Goal: Task Accomplishment & Management: Manage account settings

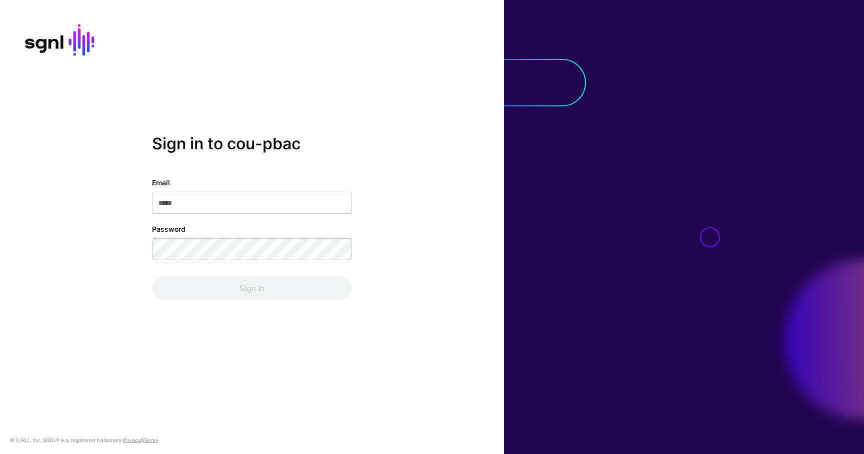
type input "**********"
click at [254, 288] on div "Sign In" at bounding box center [252, 288] width 200 height 24
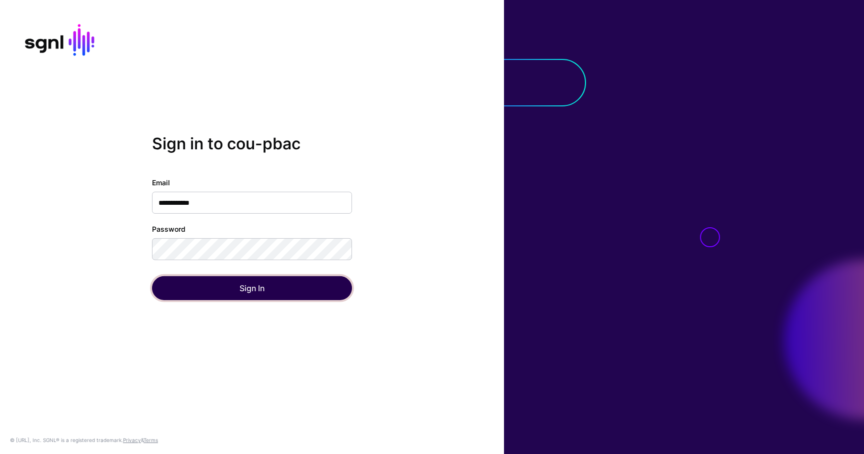
click at [254, 288] on button "Sign In" at bounding box center [252, 288] width 200 height 24
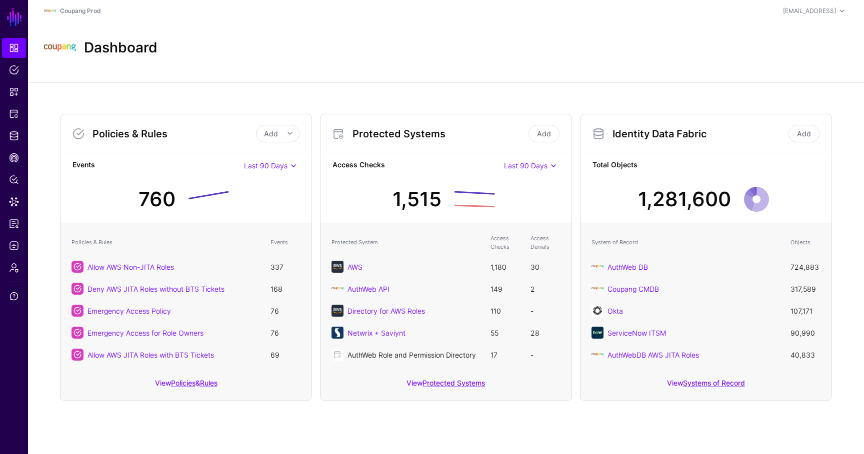
click at [398, 351] on link "AuthWeb Role and Permission Directory" at bounding box center [411, 355] width 128 height 8
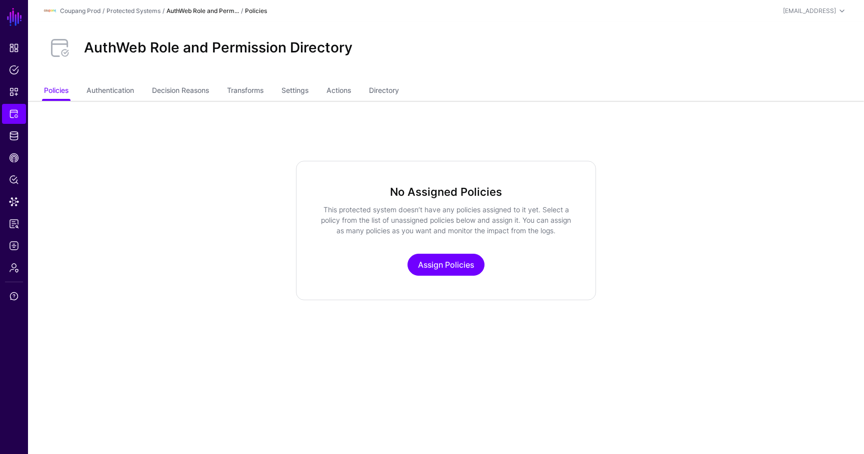
click at [405, 85] on ul "Policies Authentication Decision Reasons Transforms Settings Actions Directory" at bounding box center [446, 91] width 804 height 19
click at [399, 88] on link "Directory" at bounding box center [384, 91] width 30 height 19
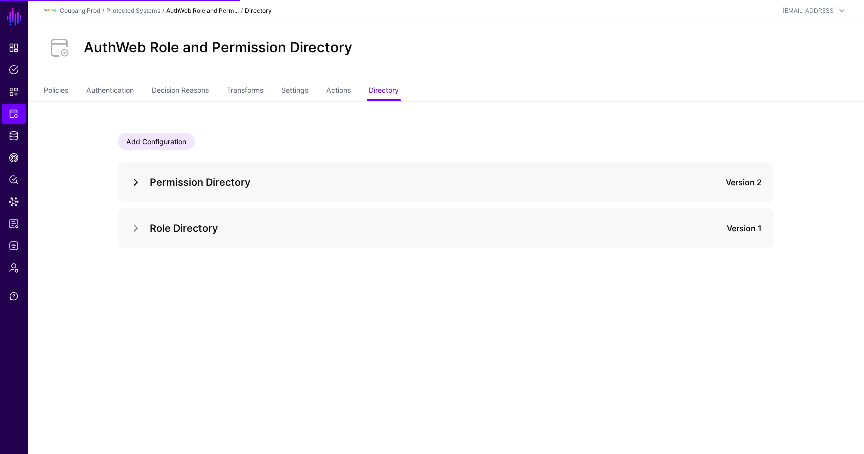
click at [135, 180] on link at bounding box center [136, 182] width 12 height 12
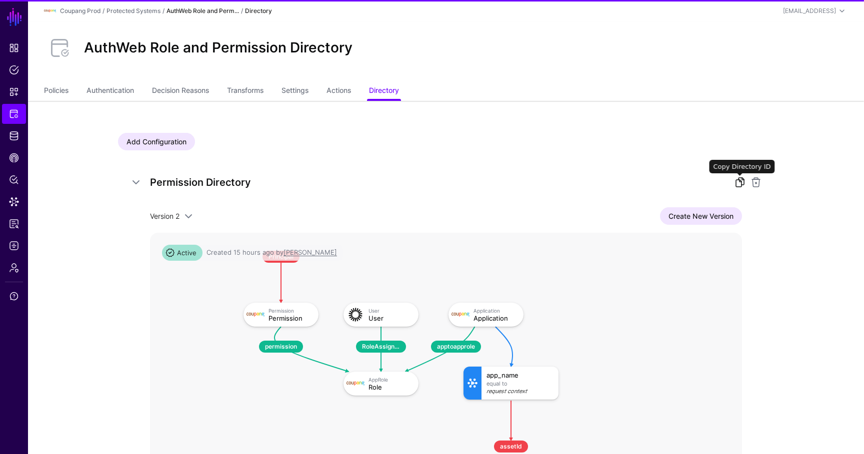
click at [739, 182] on link at bounding box center [740, 182] width 12 height 12
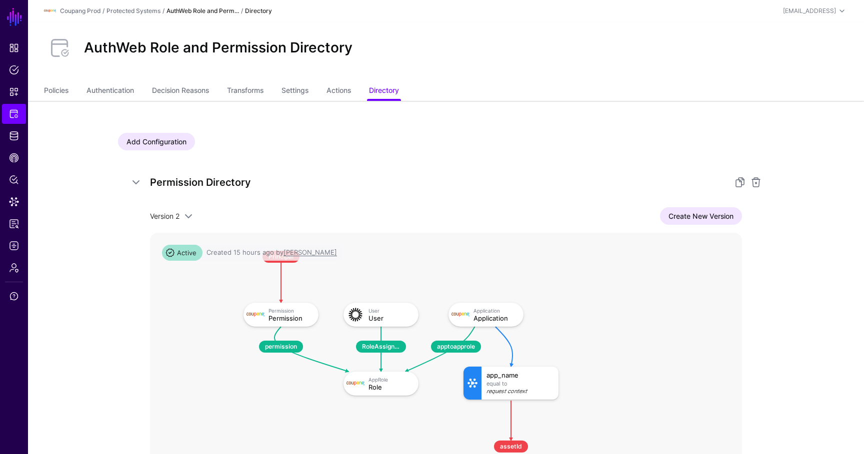
click at [129, 172] on div "Permission Directory Version 2 Version 2 Version 1 Create New Version Context R…" at bounding box center [446, 362] width 656 height 400
click at [130, 179] on link at bounding box center [136, 182] width 12 height 12
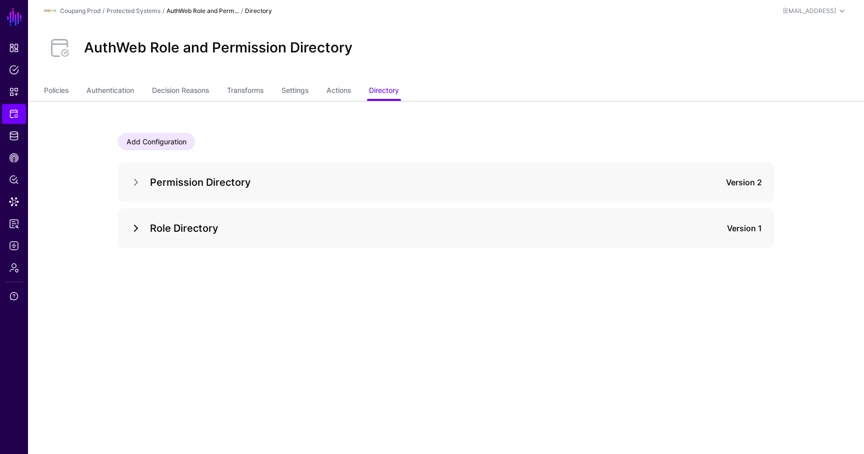
click at [139, 232] on link at bounding box center [136, 228] width 12 height 12
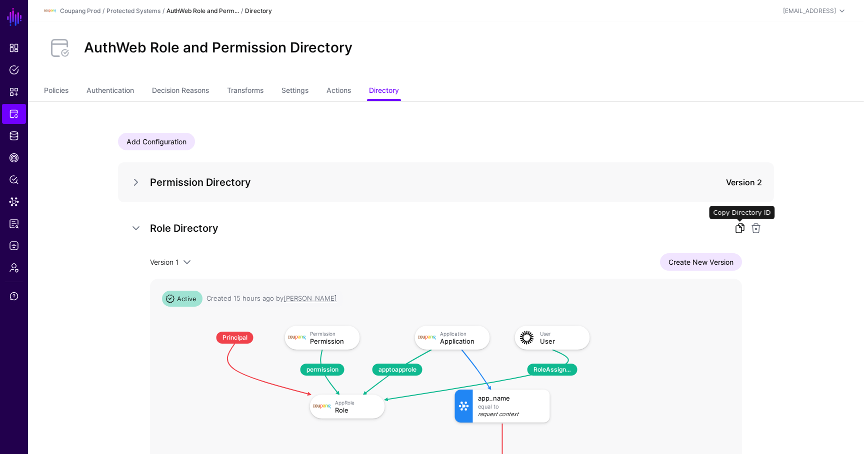
click at [735, 225] on link at bounding box center [740, 228] width 12 height 12
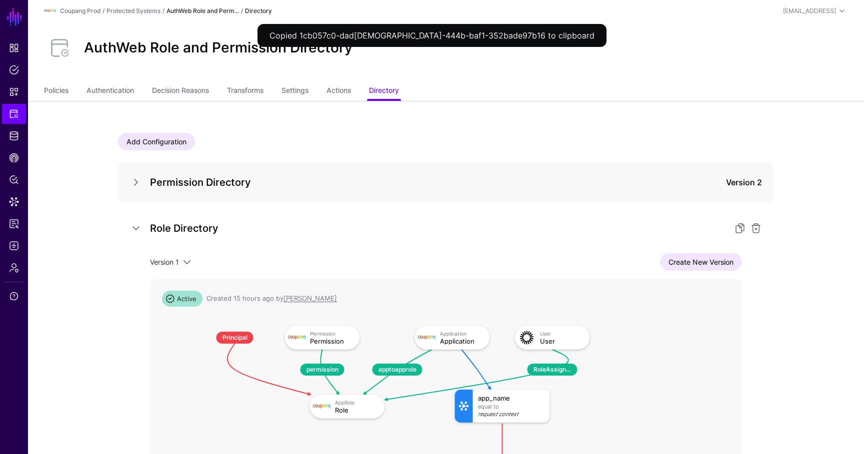
click at [135, 175] on div "Permission Directory Version 2" at bounding box center [446, 182] width 632 height 16
click at [135, 182] on link at bounding box center [136, 182] width 12 height 12
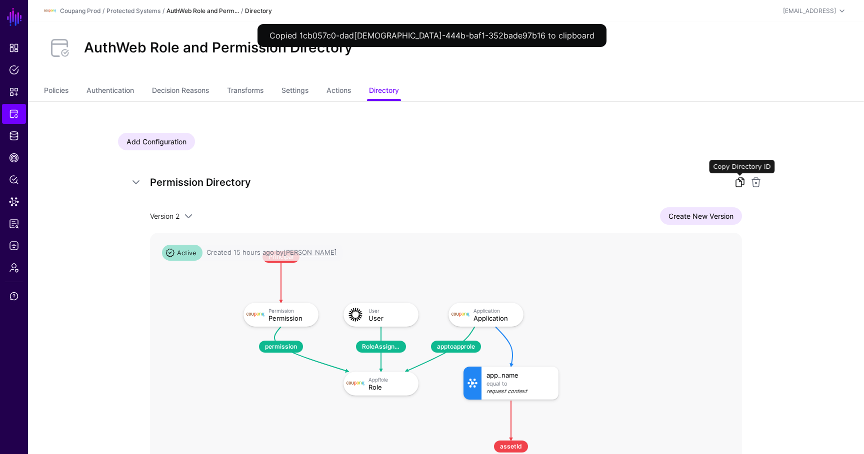
click at [738, 183] on link at bounding box center [740, 182] width 12 height 12
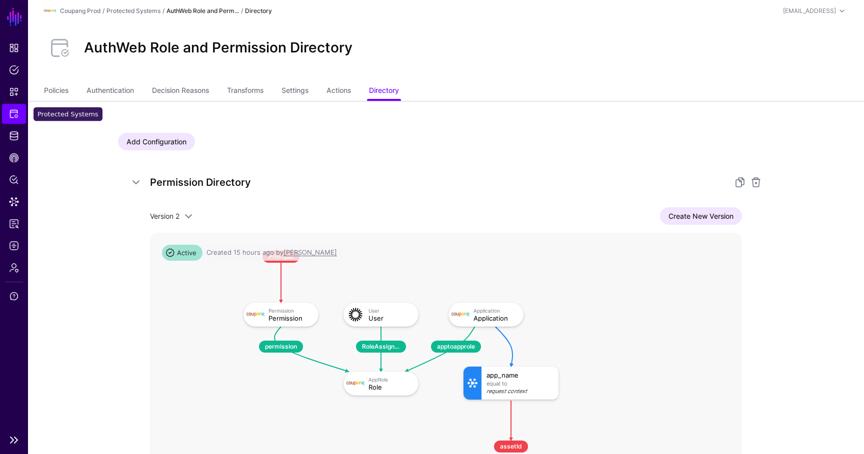
click at [20, 115] on link "Protected Systems" at bounding box center [14, 114] width 24 height 20
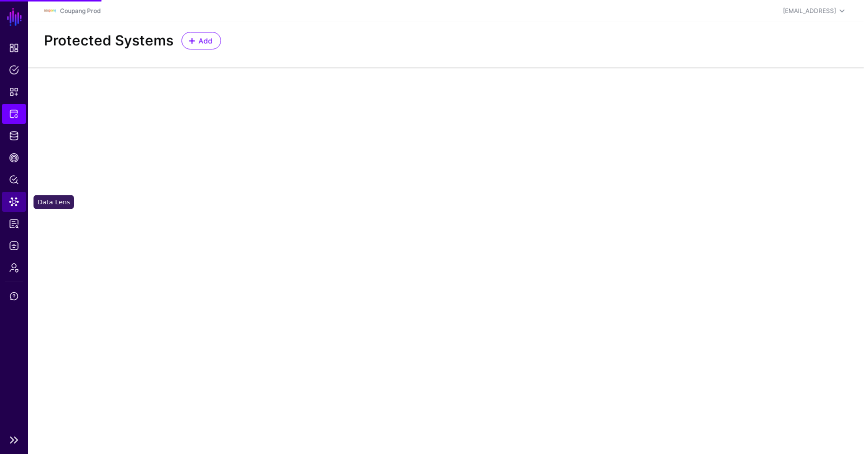
click at [16, 204] on span "Data Lens" at bounding box center [14, 202] width 10 height 10
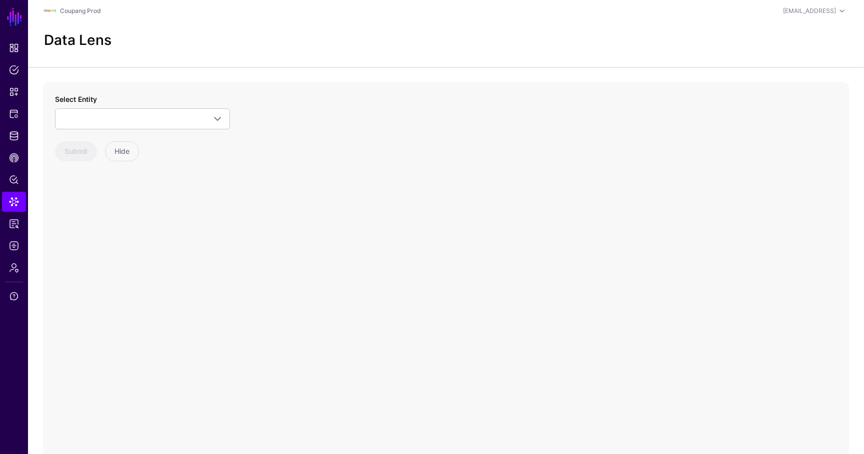
click at [117, 132] on div "Select Entity ServiceNow ITSM ChangeRequest ChangeTask CMDB Business App Config…" at bounding box center [142, 127] width 175 height 67
click at [113, 118] on span at bounding box center [142, 119] width 162 height 12
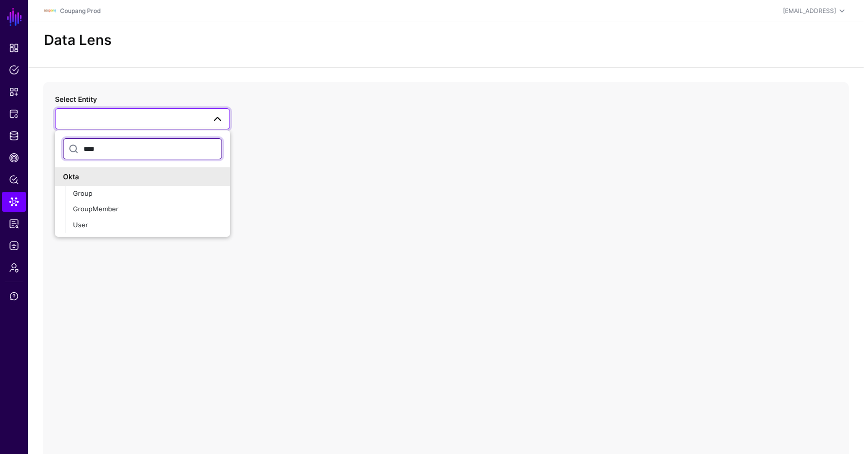
type input "****"
click at [124, 234] on div "**** Okta Group GroupMember User" at bounding box center [142, 183] width 175 height 107
click at [122, 232] on button "User" at bounding box center [147, 225] width 165 height 16
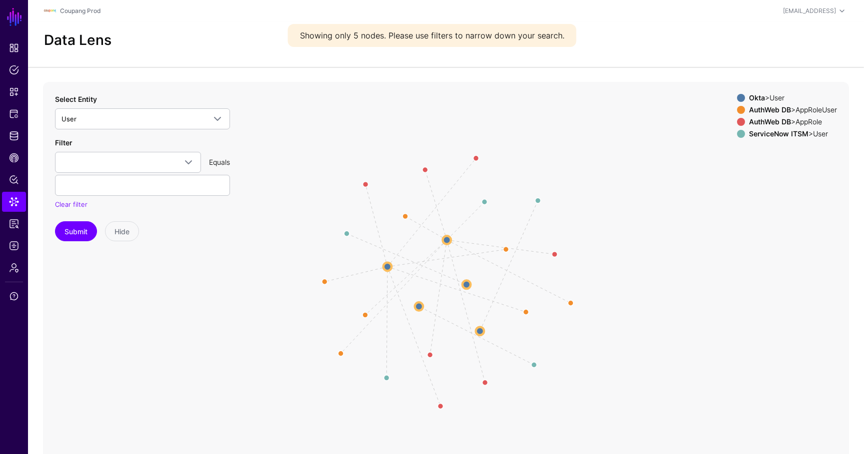
click at [469, 280] on icon "same_as same_as same_as RoleAssignment OktaUserToAuthWebUserProfile OktaUserToA…" at bounding box center [446, 282] width 806 height 400
click at [468, 282] on circle at bounding box center [466, 284] width 11 height 11
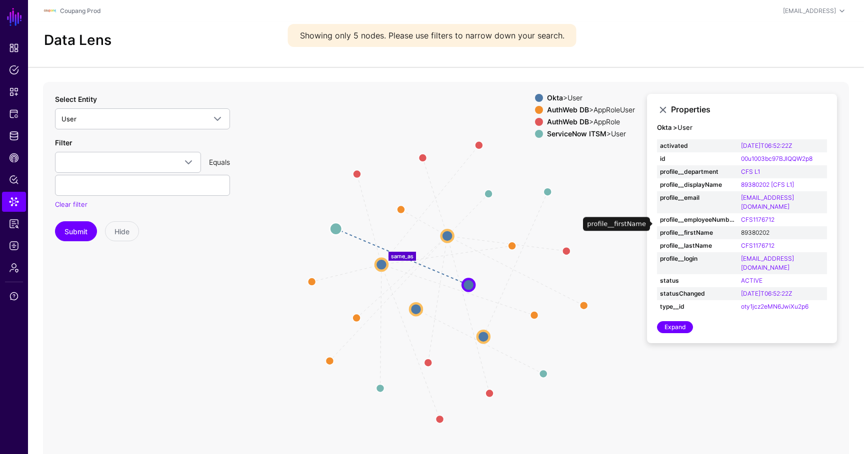
click at [749, 229] on link "89380202" at bounding box center [755, 232] width 28 height 7
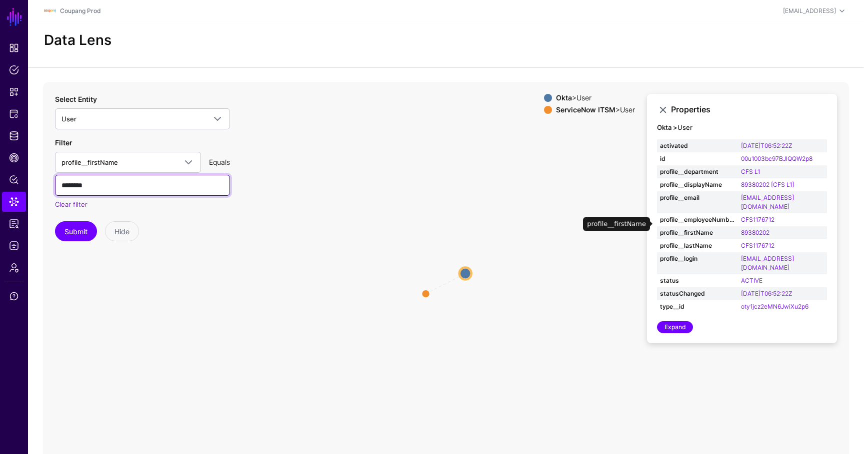
click at [121, 194] on input "********" at bounding box center [142, 185] width 175 height 21
paste input "**"
type input "**********"
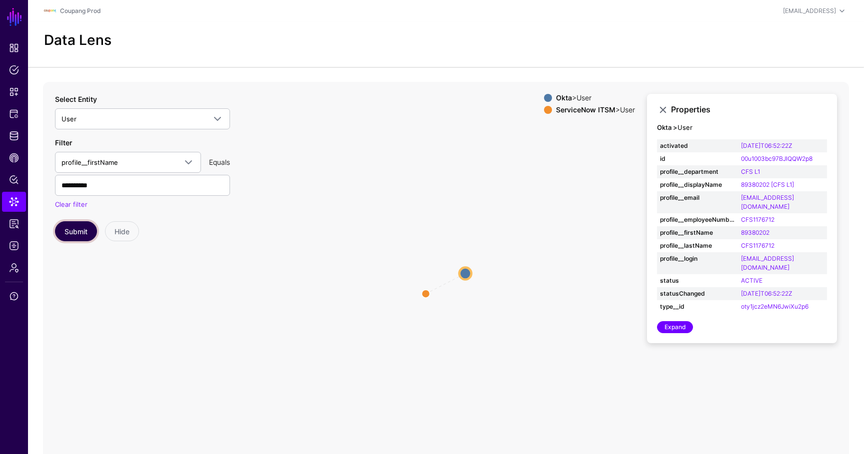
click at [75, 229] on button "Submit" at bounding box center [76, 231] width 42 height 20
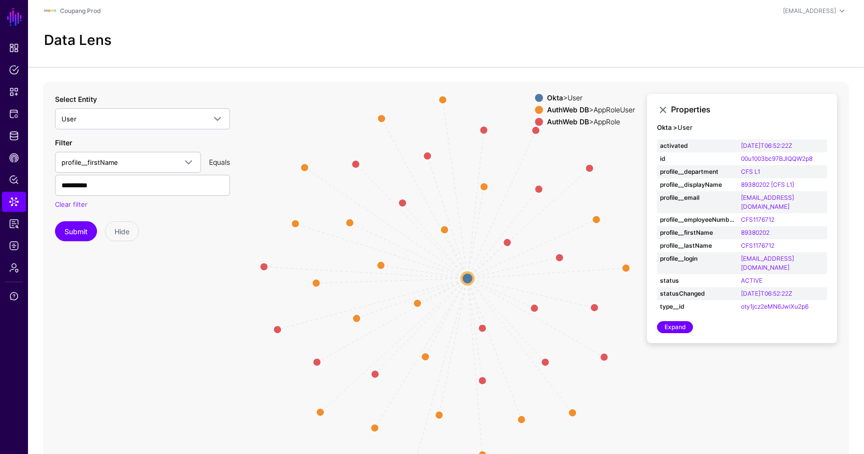
click at [475, 273] on icon "OktaUserToAuthWebUserProfile OktaUserToAuthWebUserProfile RoleAssignment OktaUs…" at bounding box center [446, 282] width 806 height 400
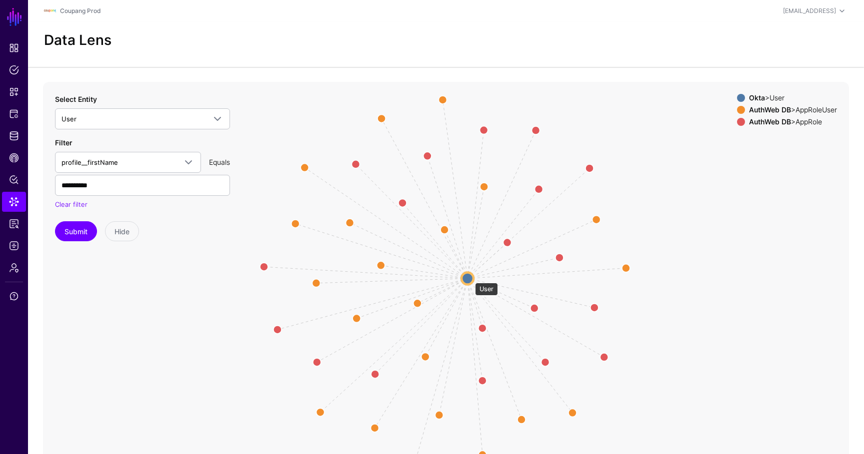
click at [468, 279] on circle at bounding box center [467, 278] width 12 height 12
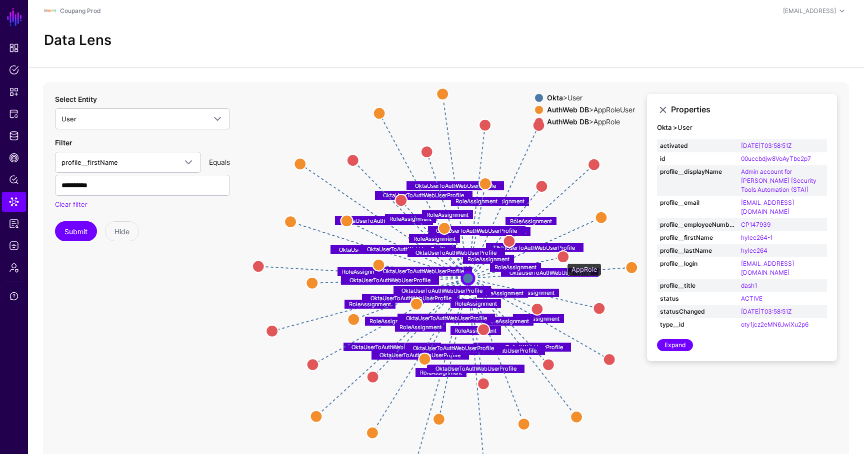
click at [562, 258] on circle at bounding box center [563, 257] width 12 height 12
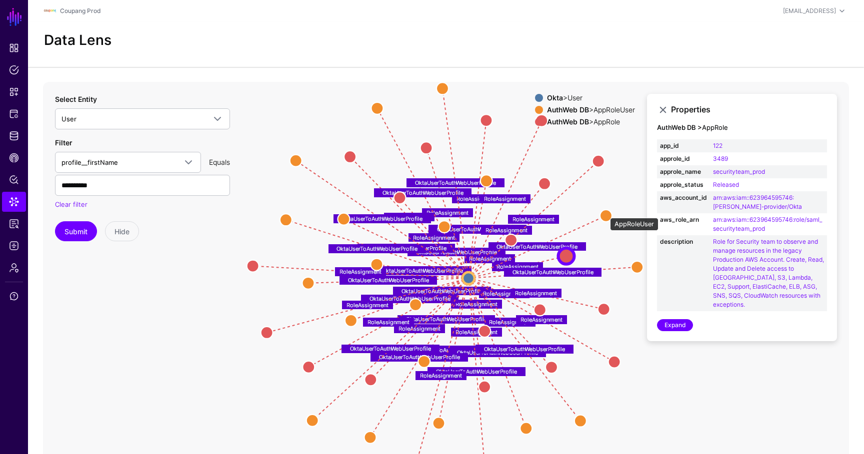
click at [604, 214] on circle at bounding box center [606, 216] width 12 height 12
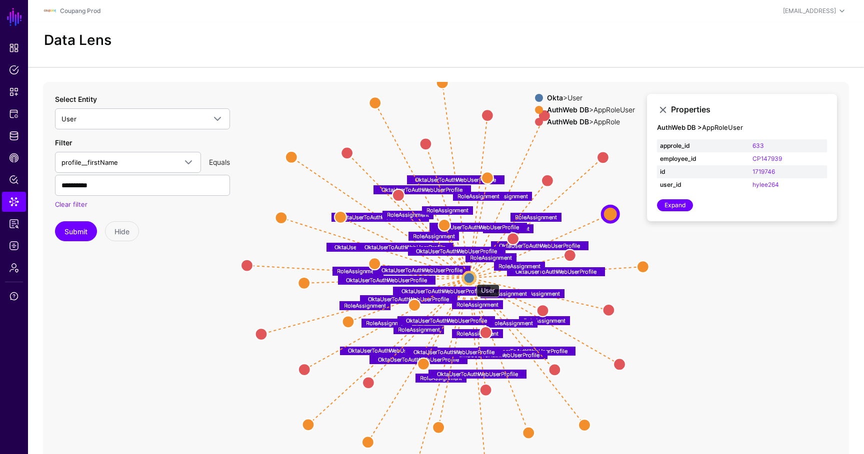
click at [471, 279] on circle at bounding box center [469, 278] width 12 height 12
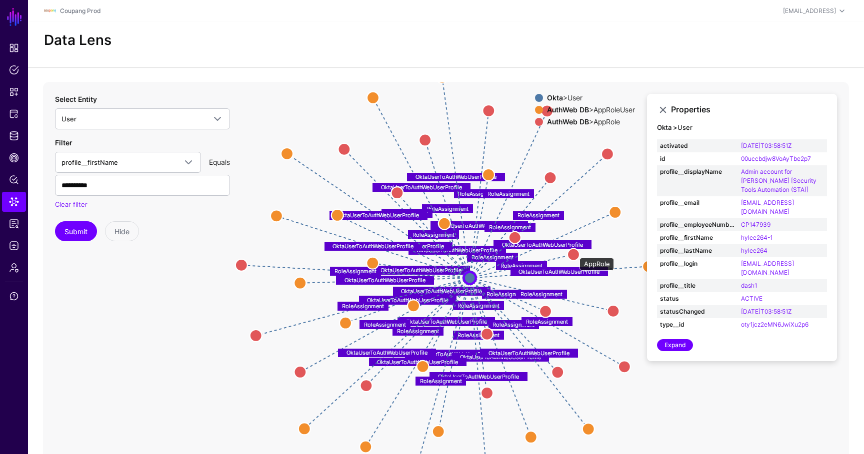
click at [574, 253] on circle at bounding box center [573, 254] width 12 height 12
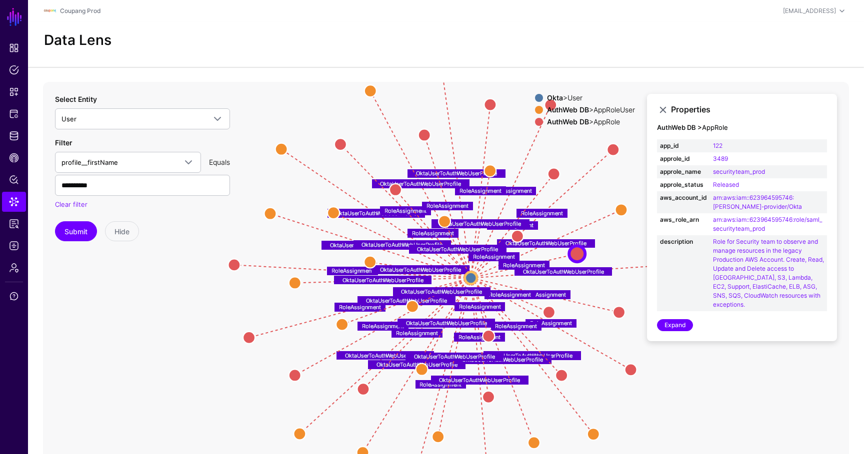
click at [602, 104] on div "Okta > User AuthWeb DB > AppRoleUser AuthWeb DB > AppRole" at bounding box center [585, 112] width 100 height 36
click at [618, 205] on circle at bounding box center [621, 210] width 12 height 12
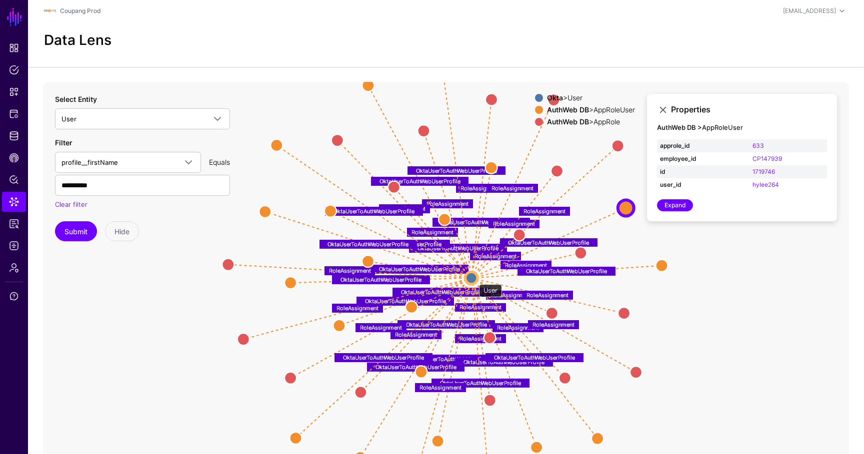
click at [474, 279] on circle at bounding box center [471, 278] width 12 height 12
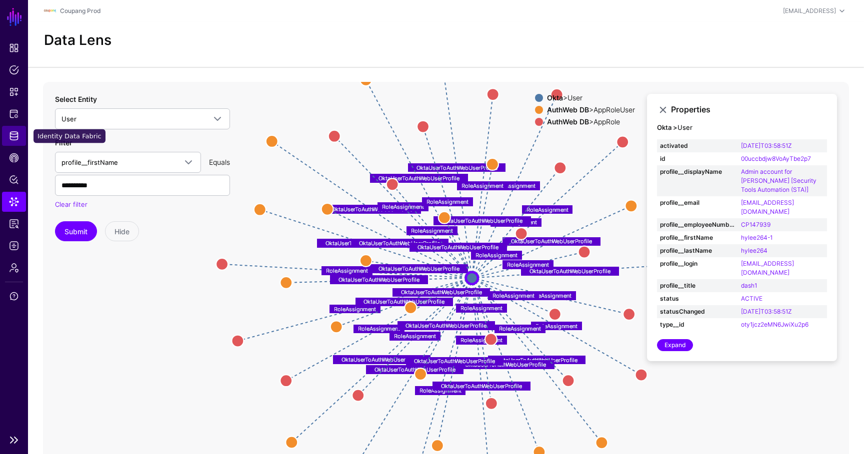
click at [13, 133] on span "Identity Data Fabric" at bounding box center [14, 136] width 10 height 10
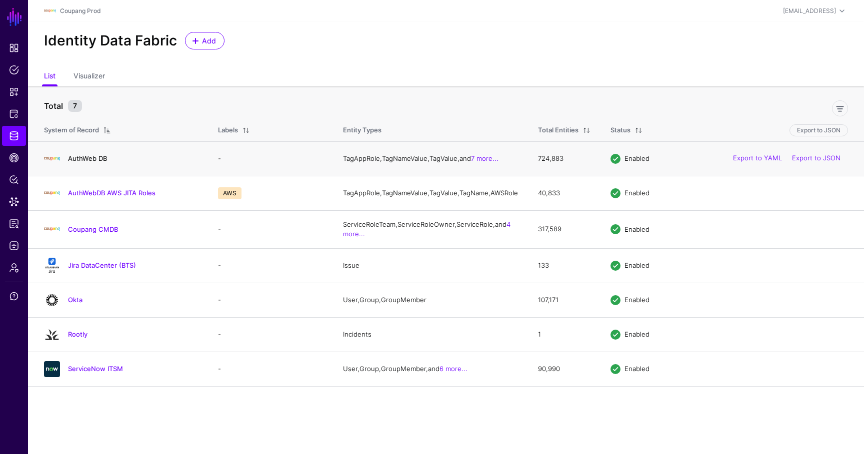
click at [93, 161] on link "AuthWeb DB" at bounding box center [87, 158] width 39 height 8
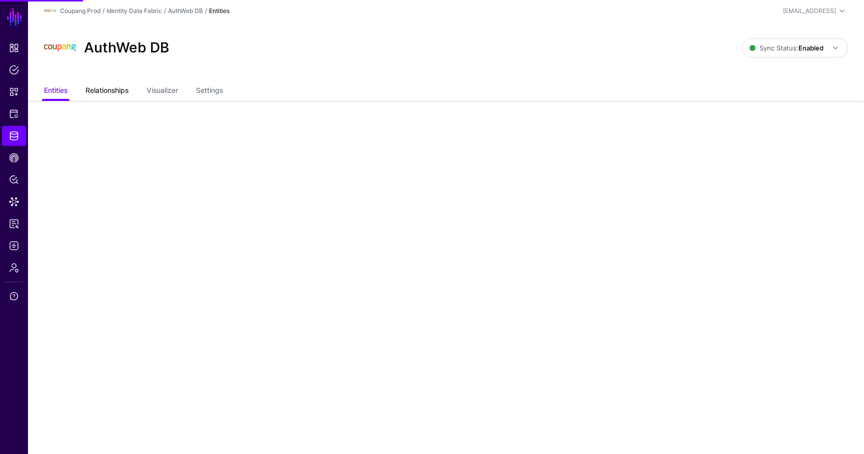
click at [114, 87] on link "Relationships" at bounding box center [106, 91] width 43 height 19
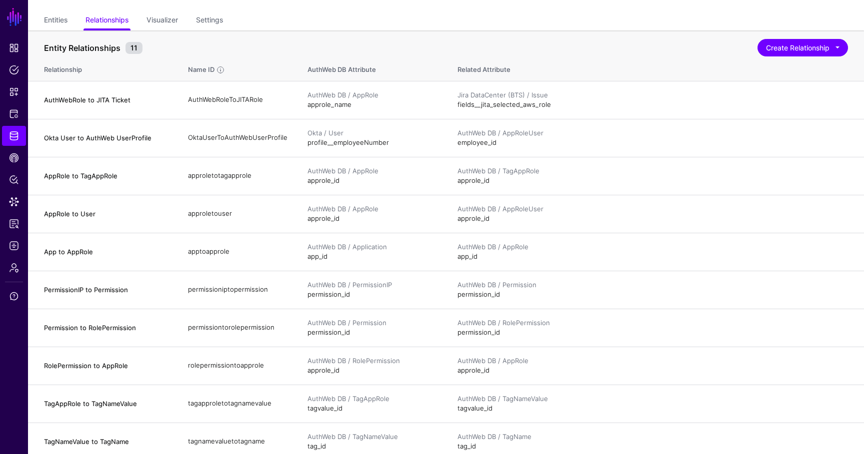
scroll to position [69, 0]
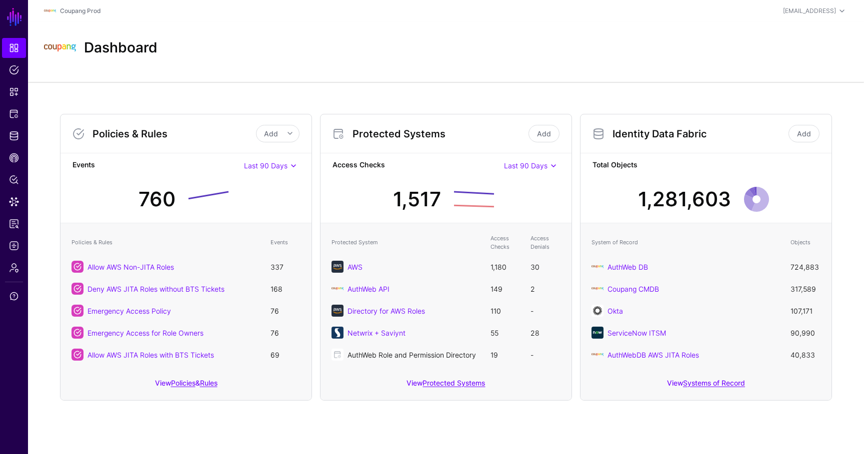
click at [378, 352] on link "AuthWeb Role and Permission Directory" at bounding box center [411, 355] width 128 height 8
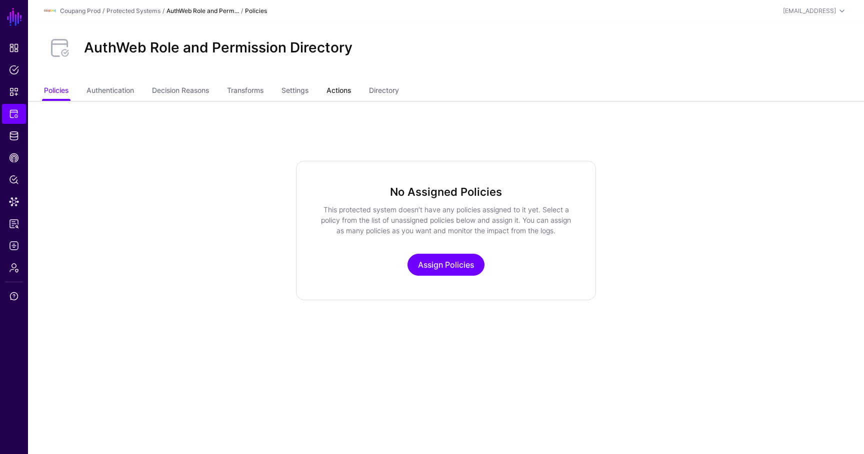
click at [346, 89] on link "Actions" at bounding box center [338, 91] width 24 height 19
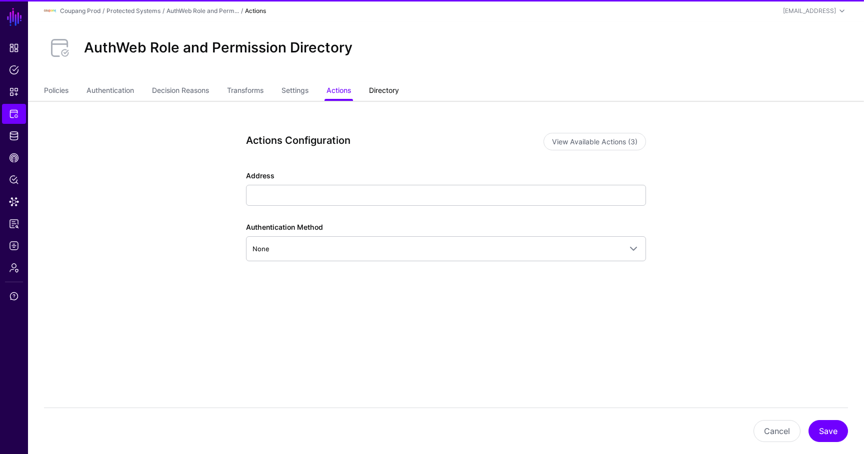
click at [383, 95] on link "Directory" at bounding box center [384, 91] width 30 height 19
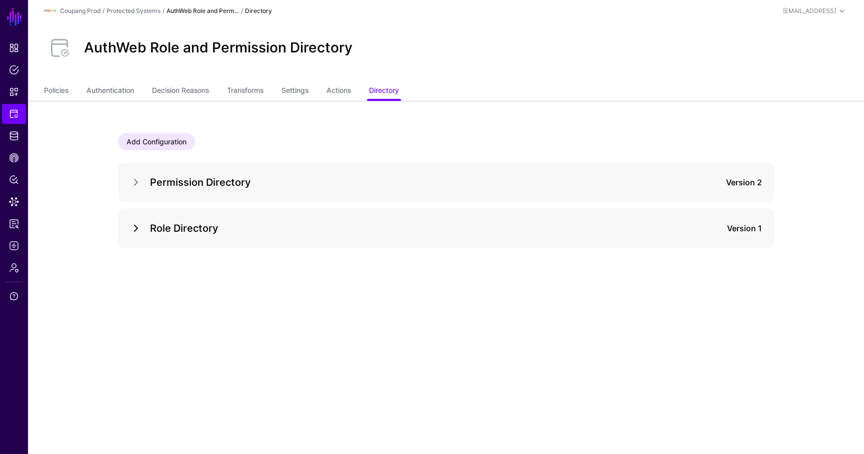
click at [130, 225] on link at bounding box center [136, 228] width 12 height 12
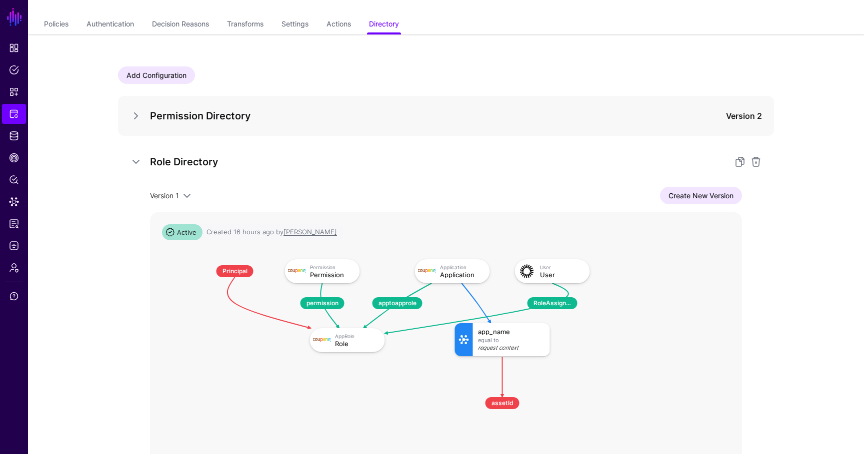
scroll to position [67, 0]
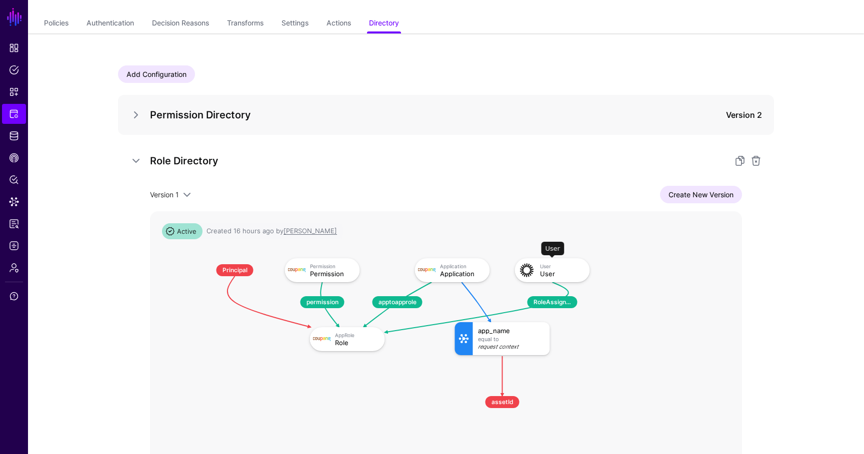
click at [545, 272] on div "User" at bounding box center [561, 273] width 43 height 7
click at [716, 201] on link "Create New Version" at bounding box center [701, 194] width 82 height 17
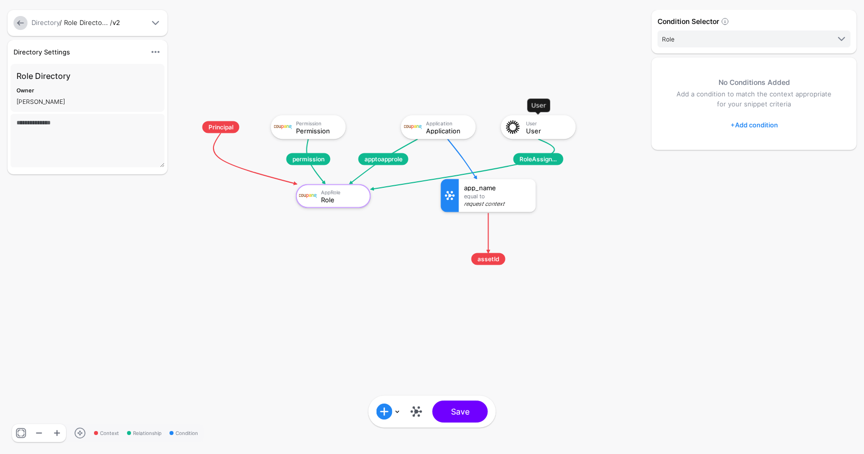
click at [538, 133] on div "User" at bounding box center [547, 130] width 43 height 7
click at [757, 123] on link "+ Add condition" at bounding box center [753, 125] width 47 height 16
click at [766, 158] on link "Graph Condition" at bounding box center [784, 166] width 105 height 20
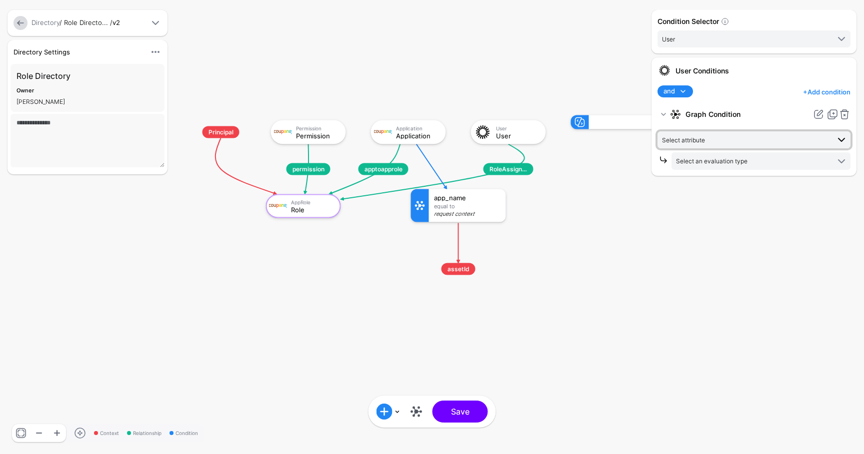
click at [737, 138] on span "Select attribute" at bounding box center [745, 139] width 167 height 11
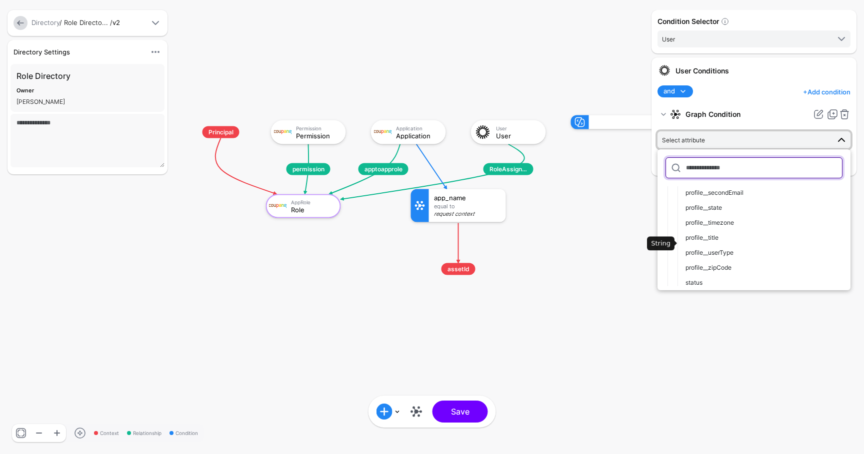
scroll to position [244, 0]
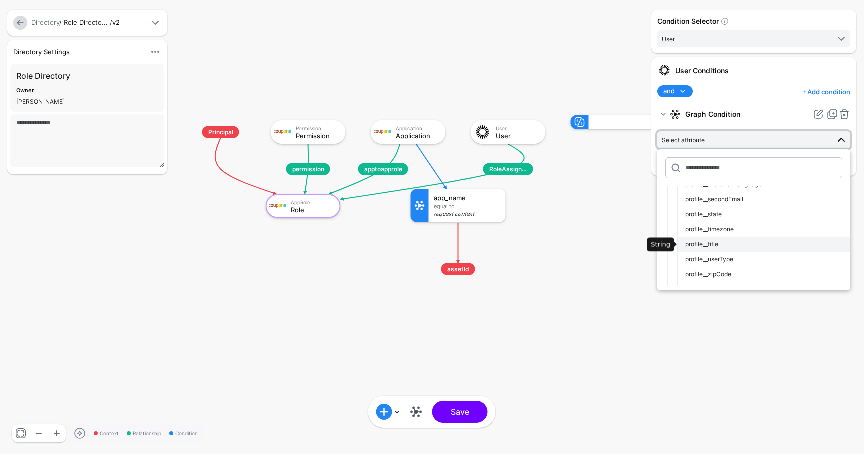
click at [694, 242] on span "profile__title" at bounding box center [701, 243] width 33 height 7
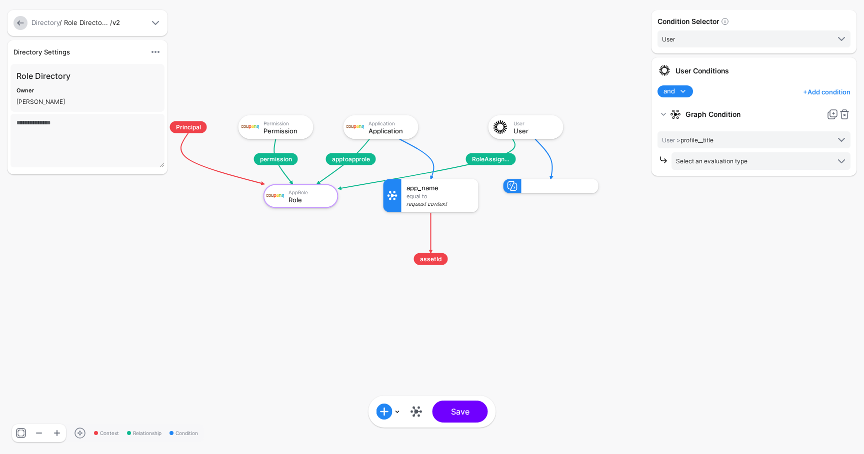
click at [682, 95] on span at bounding box center [683, 91] width 12 height 12
click at [681, 130] on button "not" at bounding box center [697, 124] width 80 height 15
click at [691, 155] on span "Select an evaluation type" at bounding box center [761, 161] width 171 height 12
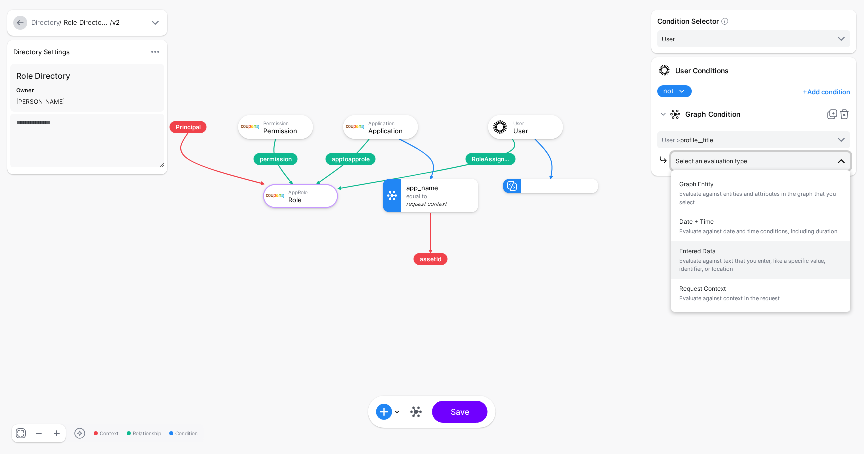
click at [729, 266] on span "Evaluate against text that you enter, like a specific value, identifier, or loc…" at bounding box center [760, 265] width 163 height 16
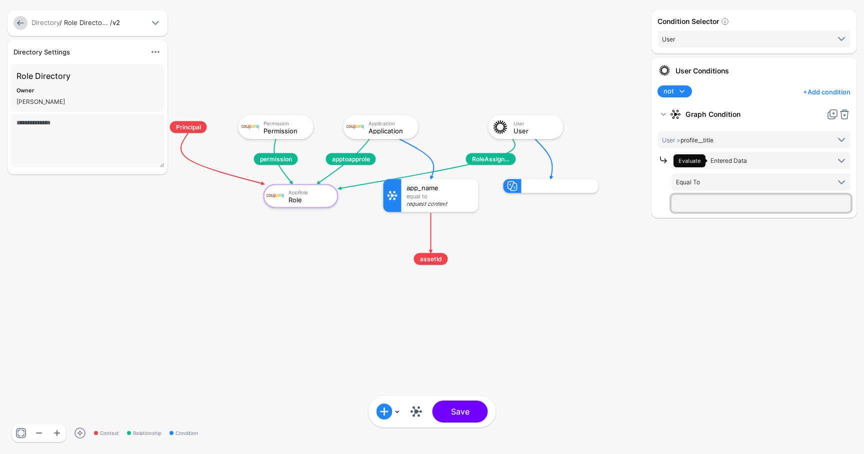
click at [713, 208] on input "text" at bounding box center [760, 203] width 179 height 17
type input "*****"
click at [608, 255] on rect at bounding box center [154, 106] width 86358 height 45428
click at [456, 414] on button "Save" at bounding box center [459, 412] width 55 height 22
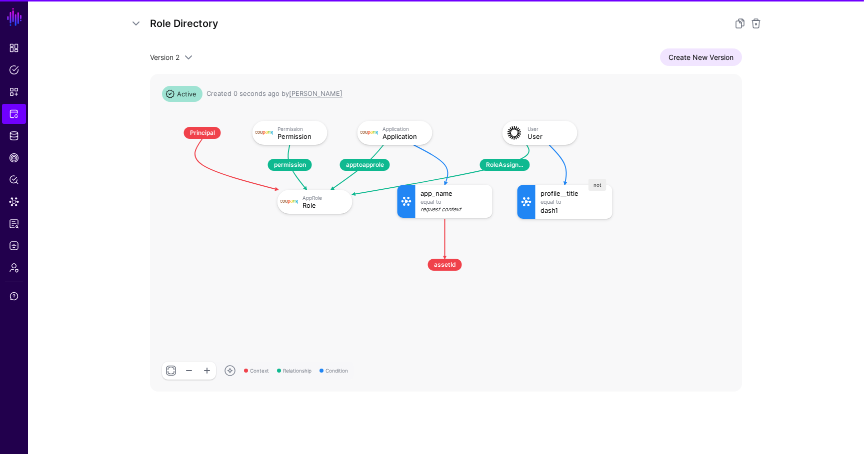
scroll to position [206, 0]
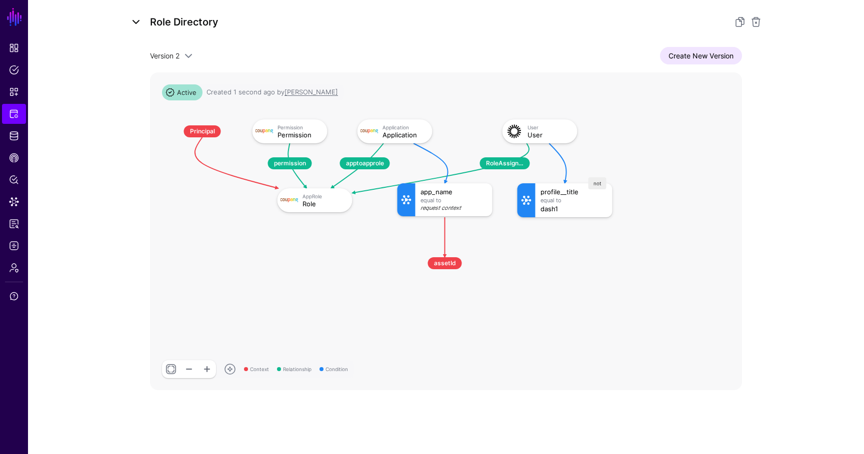
click at [139, 24] on link at bounding box center [136, 22] width 12 height 12
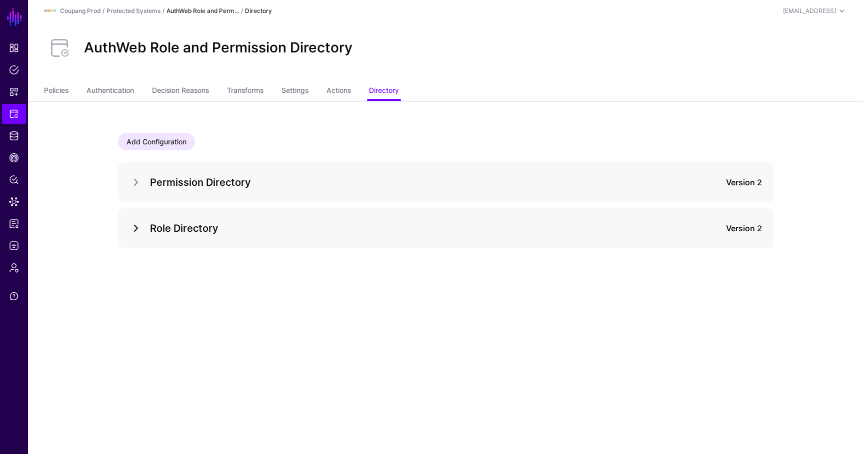
scroll to position [0, 0]
click at [138, 178] on link at bounding box center [136, 182] width 12 height 12
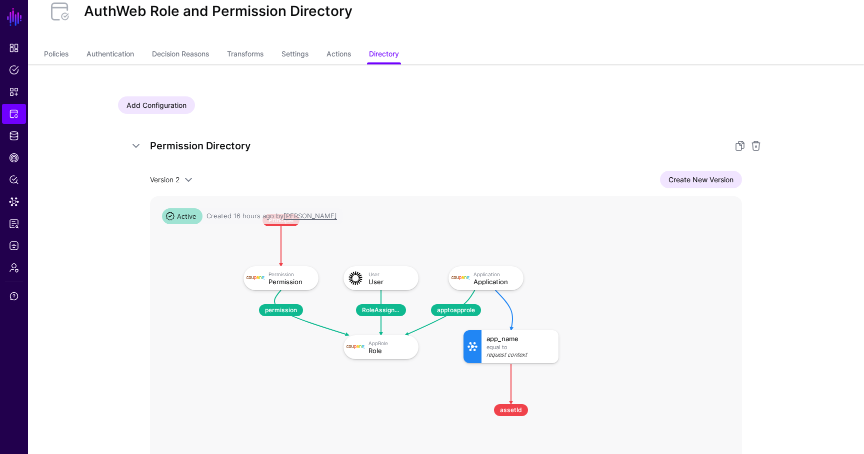
scroll to position [41, 0]
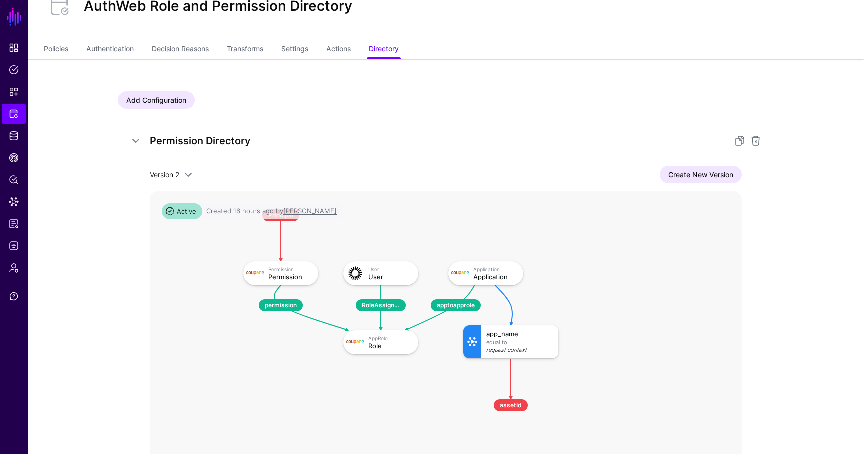
click at [722, 184] on div "Version 2 Version 2 Version 1 Create New Version Context Relationship Condition…" at bounding box center [446, 337] width 592 height 343
click at [719, 176] on link "Create New Version" at bounding box center [701, 174] width 82 height 17
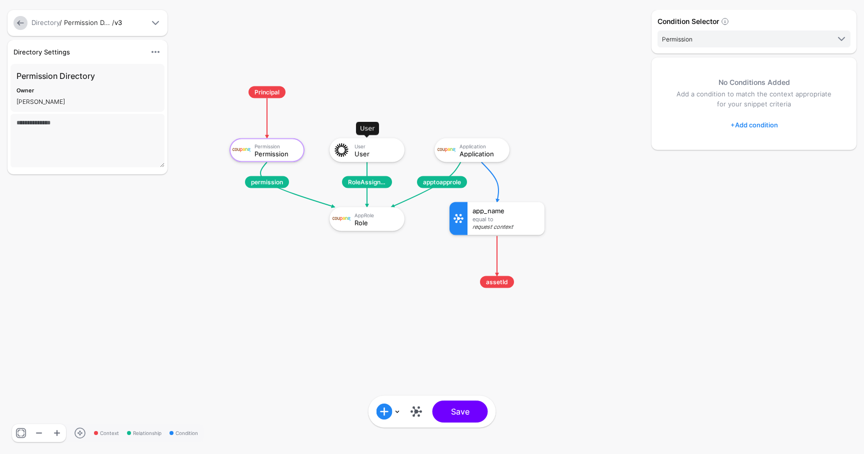
click at [375, 154] on div "User" at bounding box center [375, 153] width 43 height 7
click at [770, 117] on link "+ Add condition" at bounding box center [753, 125] width 47 height 16
click at [753, 170] on div at bounding box center [746, 166] width 20 height 12
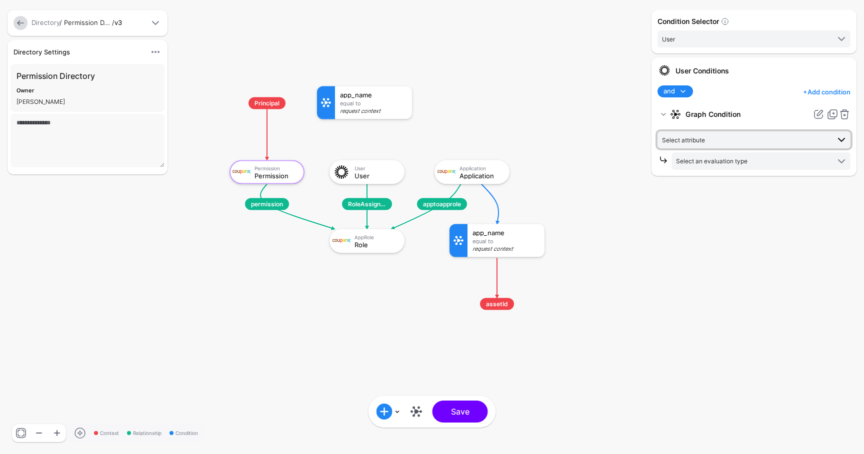
click at [718, 136] on span "Select attribute" at bounding box center [745, 139] width 167 height 11
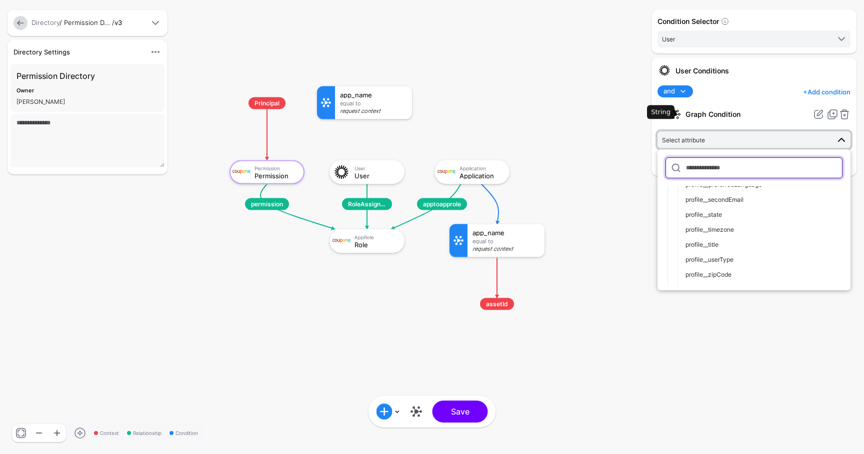
scroll to position [257, 0]
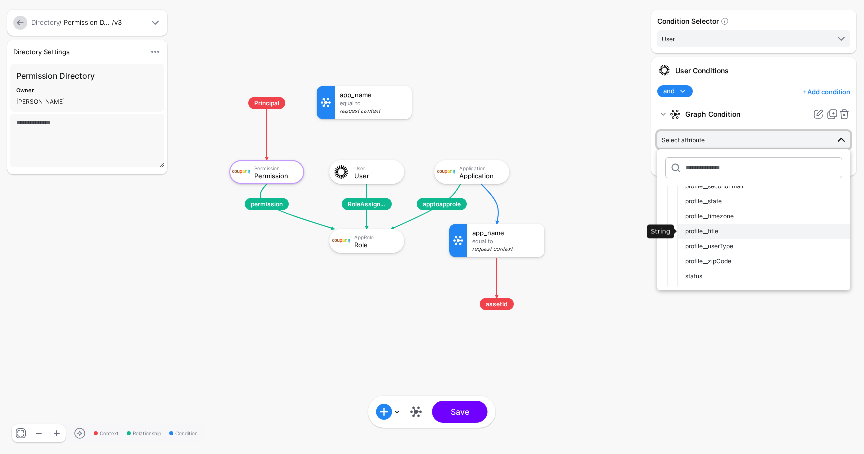
click at [713, 232] on span "profile__title" at bounding box center [701, 230] width 33 height 7
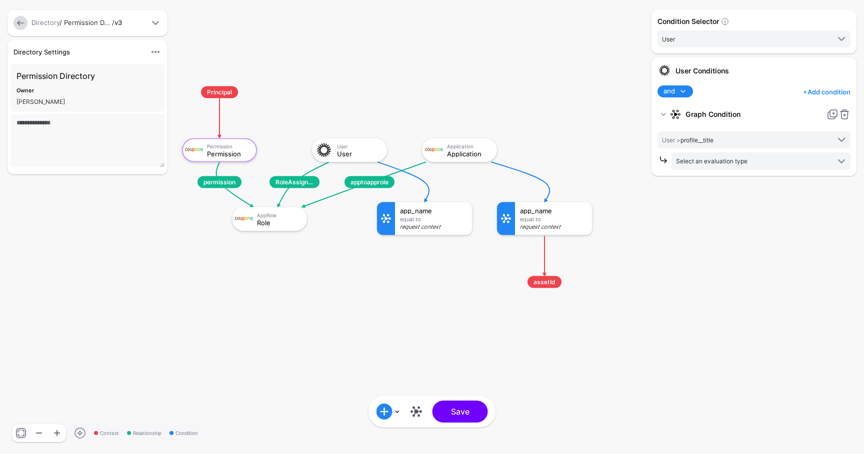
click at [681, 97] on div "and and not or + Add condition Add Condition Graph Condition Add Condition Grou…" at bounding box center [753, 127] width 193 height 84
click at [679, 96] on span at bounding box center [683, 91] width 12 height 12
click at [680, 126] on div "not" at bounding box center [697, 124] width 64 height 9
click at [708, 156] on span "Select an evaluation type" at bounding box center [752, 160] width 153 height 11
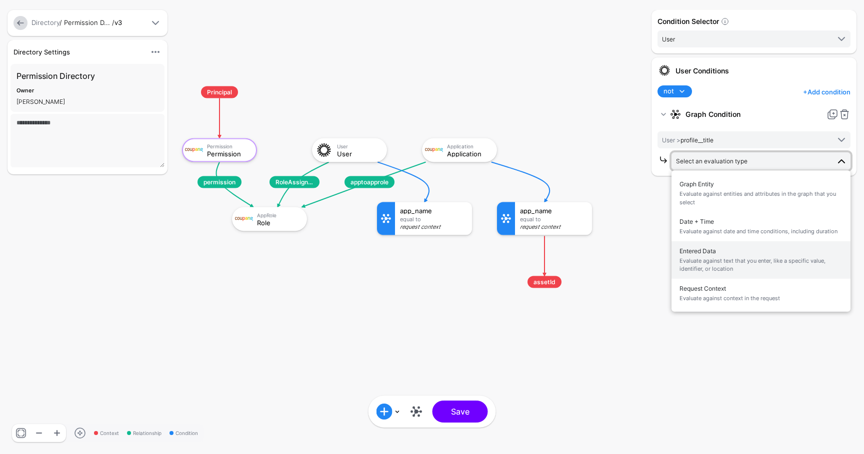
click at [711, 264] on span "Evaluate against text that you enter, like a specific value, identifier, or loc…" at bounding box center [760, 265] width 163 height 16
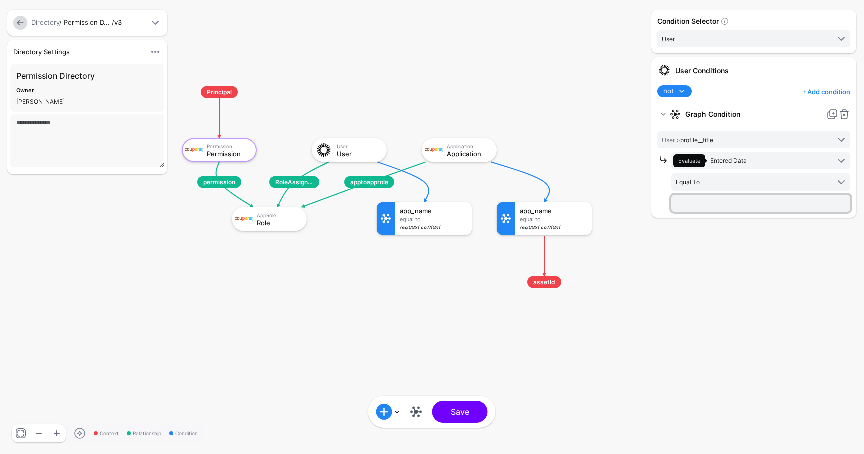
click at [710, 209] on input "text" at bounding box center [760, 203] width 179 height 17
type input "*****"
click at [464, 416] on button "Save" at bounding box center [459, 412] width 55 height 22
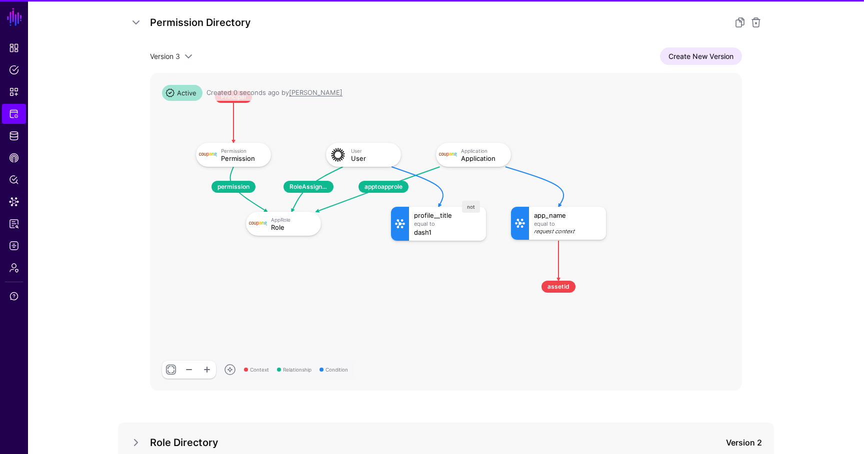
scroll to position [162, 0]
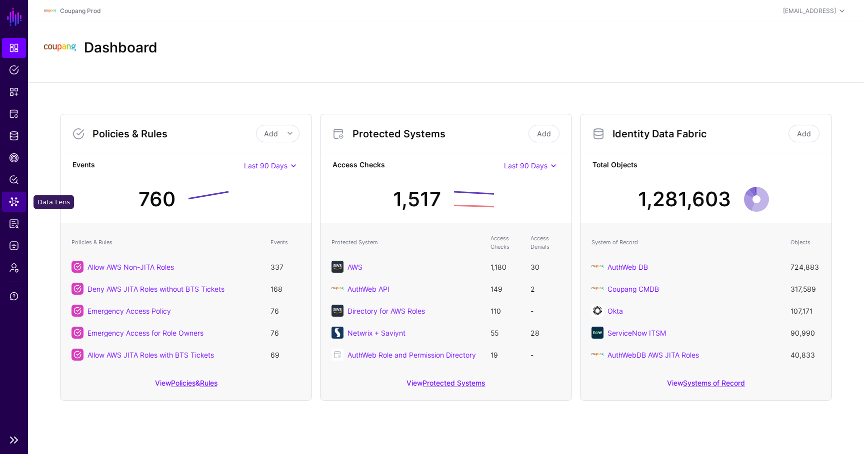
click at [17, 201] on span "Data Lens" at bounding box center [14, 202] width 10 height 10
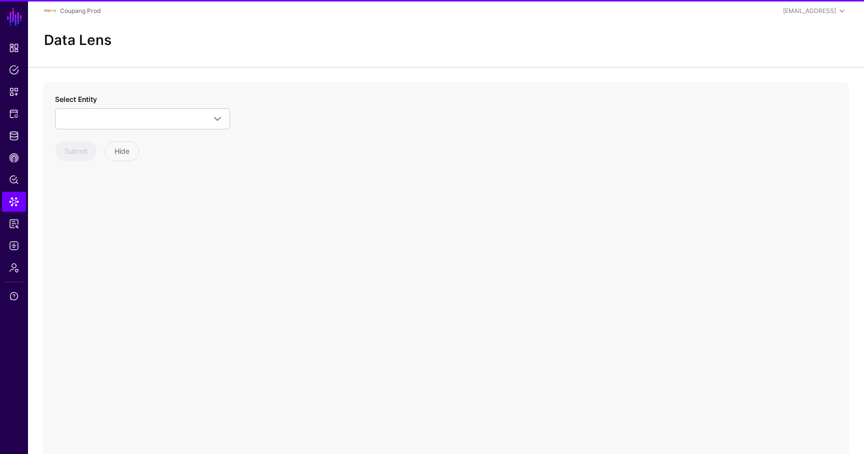
click at [119, 115] on span at bounding box center [142, 119] width 162 height 12
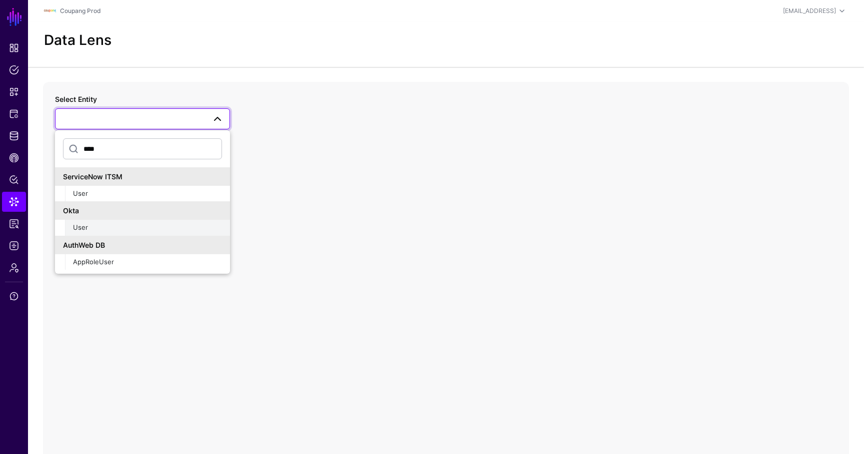
type input "****"
click at [103, 229] on div "User" at bounding box center [147, 228] width 149 height 10
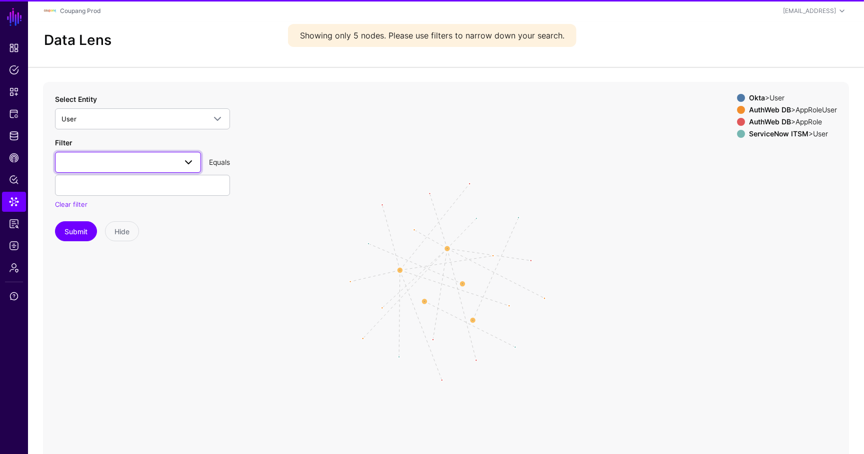
click at [125, 162] on span at bounding box center [127, 162] width 133 height 12
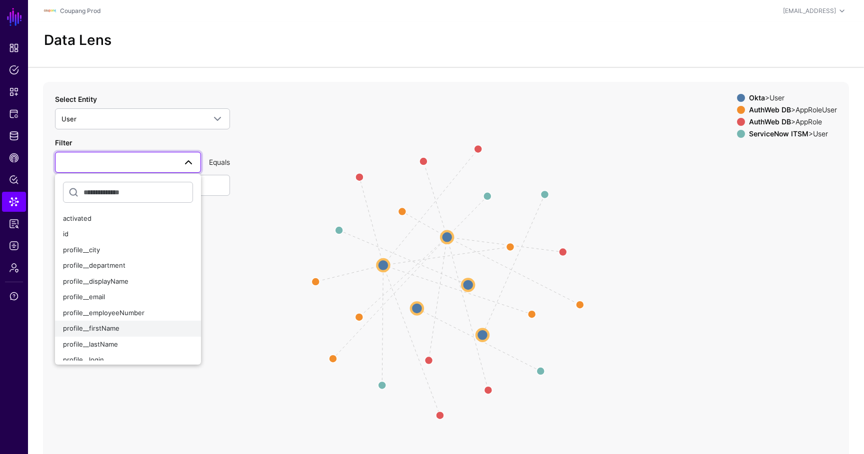
click at [97, 328] on span "profile__firstName" at bounding box center [91, 328] width 56 height 8
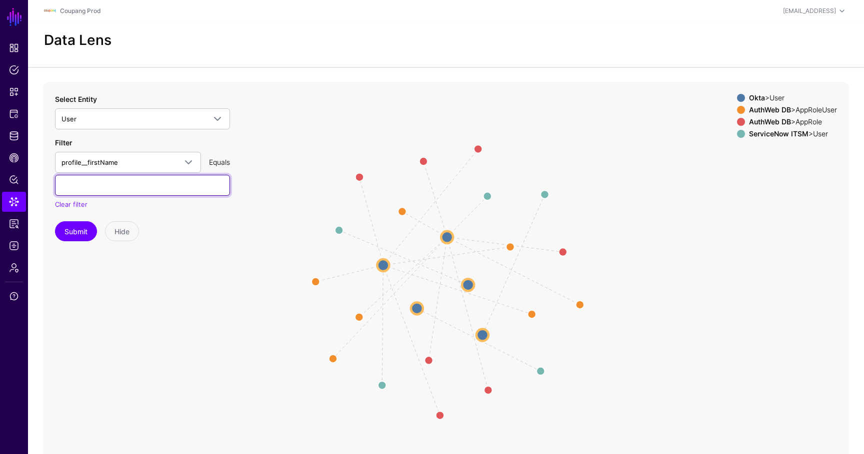
click at [99, 181] on input "text" at bounding box center [142, 185] width 175 height 21
paste input "**********"
type input "**********"
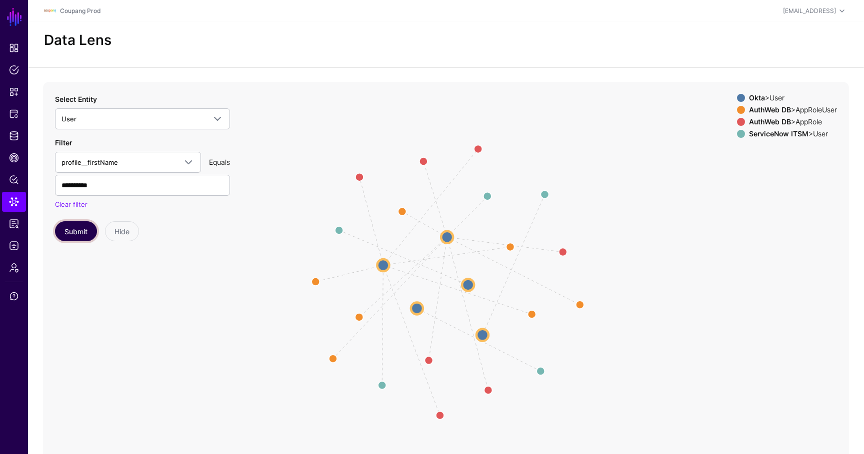
click at [79, 237] on button "Submit" at bounding box center [76, 231] width 42 height 20
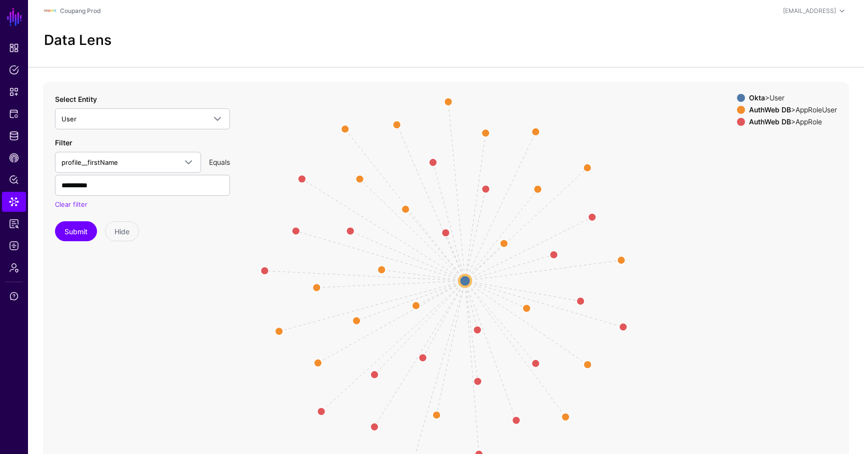
click at [466, 280] on circle at bounding box center [465, 281] width 12 height 12
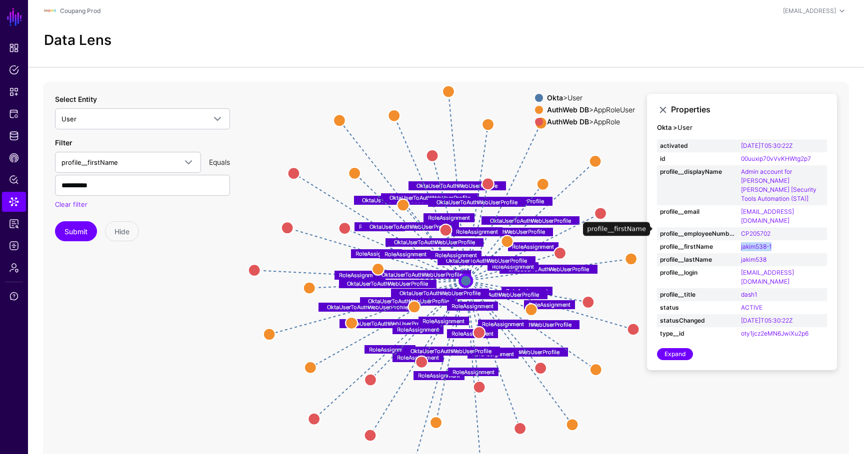
drag, startPoint x: 804, startPoint y: 229, endPoint x: 736, endPoint y: 229, distance: 67.5
click at [736, 240] on tr "profile__firstName jakim538-1" at bounding box center [742, 246] width 170 height 13
copy tr "jakim538-1"
click at [531, 311] on circle at bounding box center [531, 310] width 12 height 12
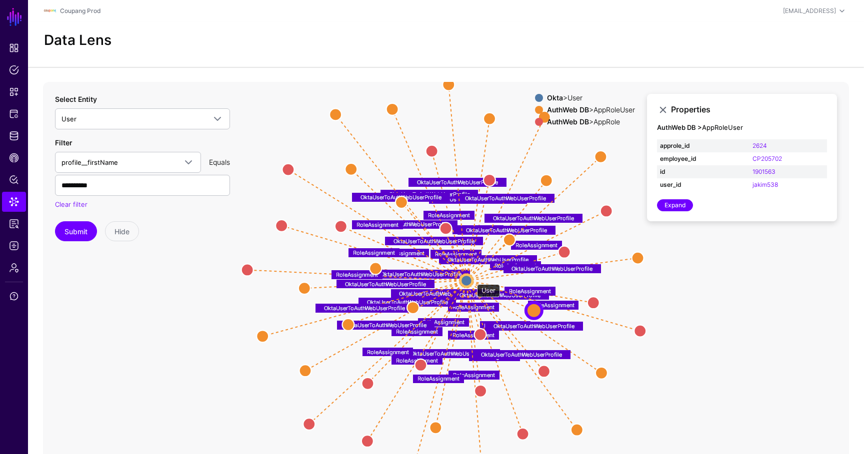
click at [471, 279] on circle at bounding box center [466, 281] width 12 height 12
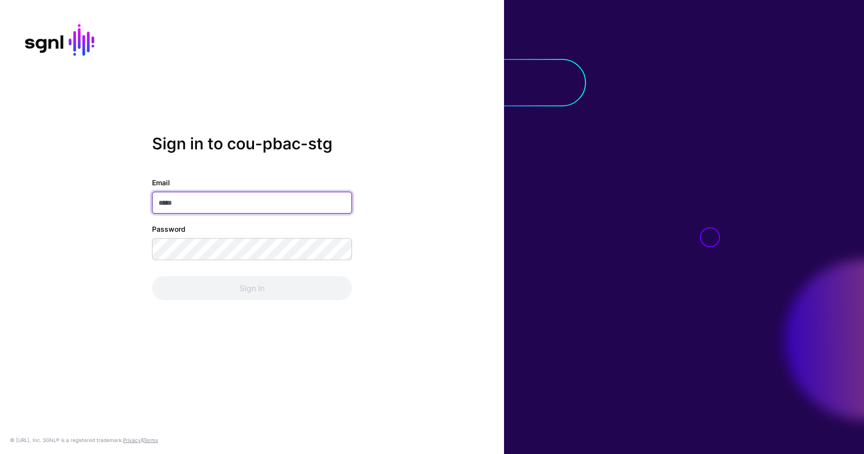
type input "**********"
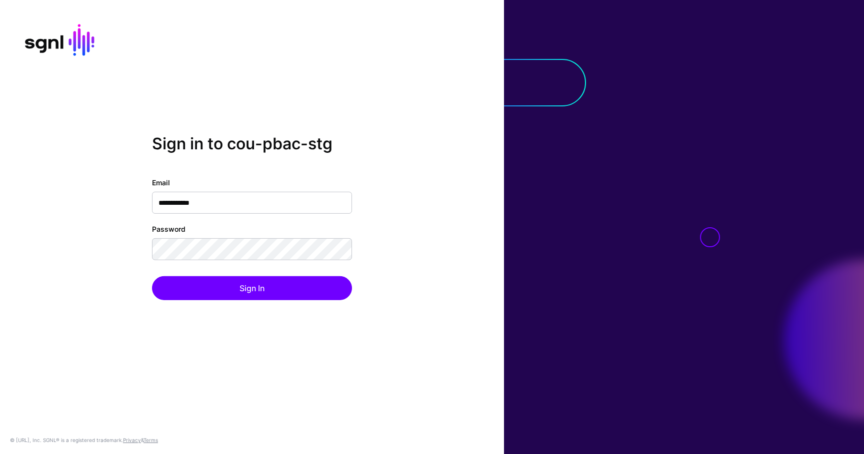
click at [242, 284] on div "Sign In" at bounding box center [252, 288] width 200 height 24
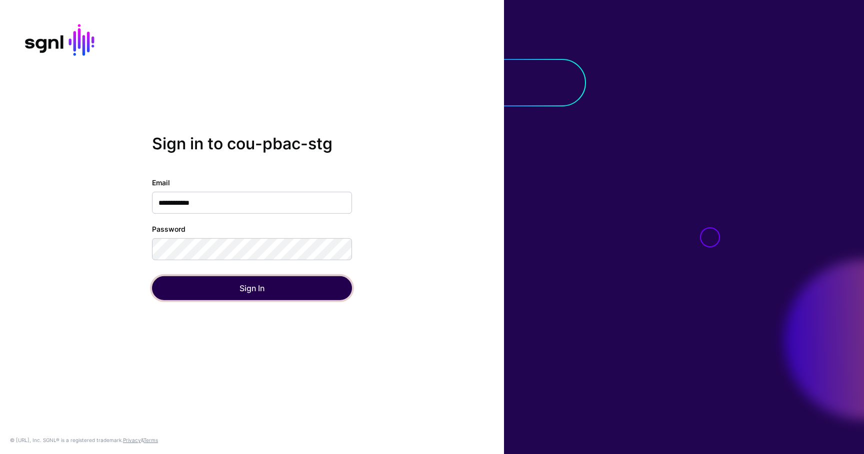
click at [242, 284] on button "Sign In" at bounding box center [252, 288] width 200 height 24
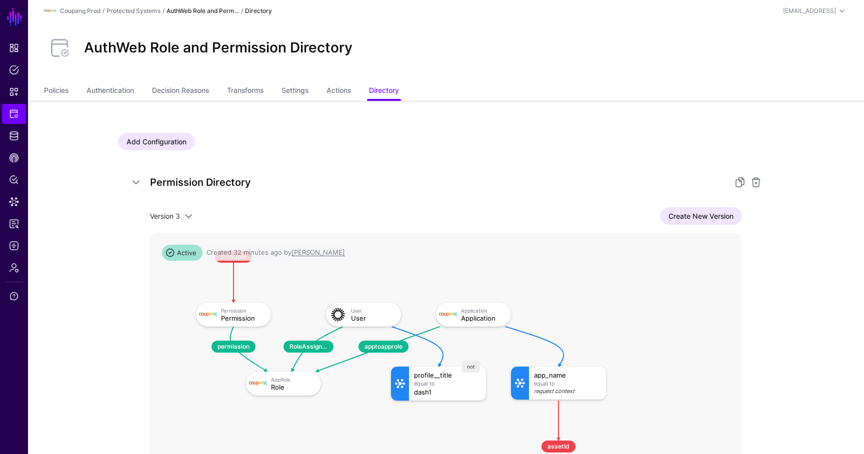
scroll to position [162, 0]
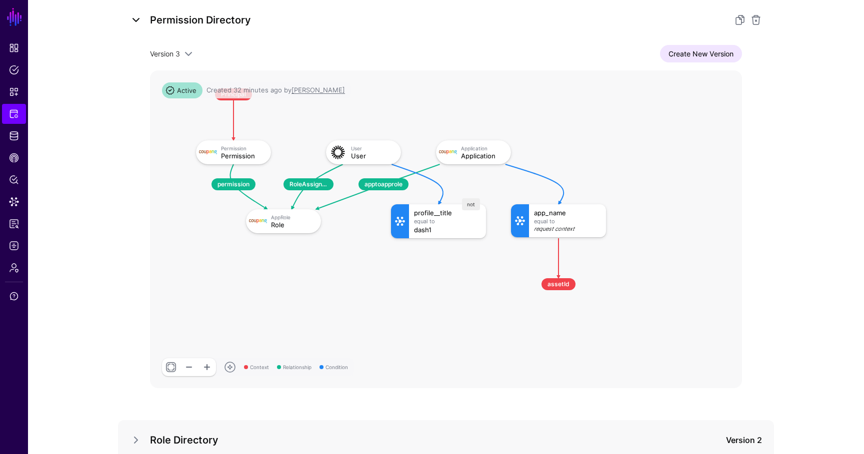
click at [136, 20] on link at bounding box center [136, 20] width 12 height 12
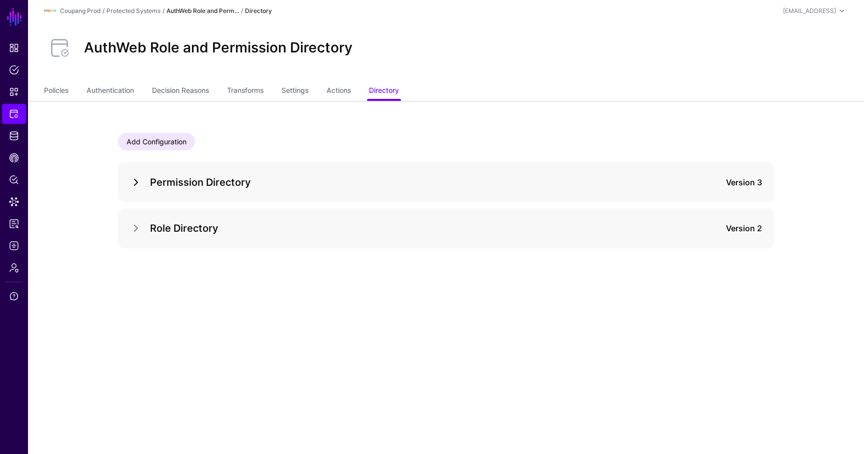
click at [136, 180] on link at bounding box center [136, 182] width 12 height 12
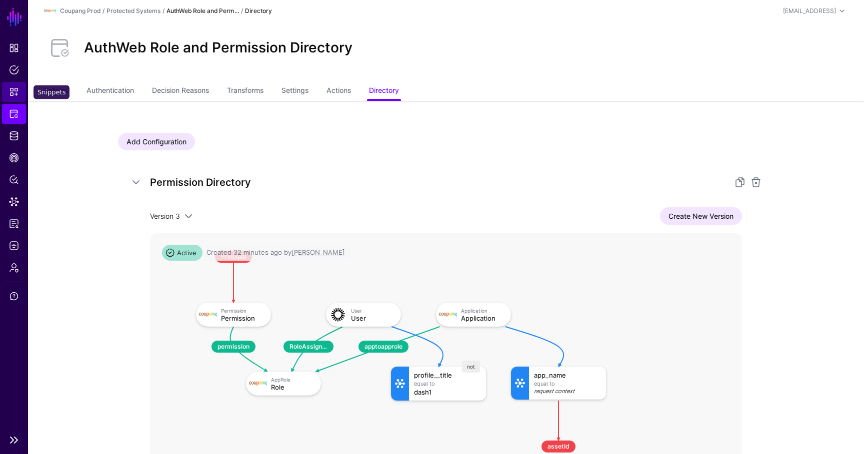
click at [12, 91] on span "Snippets" at bounding box center [14, 92] width 10 height 10
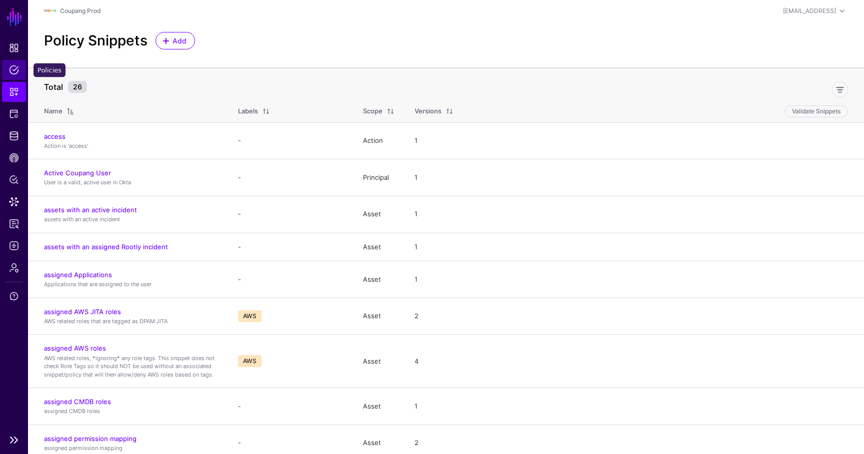
click at [14, 70] on span "Policies" at bounding box center [14, 70] width 10 height 10
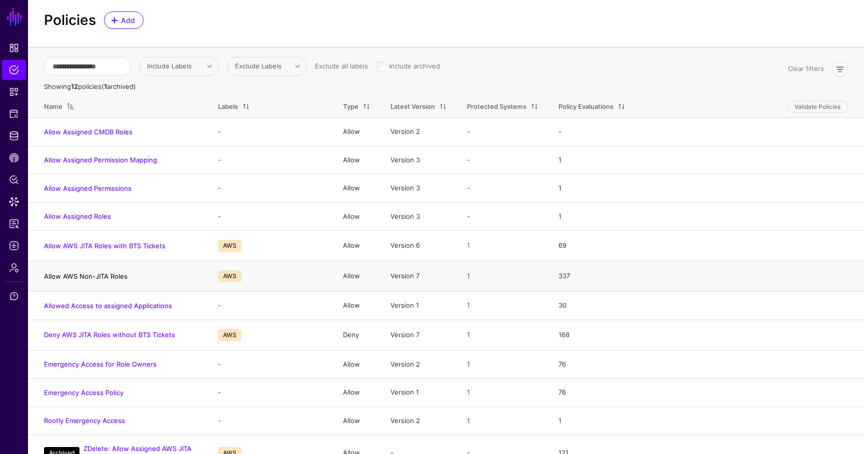
scroll to position [38, 0]
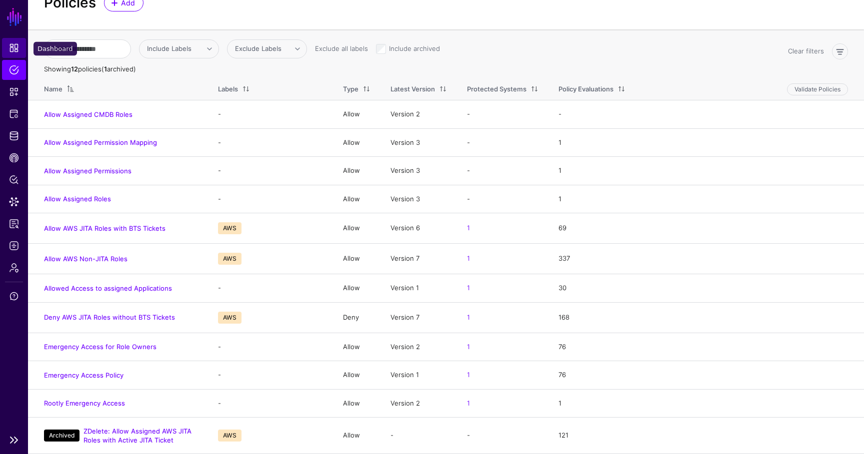
click at [15, 50] on span "Dashboard" at bounding box center [14, 48] width 10 height 10
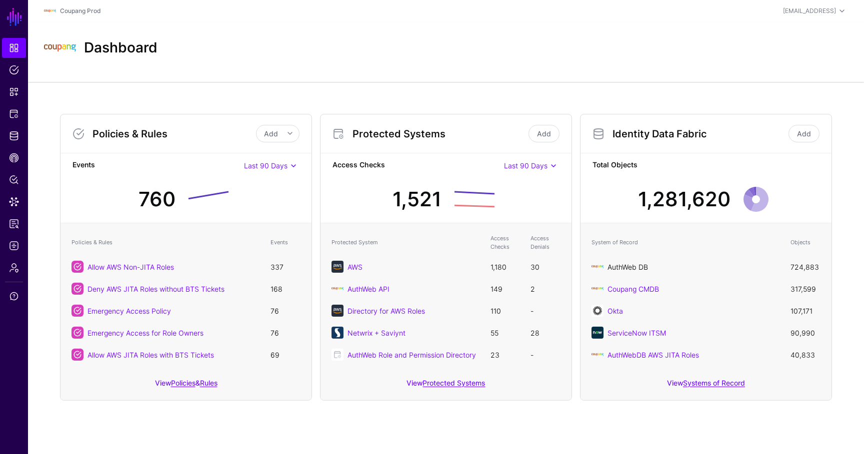
click at [633, 266] on link "AuthWeb DB" at bounding box center [627, 267] width 40 height 8
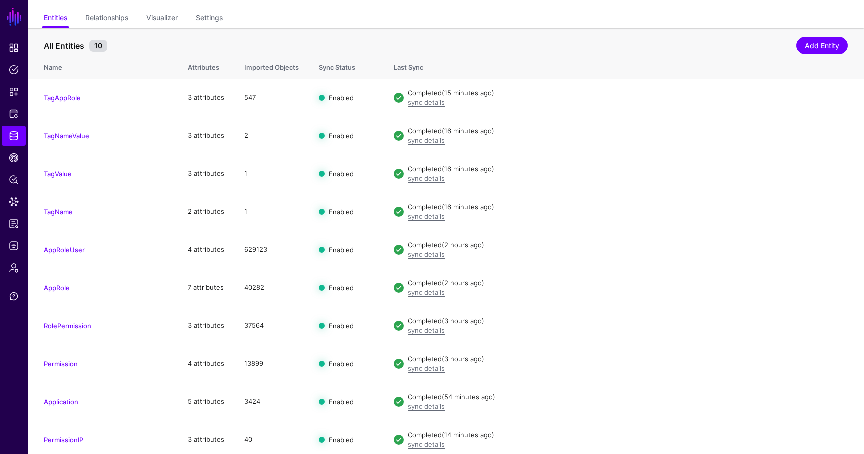
scroll to position [77, 0]
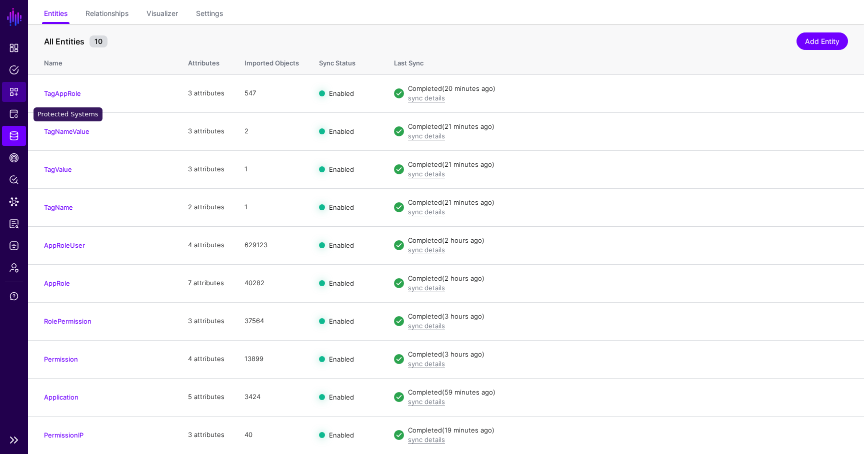
click at [14, 100] on link "Snippets" at bounding box center [14, 92] width 24 height 20
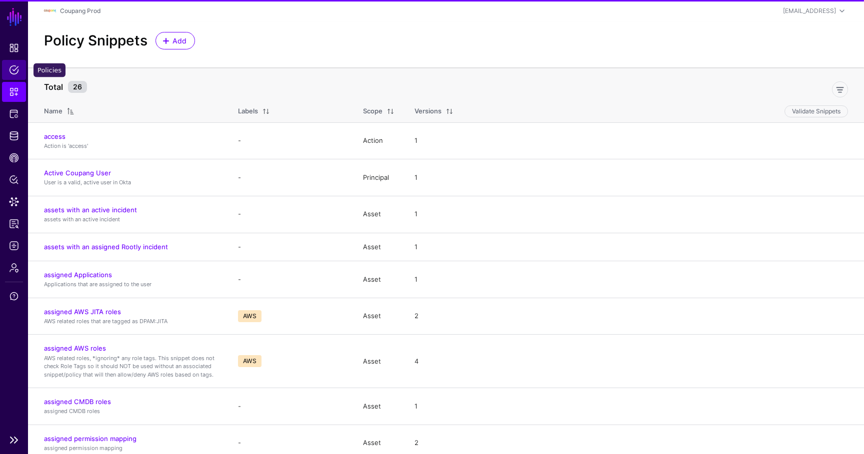
click at [12, 66] on span "Policies" at bounding box center [14, 70] width 10 height 10
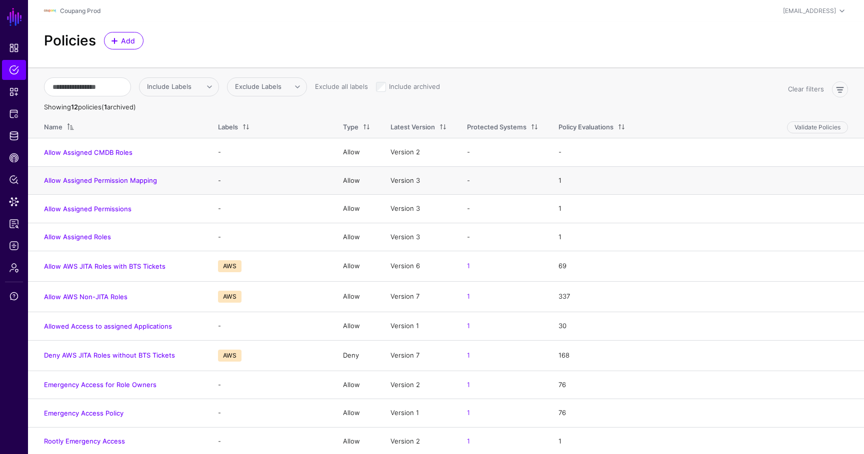
scroll to position [38, 0]
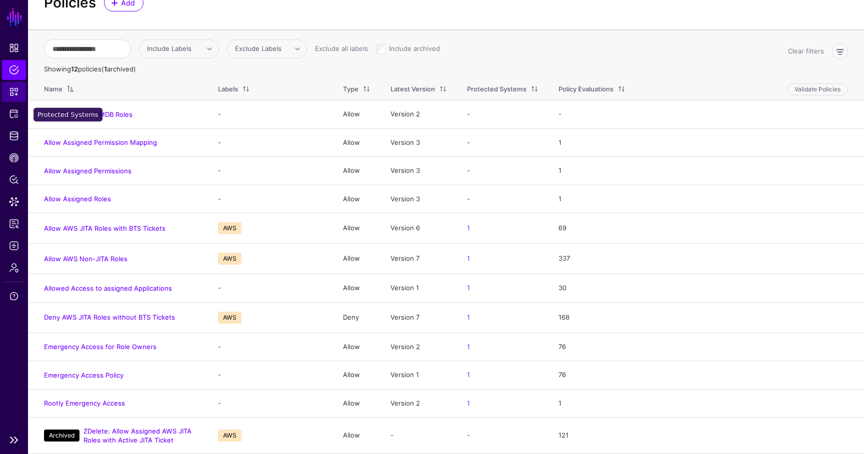
click at [17, 101] on link "Snippets" at bounding box center [14, 92] width 24 height 20
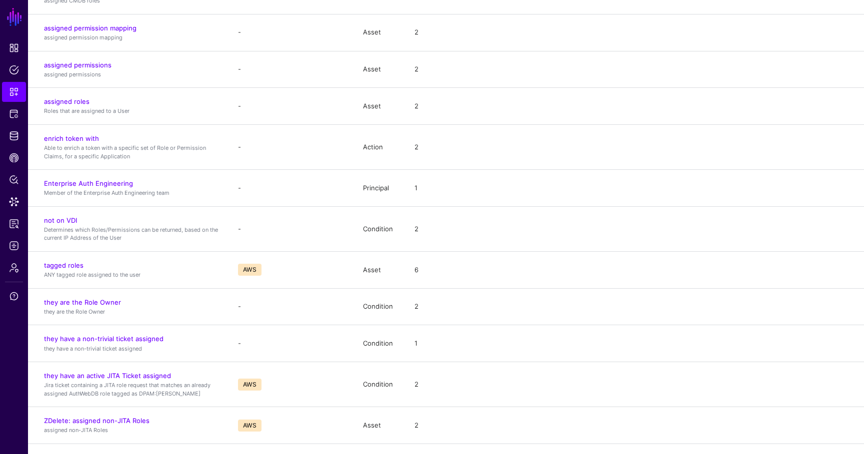
scroll to position [417, 0]
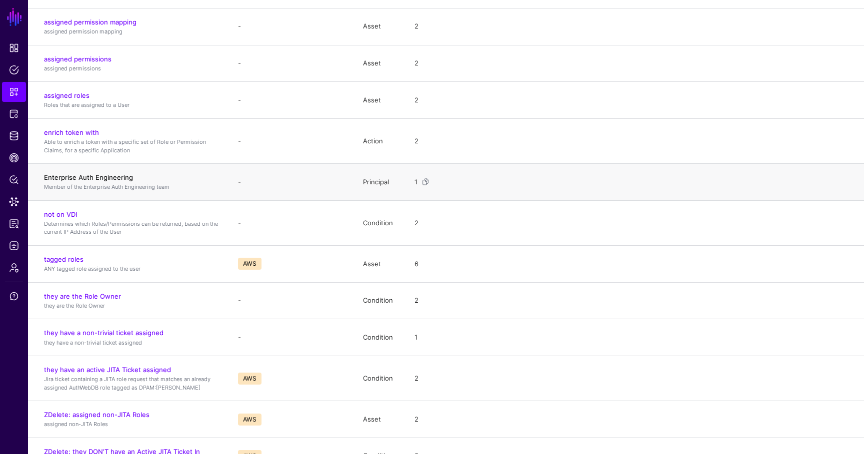
click at [88, 179] on link "Enterprise Auth Engineering" at bounding box center [88, 177] width 89 height 8
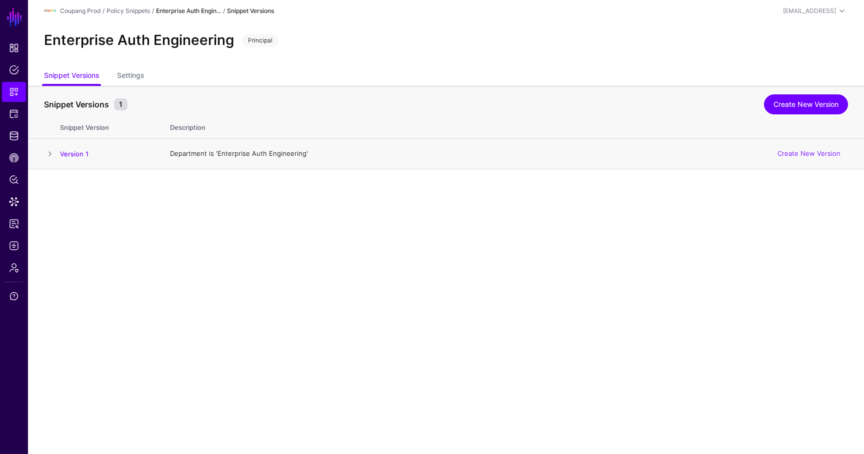
click at [49, 151] on span at bounding box center [50, 154] width 12 height 12
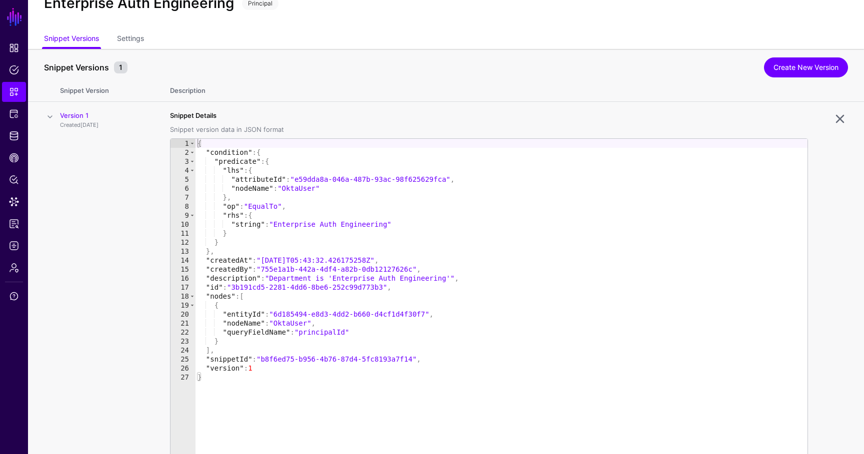
scroll to position [96, 0]
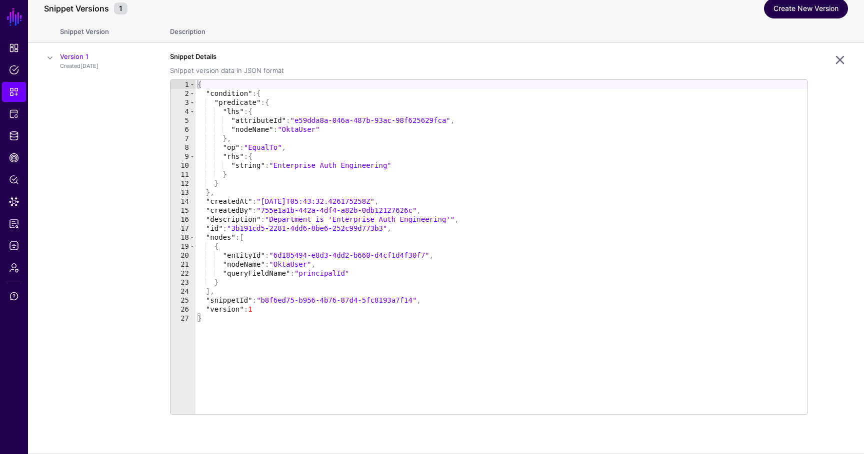
click at [810, 10] on link "Create New Version" at bounding box center [806, 9] width 84 height 20
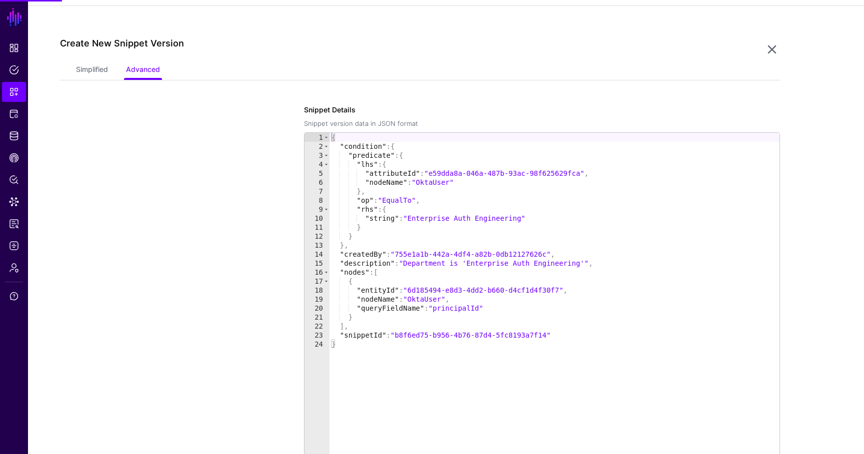
scroll to position [169, 0]
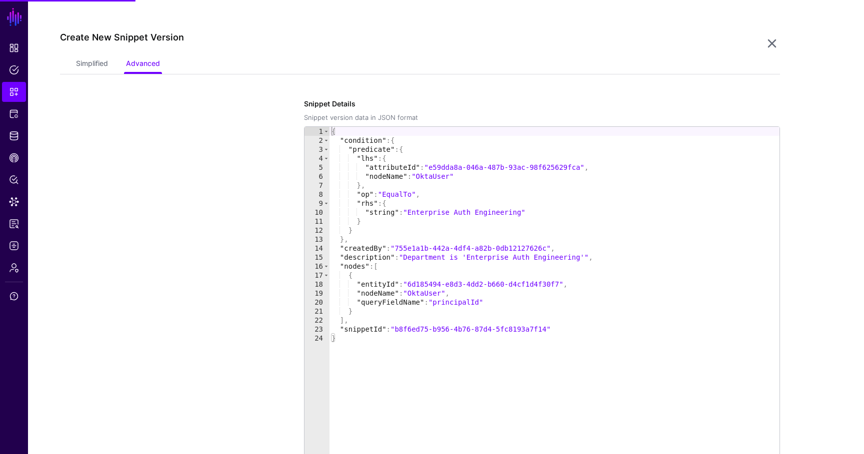
type textarea "**********"
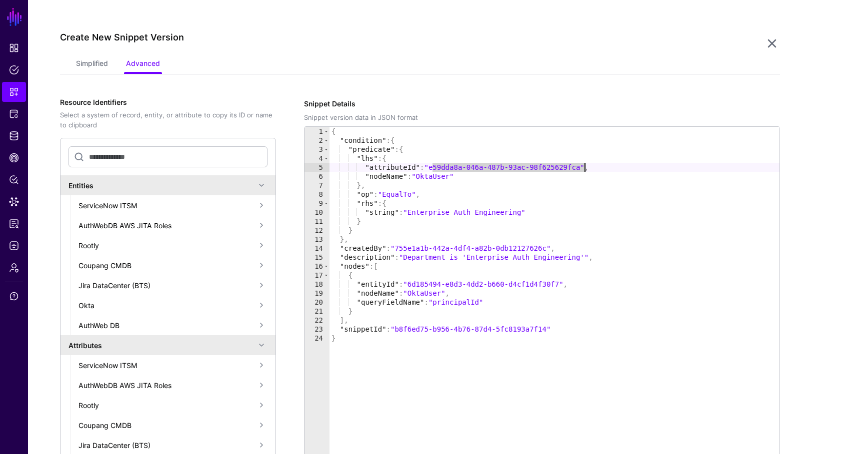
drag, startPoint x: 433, startPoint y: 167, endPoint x: 585, endPoint y: 166, distance: 152.4
click at [585, 166] on div "{ "condition" : { "predicate" : { "lhs" : { "attributeId" : "e59dda8a-046a-487b…" at bounding box center [554, 303] width 450 height 352
click at [118, 152] on input "text" at bounding box center [167, 156] width 199 height 21
paste input "**********"
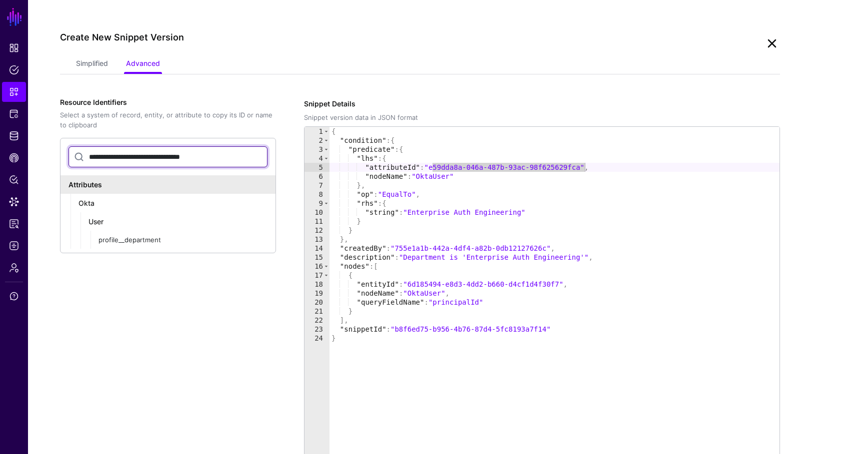
type input "**********"
click at [768, 41] on link at bounding box center [772, 43] width 16 height 16
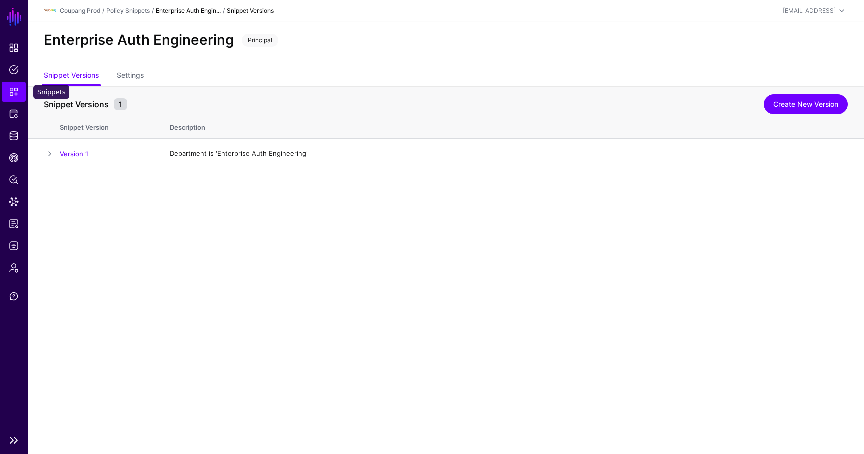
click at [9, 93] on span "Snippets" at bounding box center [14, 92] width 10 height 10
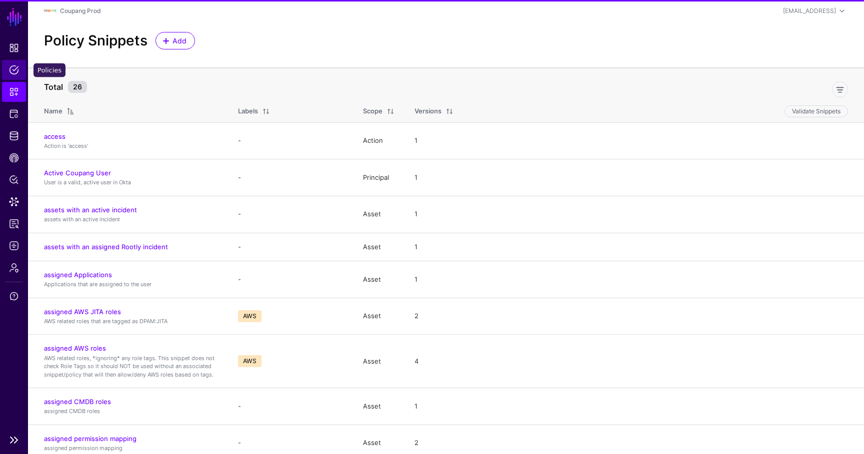
click at [12, 71] on span "Policies" at bounding box center [14, 70] width 10 height 10
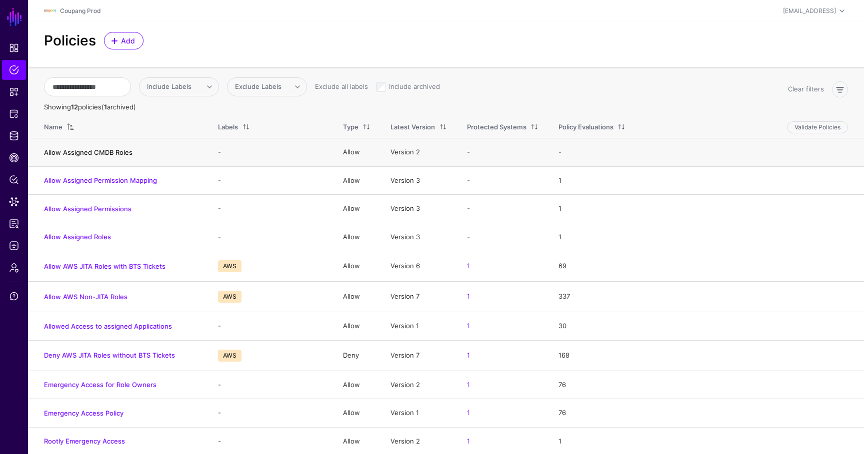
click at [82, 153] on link "Allow Assigned CMDB Roles" at bounding box center [88, 152] width 88 height 8
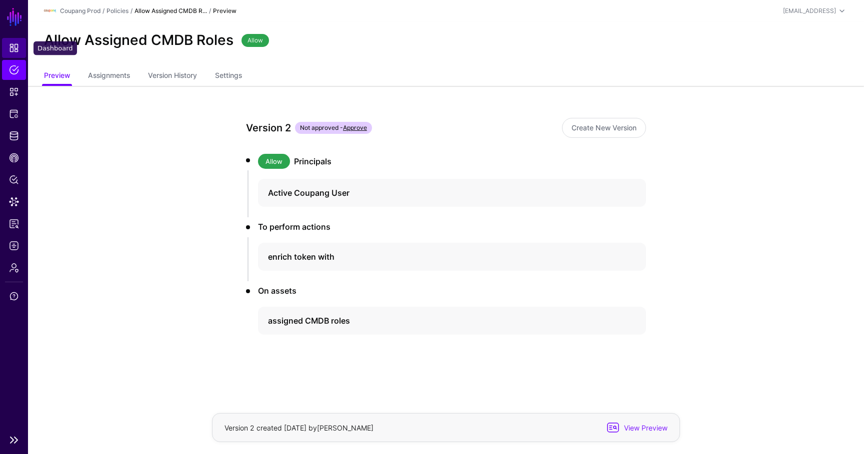
click at [6, 46] on link "Dashboard" at bounding box center [14, 48] width 24 height 20
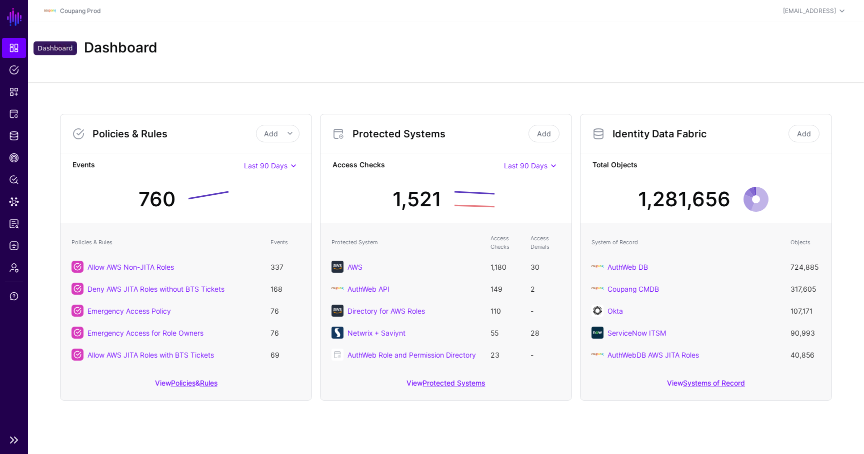
click at [11, 51] on span "Dashboard" at bounding box center [14, 48] width 10 height 10
click at [11, 133] on span "Identity Data Fabric" at bounding box center [14, 136] width 10 height 10
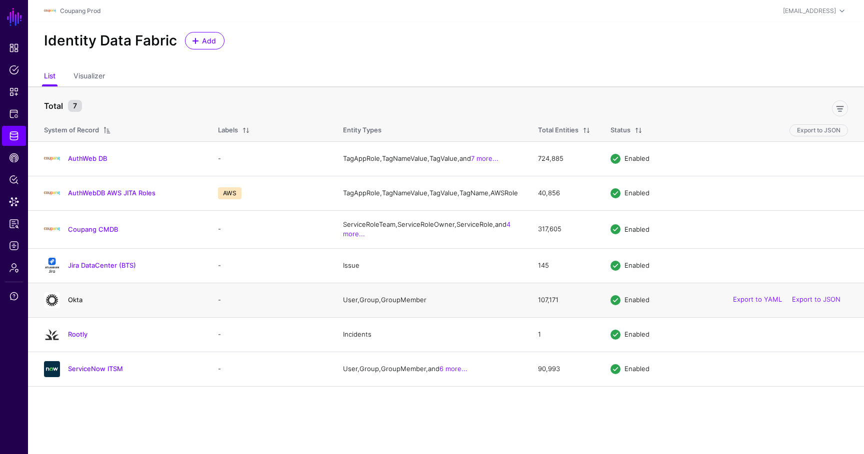
click at [76, 304] on link "Okta" at bounding box center [75, 300] width 14 height 8
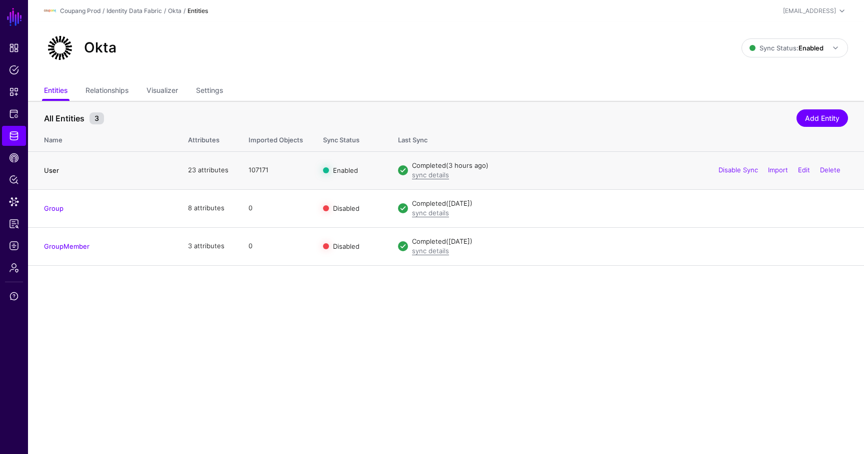
click at [48, 168] on link "User" at bounding box center [51, 170] width 15 height 8
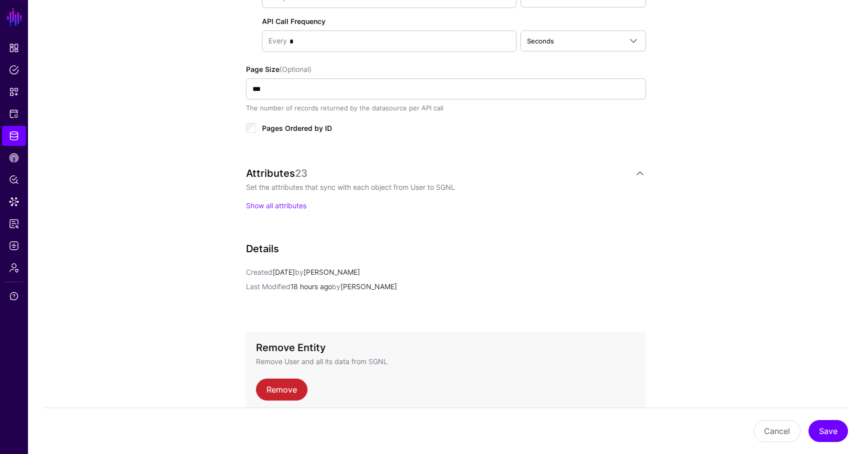
scroll to position [601, 0]
click at [294, 202] on link "Show all attributes" at bounding box center [276, 204] width 60 height 8
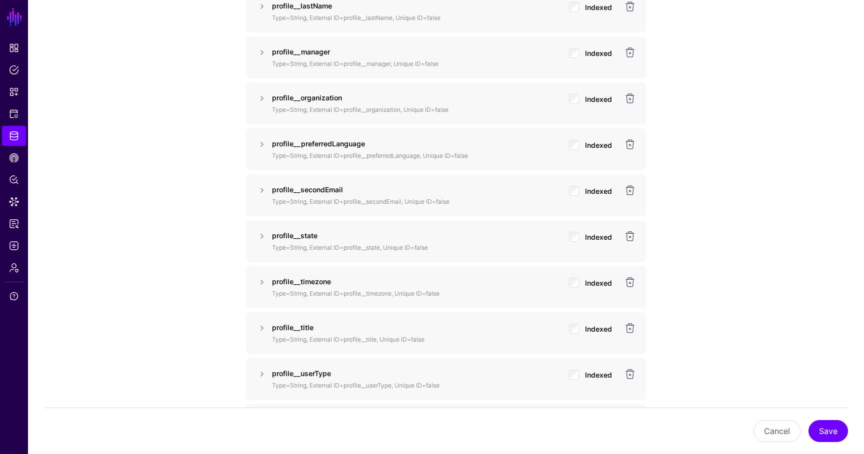
scroll to position [1290, 0]
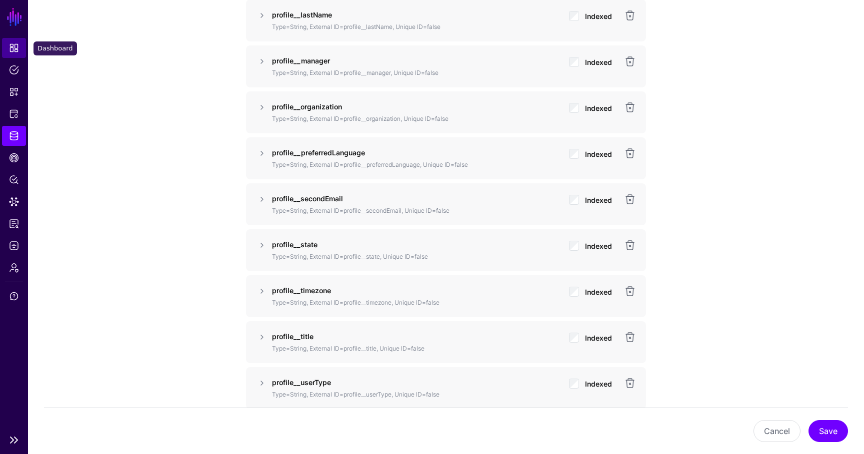
click at [13, 49] on span "Dashboard" at bounding box center [14, 48] width 10 height 10
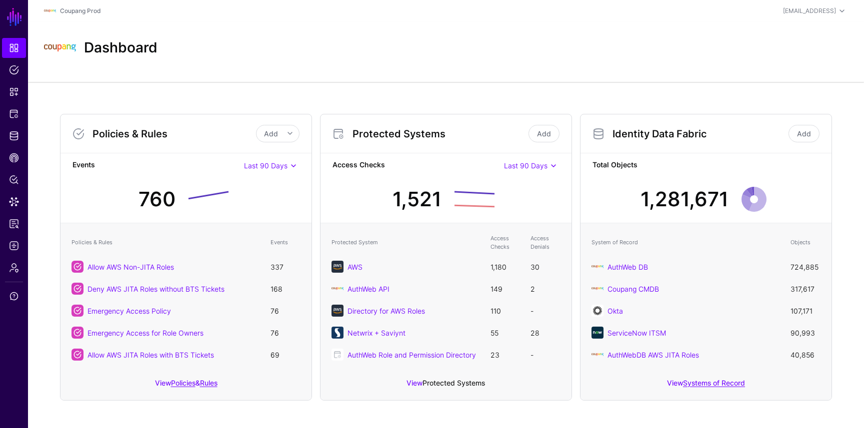
click at [463, 382] on link "Protected Systems" at bounding box center [453, 383] width 62 height 8
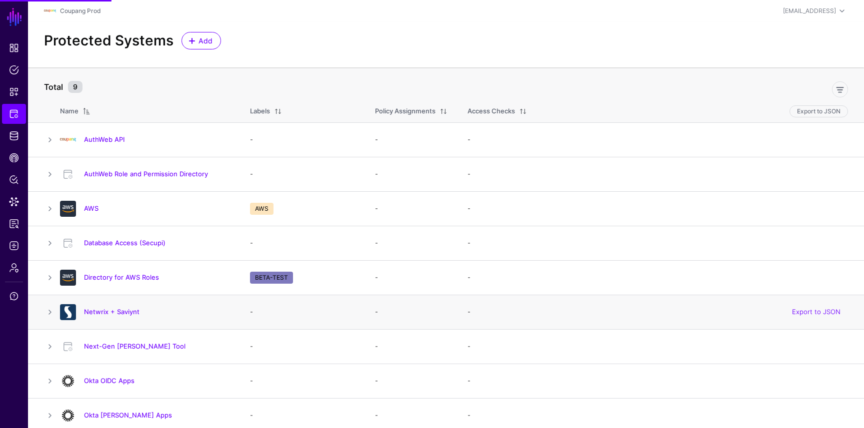
scroll to position [5, 0]
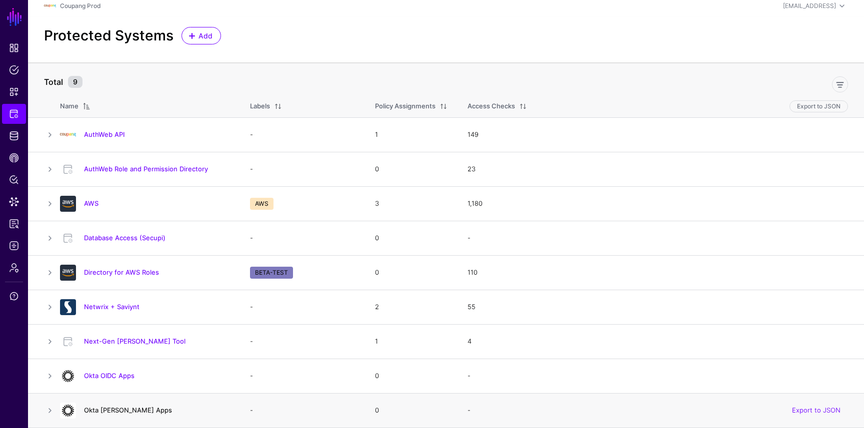
click at [115, 411] on link "Okta SAML Apps" at bounding box center [128, 410] width 88 height 8
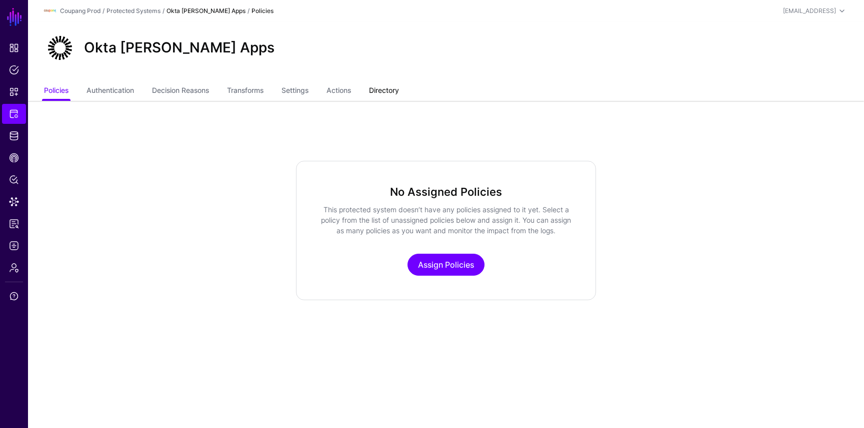
click at [393, 86] on link "Directory" at bounding box center [384, 91] width 30 height 19
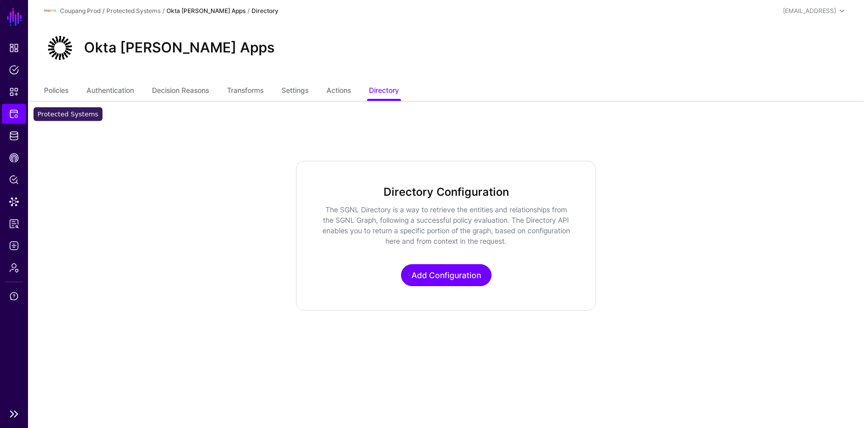
click at [14, 120] on link "Protected Systems" at bounding box center [14, 114] width 24 height 20
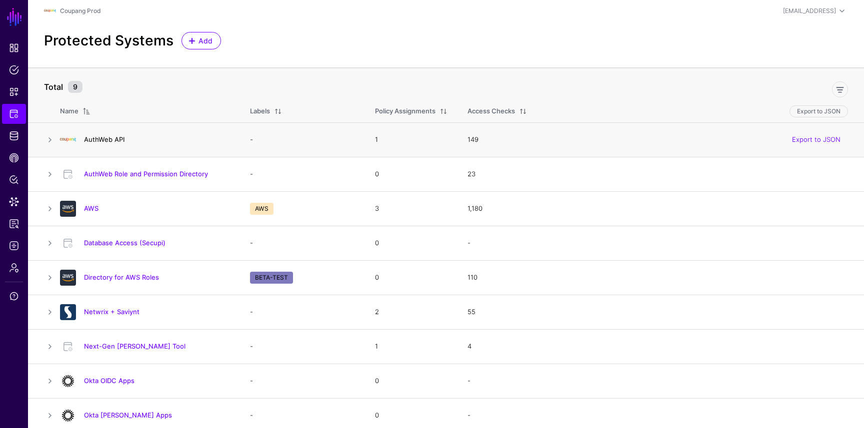
click at [110, 138] on link "AuthWeb API" at bounding box center [104, 139] width 40 height 8
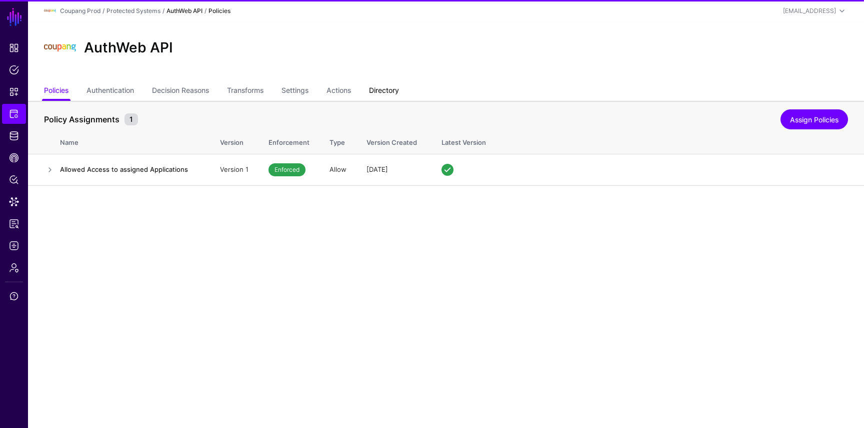
click at [392, 86] on link "Directory" at bounding box center [384, 91] width 30 height 19
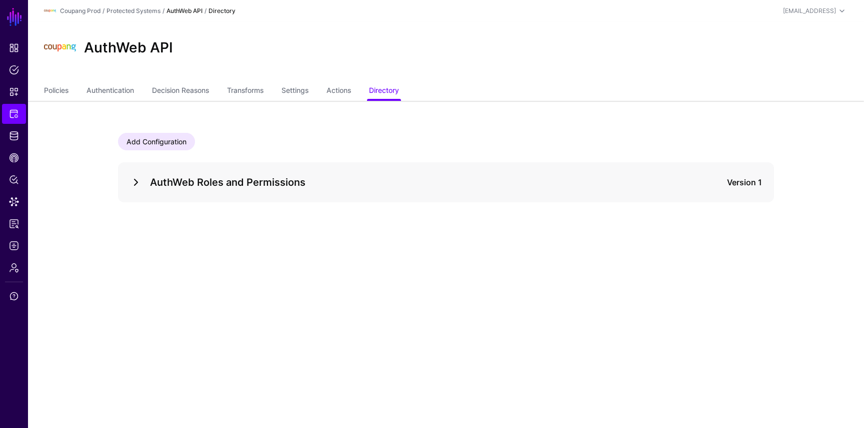
click at [131, 177] on link at bounding box center [136, 182] width 12 height 12
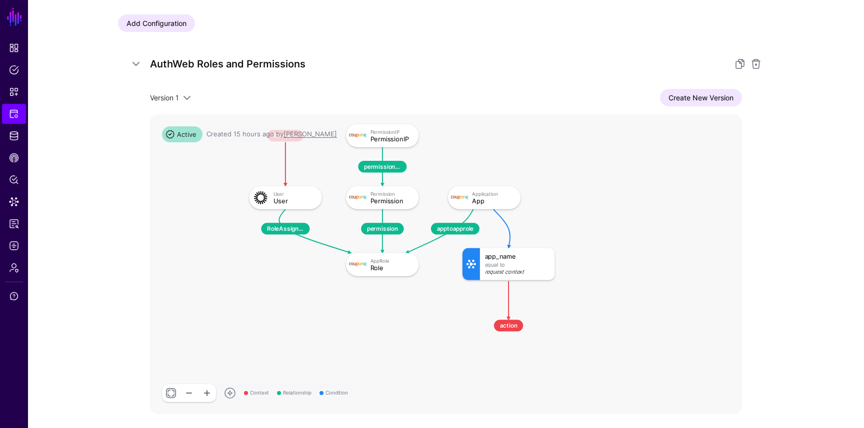
scroll to position [111, 0]
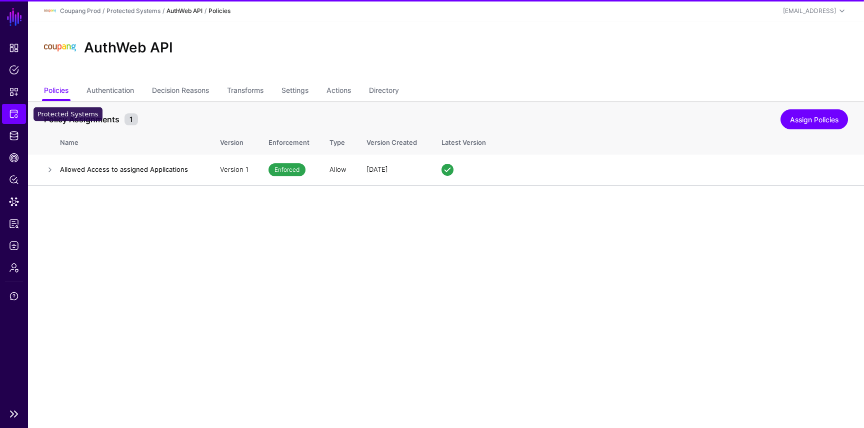
click at [23, 113] on link "Protected Systems" at bounding box center [14, 114] width 24 height 20
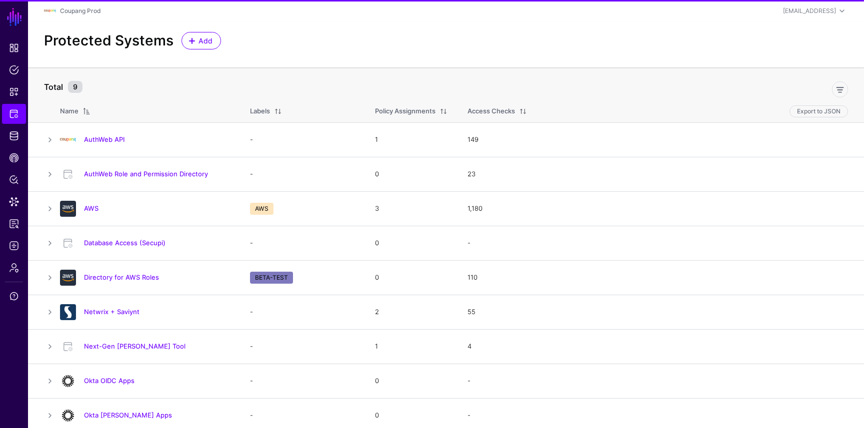
scroll to position [5, 0]
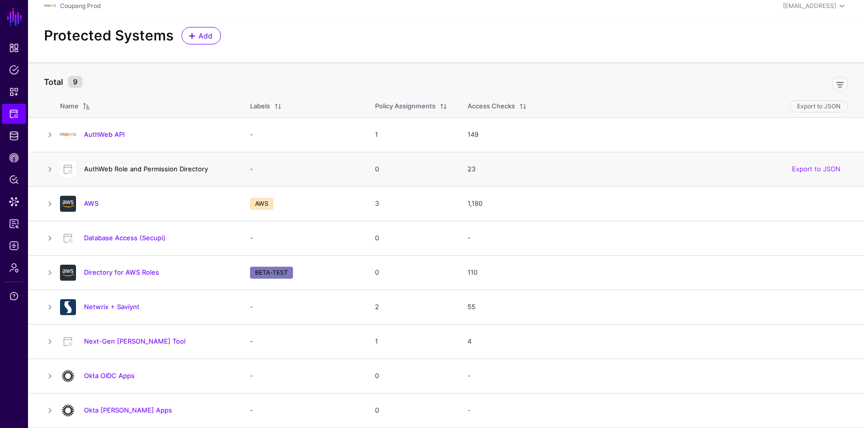
click at [130, 169] on link "AuthWeb Role and Permission Directory" at bounding box center [146, 169] width 124 height 8
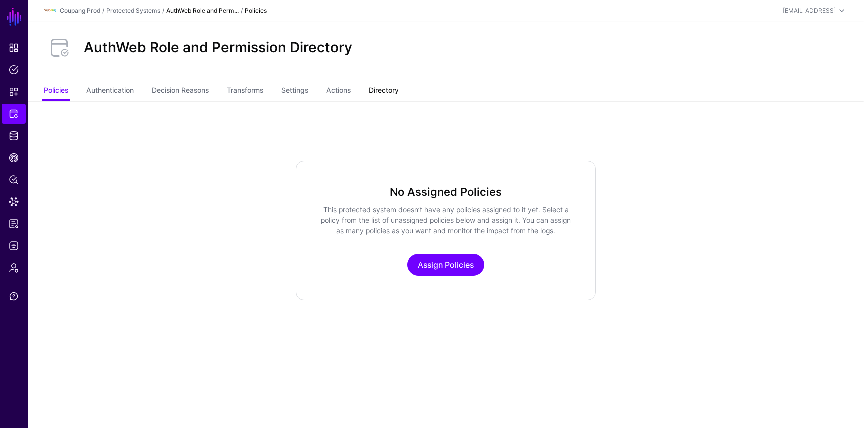
click at [396, 98] on link "Directory" at bounding box center [384, 91] width 30 height 19
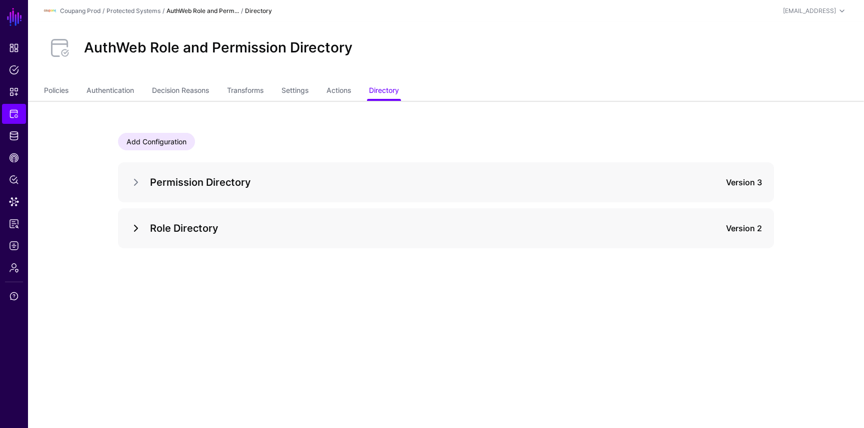
click at [132, 230] on link at bounding box center [136, 228] width 12 height 12
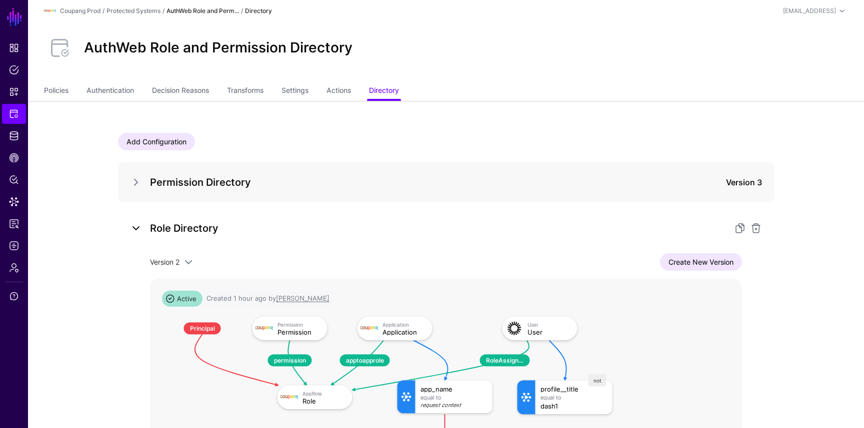
click at [132, 229] on link at bounding box center [136, 228] width 12 height 12
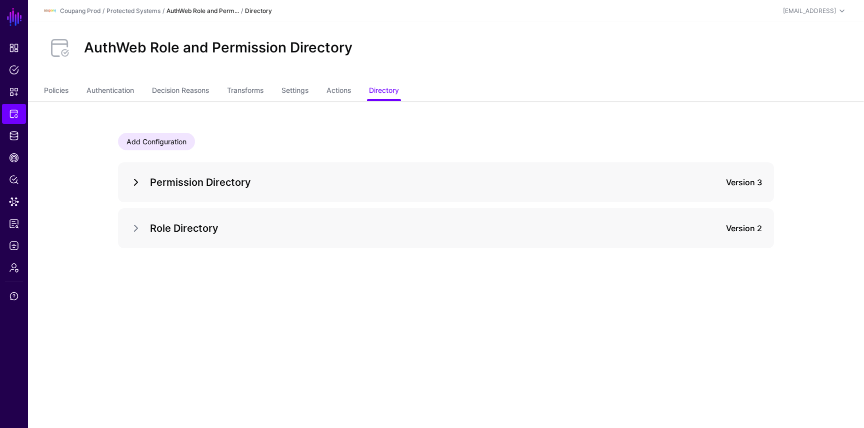
click at [137, 182] on link at bounding box center [136, 182] width 12 height 12
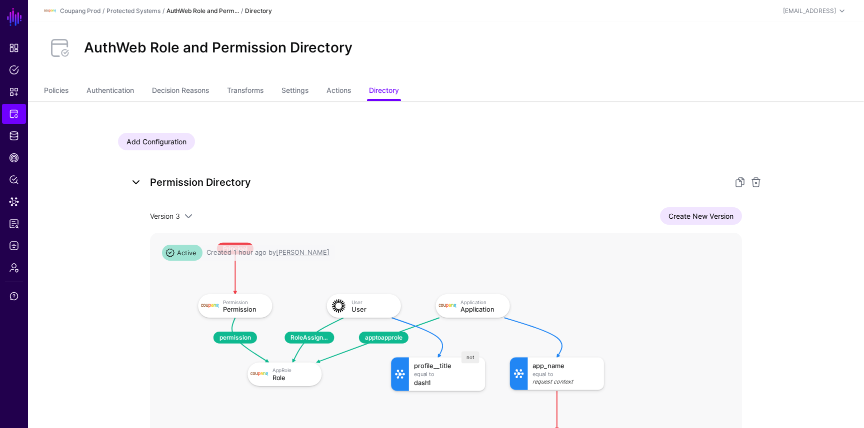
click at [135, 179] on link at bounding box center [136, 182] width 12 height 12
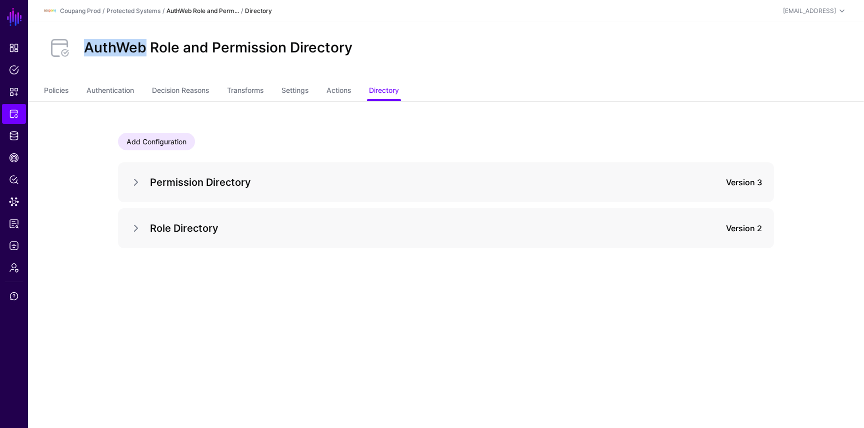
drag, startPoint x: 79, startPoint y: 52, endPoint x: 145, endPoint y: 51, distance: 66.0
click at [145, 51] on div "AuthWeb Role and Permission Directory" at bounding box center [446, 48] width 812 height 32
click at [144, 9] on link "Protected Systems" at bounding box center [133, 10] width 54 height 7
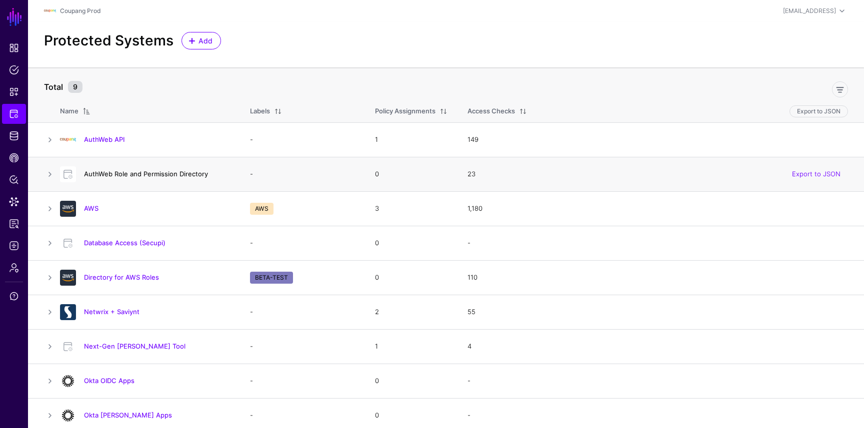
click at [133, 175] on link "AuthWeb Role and Permission Directory" at bounding box center [146, 174] width 124 height 8
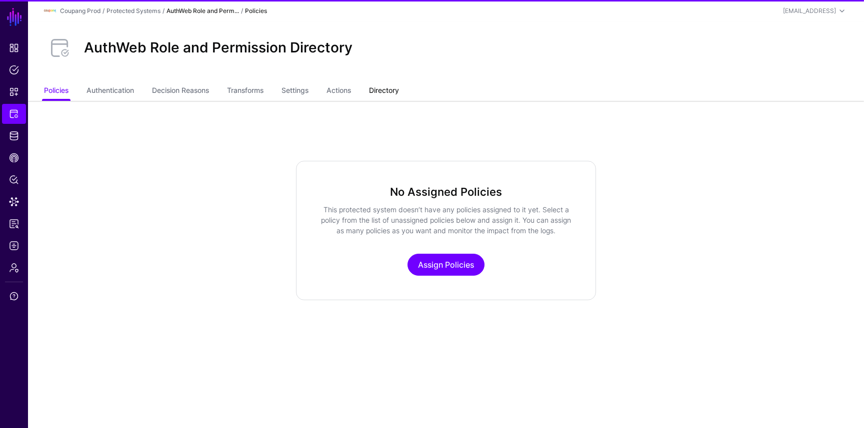
click at [383, 82] on link "Directory" at bounding box center [384, 91] width 30 height 19
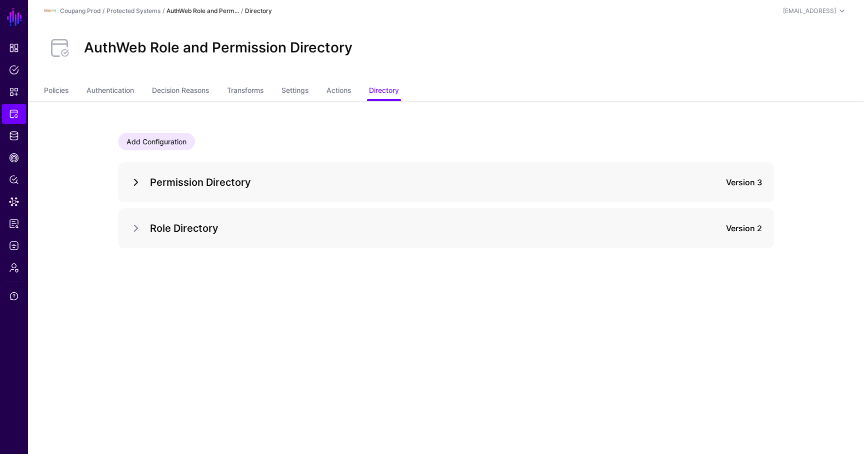
click at [136, 181] on link at bounding box center [136, 182] width 12 height 12
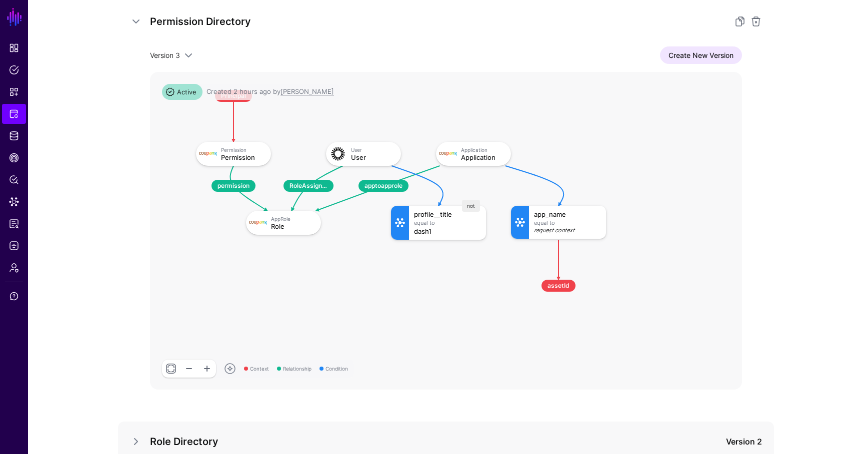
scroll to position [206, 0]
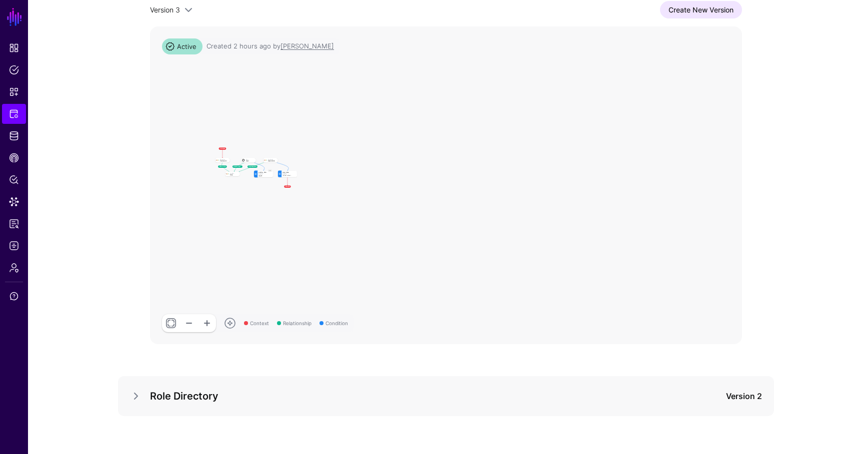
click at [144, 169] on div "Permission Directory Version 3 Version 3 Version 2 Version 1 Create New Version…" at bounding box center [446, 156] width 656 height 400
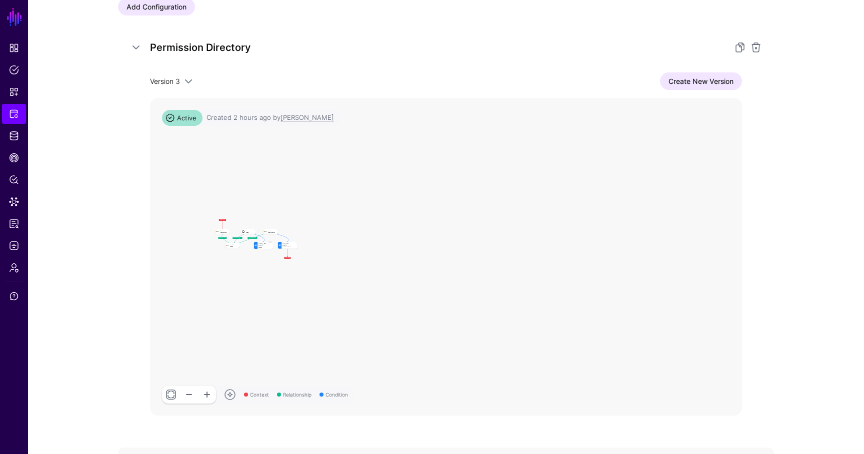
scroll to position [130, 0]
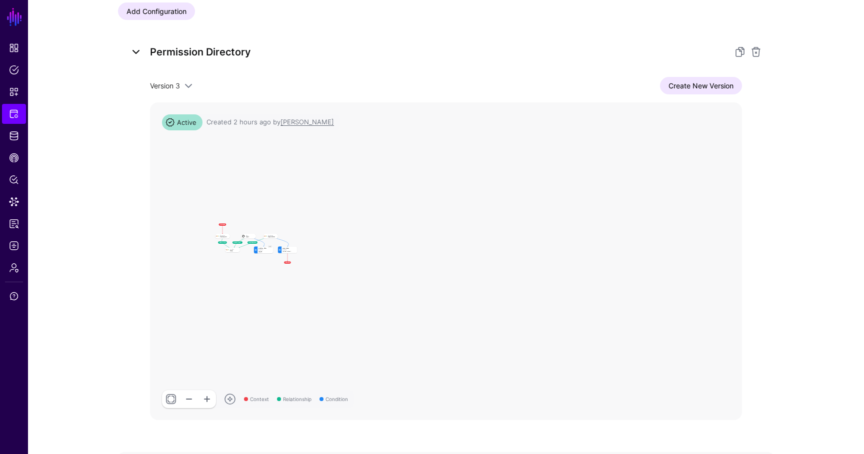
click at [136, 51] on link at bounding box center [136, 52] width 12 height 12
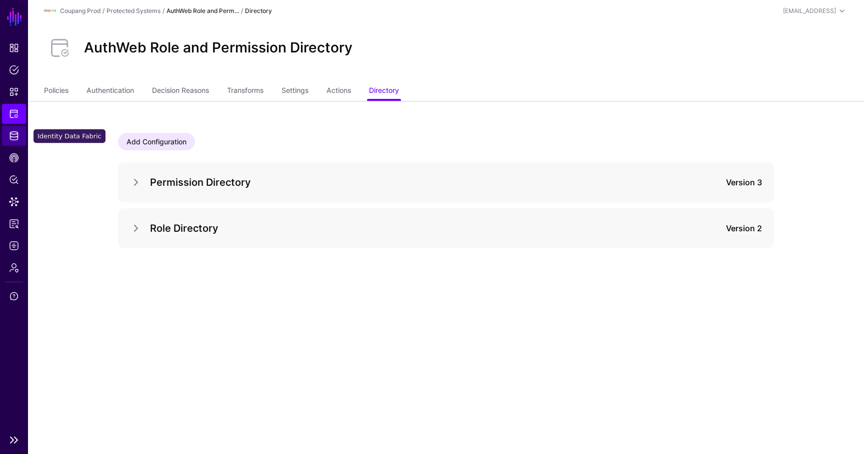
click at [15, 137] on span "Identity Data Fabric" at bounding box center [14, 136] width 10 height 10
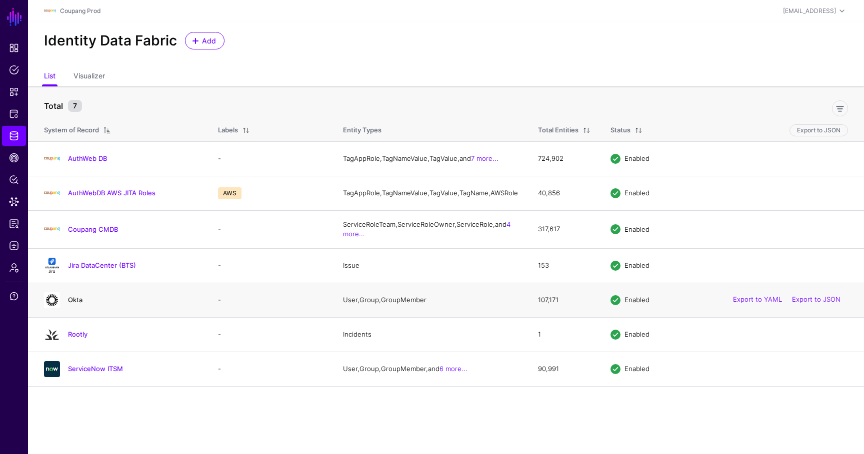
click at [74, 304] on link "Okta" at bounding box center [75, 300] width 14 height 8
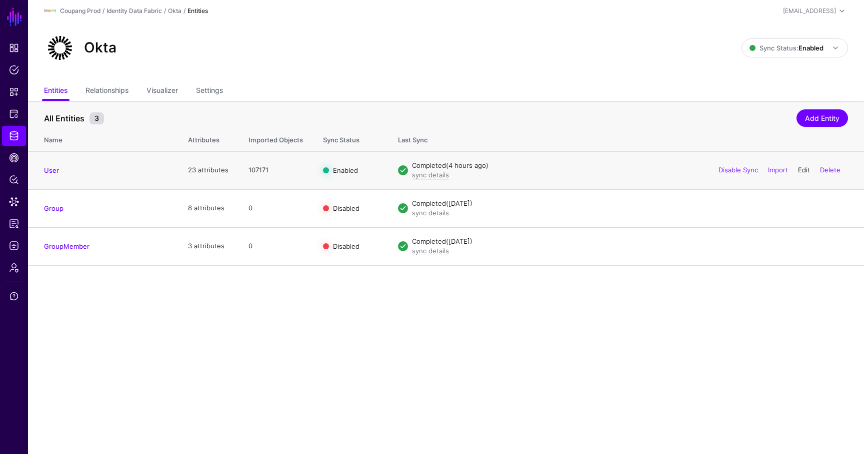
click at [803, 167] on link "Edit" at bounding box center [804, 170] width 12 height 8
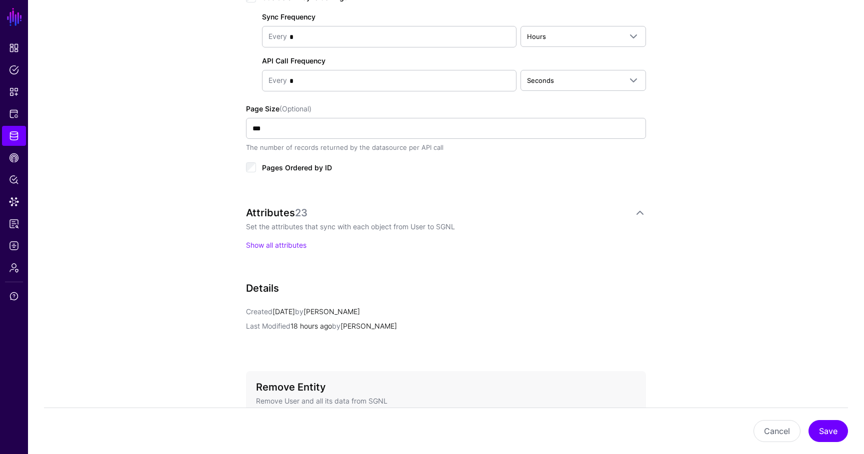
scroll to position [516, 0]
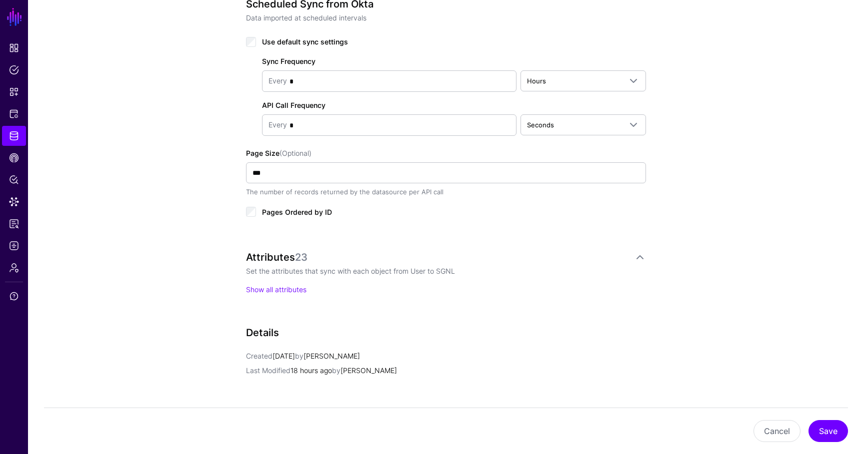
click at [280, 282] on div "Attributes 23 Set the attributes that sync with each object from User to SGNL S…" at bounding box center [446, 272] width 400 height 43
click at [278, 288] on link "Show all attributes" at bounding box center [276, 289] width 60 height 8
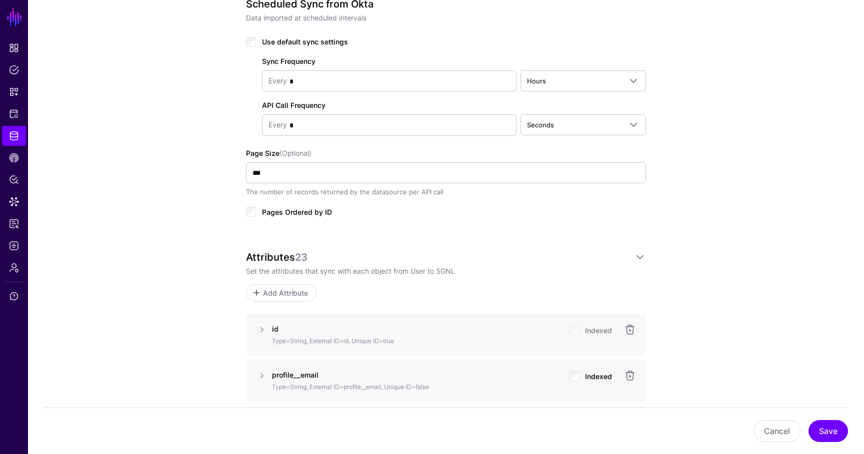
click at [295, 299] on link "Add Attribute" at bounding box center [281, 292] width 70 height 17
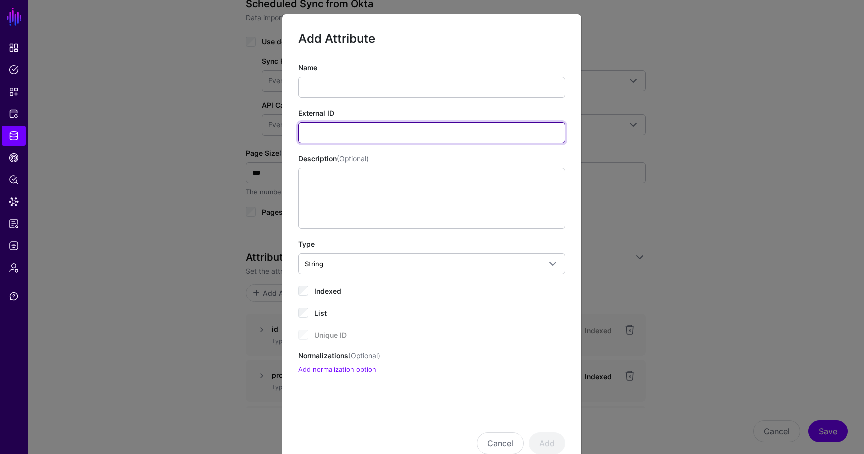
click at [349, 130] on input "External ID" at bounding box center [431, 132] width 267 height 21
paste input "**********"
click at [337, 134] on input "**********" at bounding box center [431, 132] width 267 height 21
type input "**********"
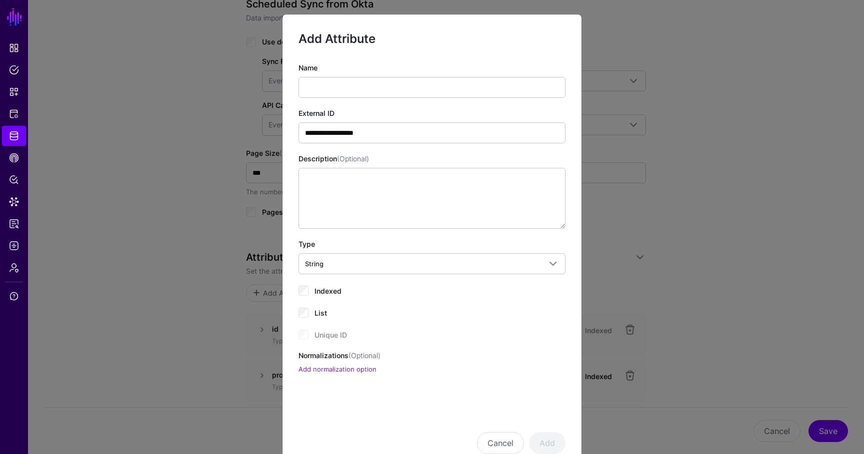
click at [412, 75] on div "Name" at bounding box center [431, 79] width 267 height 35
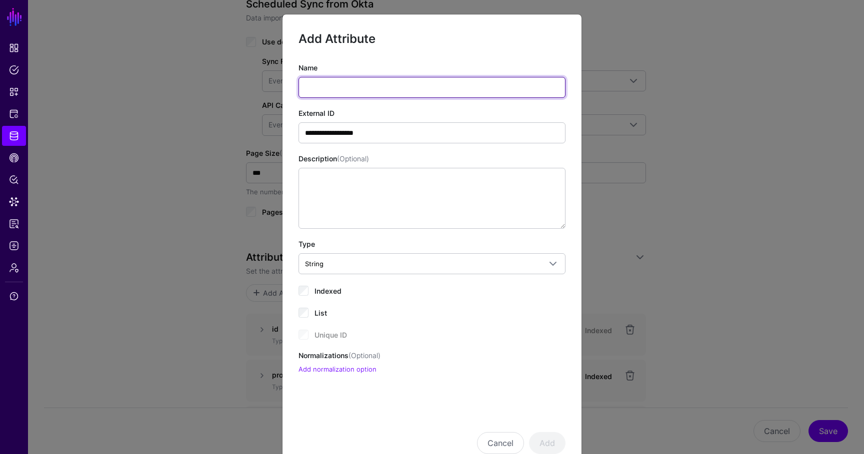
click at [407, 93] on input "Name" at bounding box center [431, 87] width 267 height 21
type input "*********"
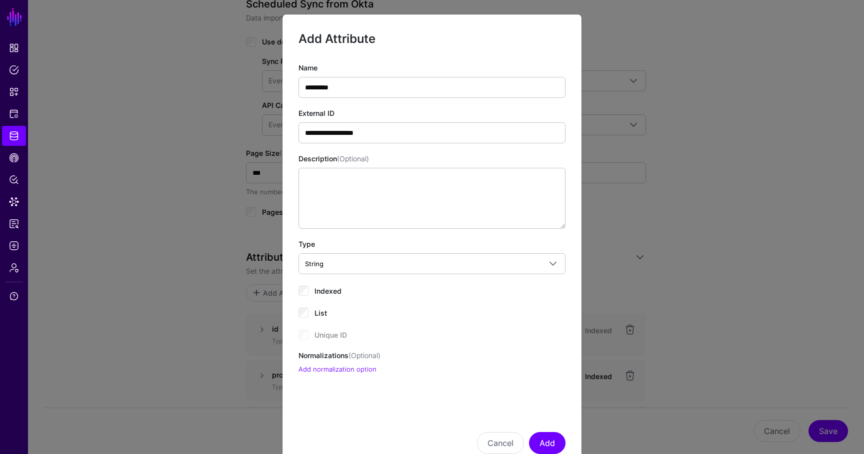
click at [325, 293] on span "Indexed" at bounding box center [327, 291] width 27 height 8
click at [553, 443] on button "Add" at bounding box center [547, 443] width 36 height 22
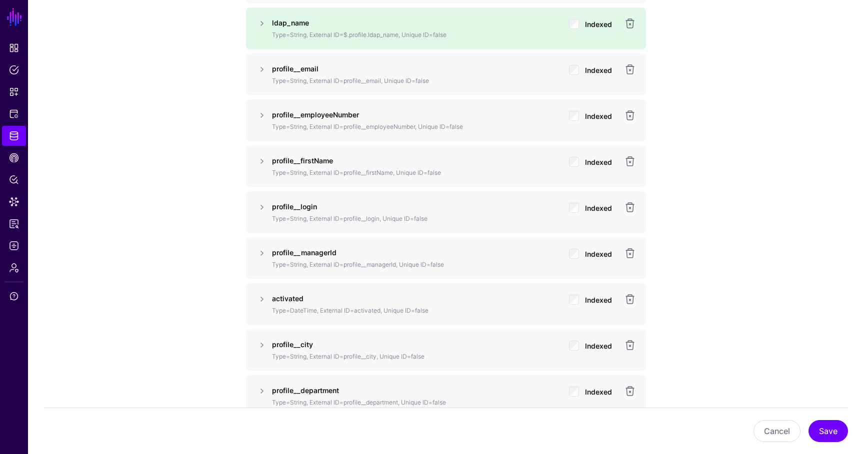
scroll to position [875, 0]
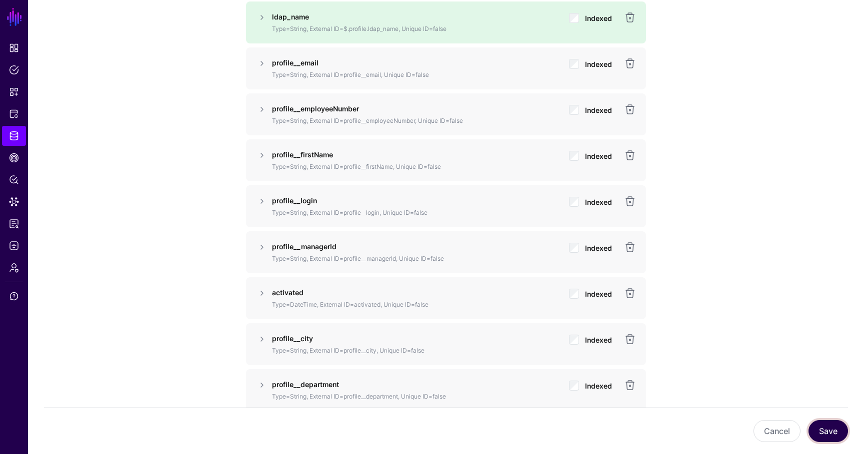
click at [820, 424] on button "Save" at bounding box center [827, 431] width 39 height 22
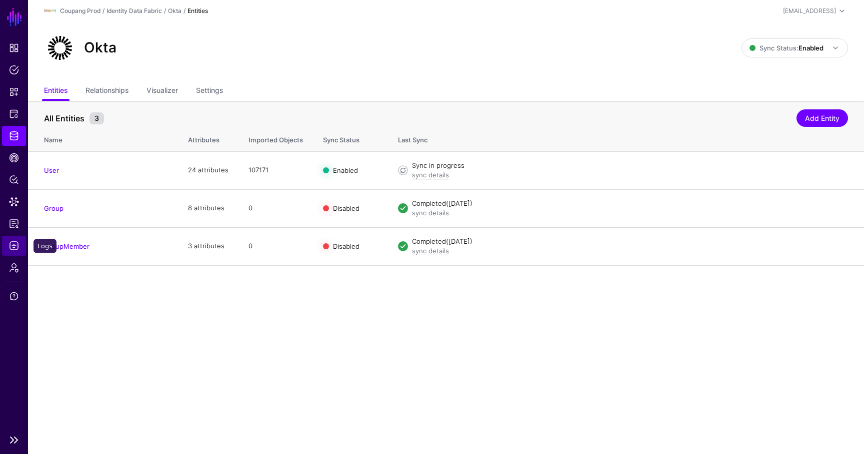
click at [17, 254] on link "Logs" at bounding box center [14, 246] width 24 height 20
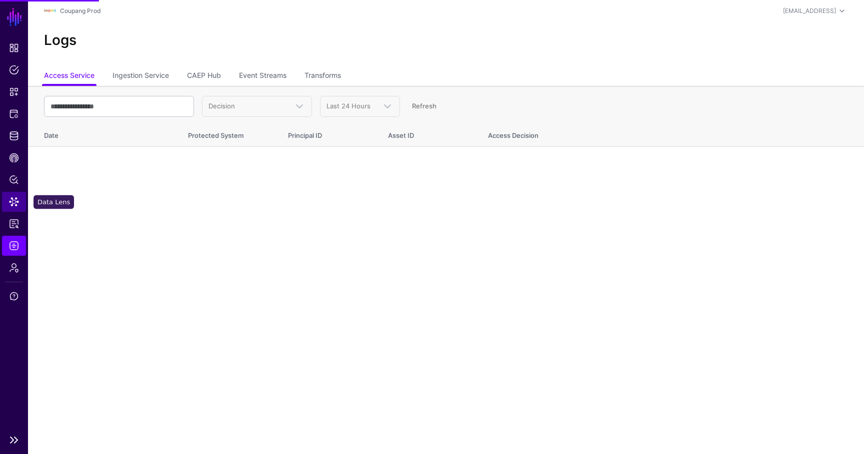
click at [15, 200] on span "Data Lens" at bounding box center [14, 202] width 10 height 10
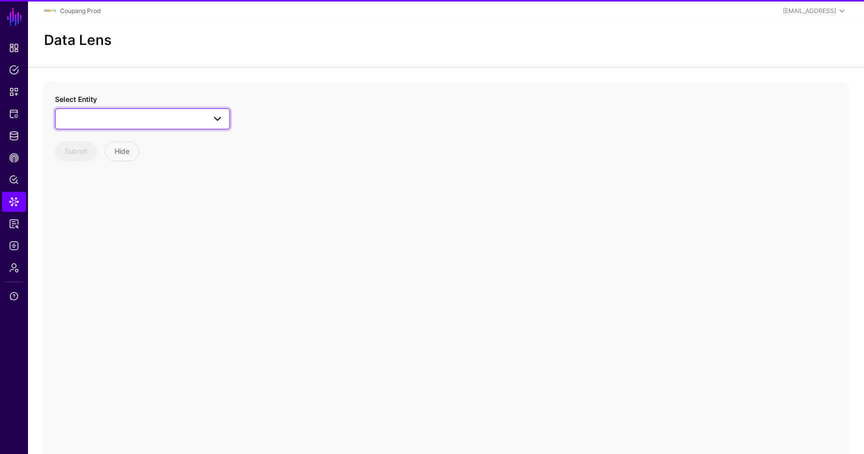
click at [117, 109] on link at bounding box center [142, 118] width 175 height 21
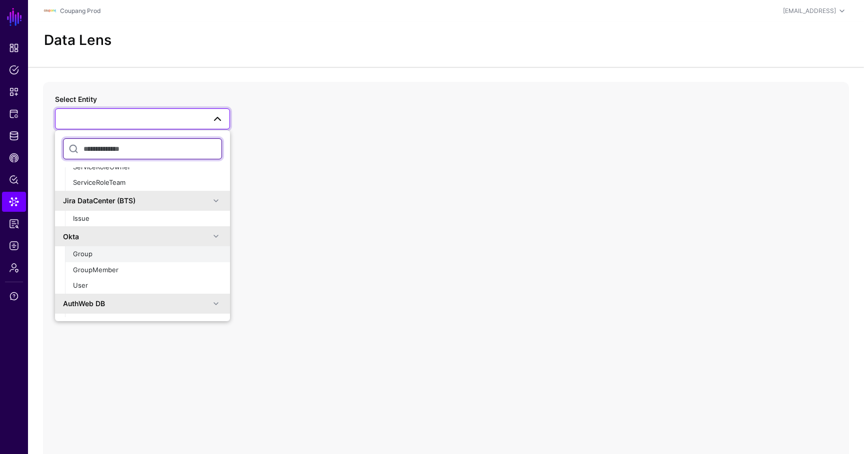
scroll to position [405, 0]
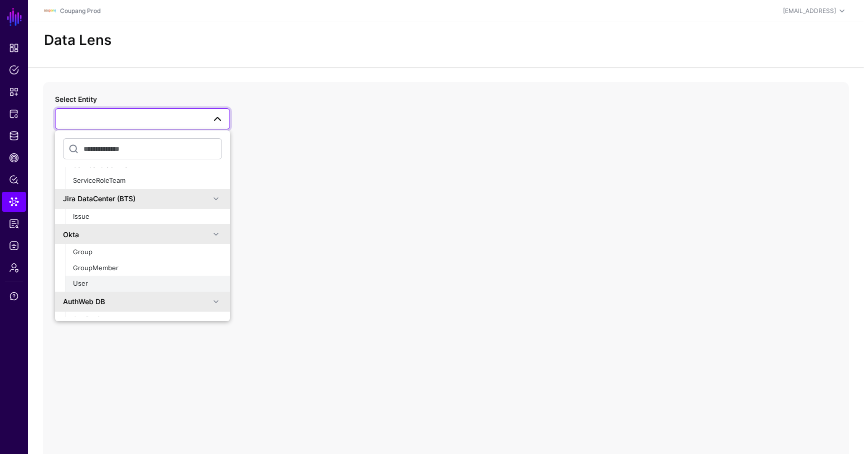
click at [88, 280] on div "User" at bounding box center [147, 284] width 149 height 10
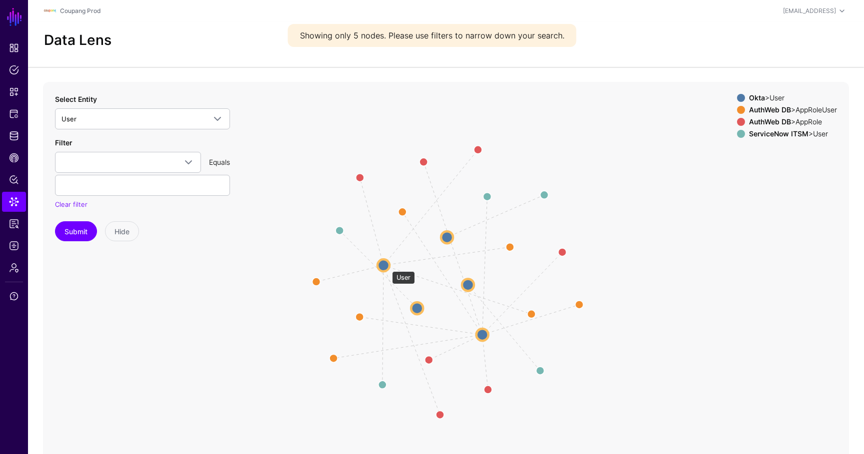
click at [386, 266] on circle at bounding box center [383, 265] width 12 height 12
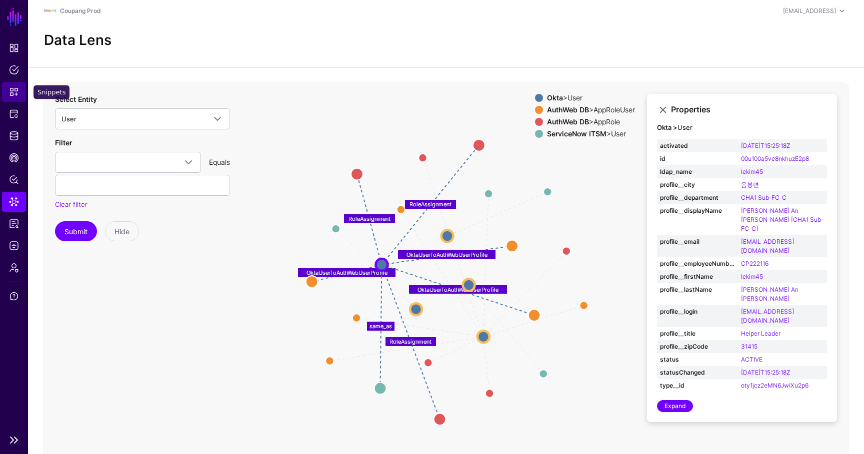
click at [13, 82] on link "Snippets" at bounding box center [14, 92] width 24 height 20
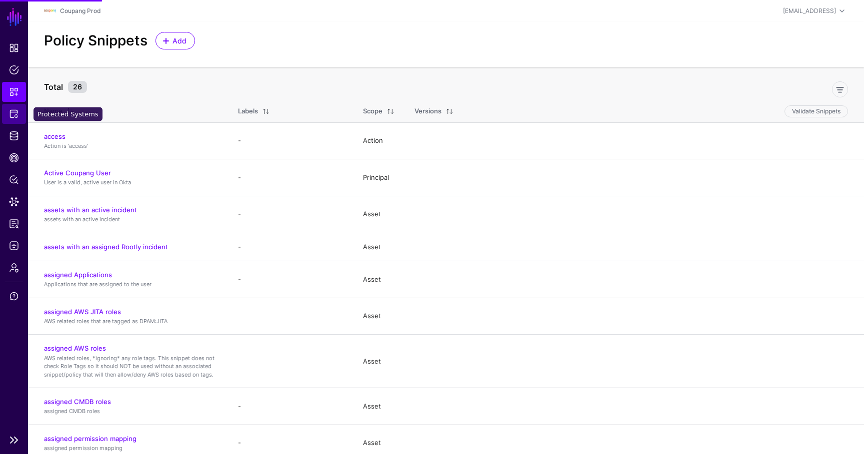
click at [23, 123] on link "Protected Systems" at bounding box center [14, 114] width 24 height 20
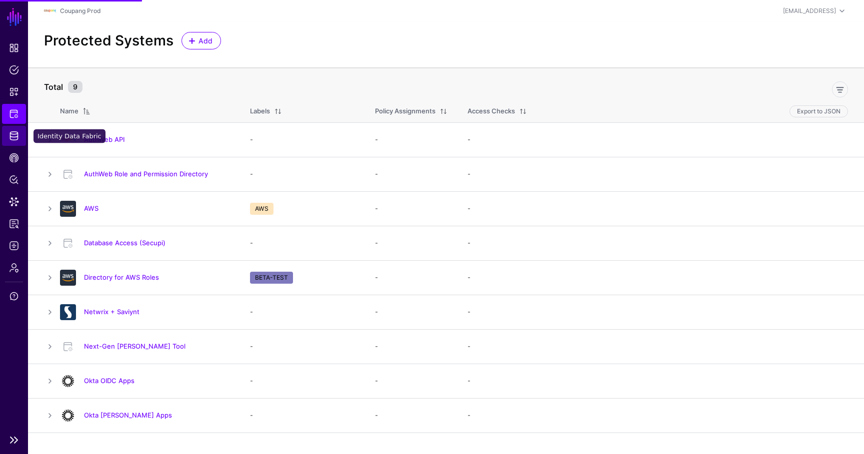
click at [16, 136] on span "Identity Data Fabric" at bounding box center [14, 136] width 10 height 10
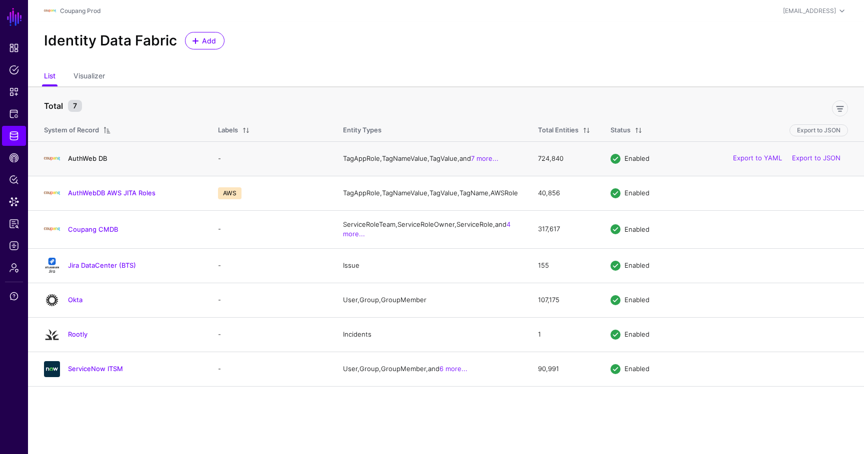
click at [86, 160] on link "AuthWeb DB" at bounding box center [87, 158] width 39 height 8
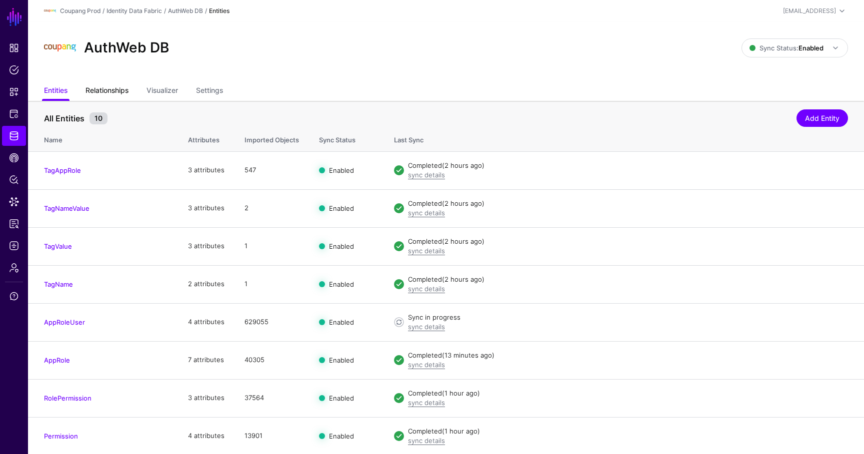
click at [120, 93] on link "Relationships" at bounding box center [106, 91] width 43 height 19
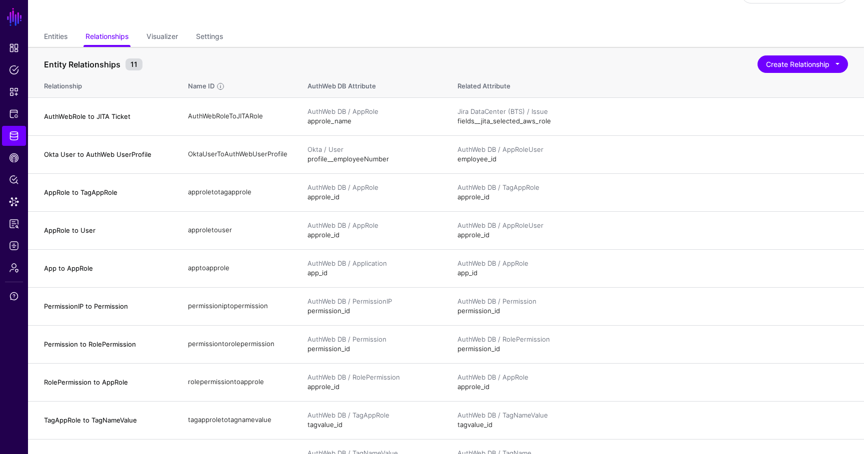
scroll to position [53, 0]
click at [792, 69] on button "Create Relationship" at bounding box center [802, 64] width 90 height 17
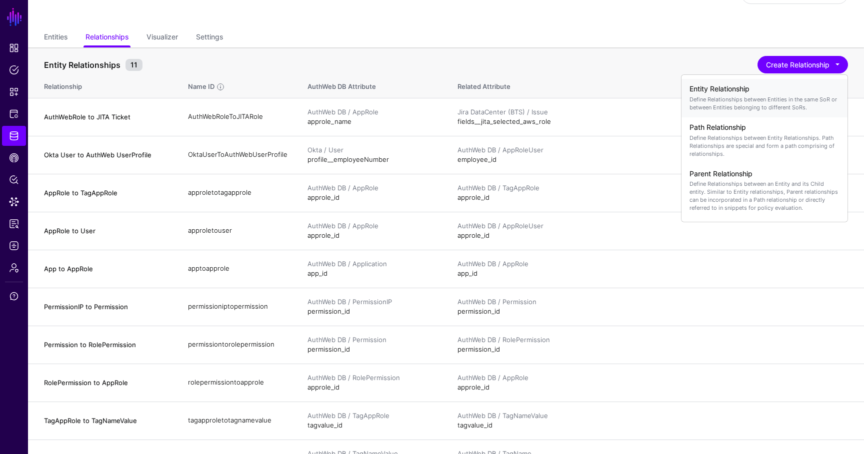
click at [746, 102] on p "Define Relationships between Entities in the same SoR or between Entities belon…" at bounding box center [764, 103] width 150 height 16
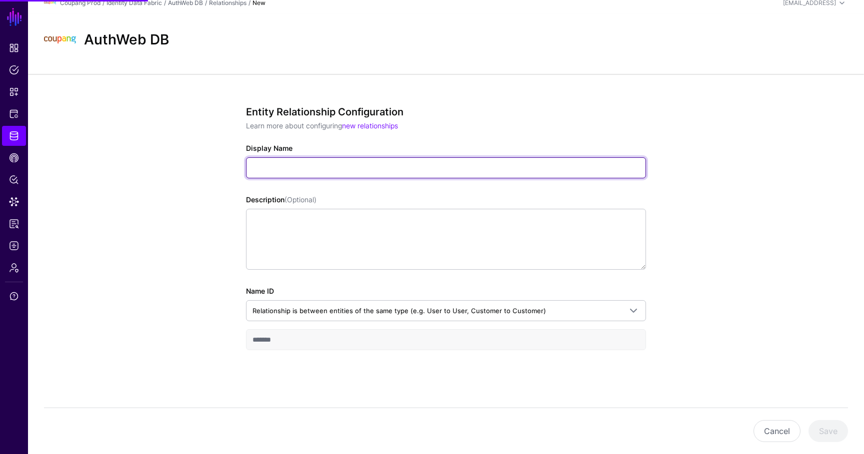
click at [321, 173] on input "Display Name" at bounding box center [446, 167] width 400 height 21
type input "**********"
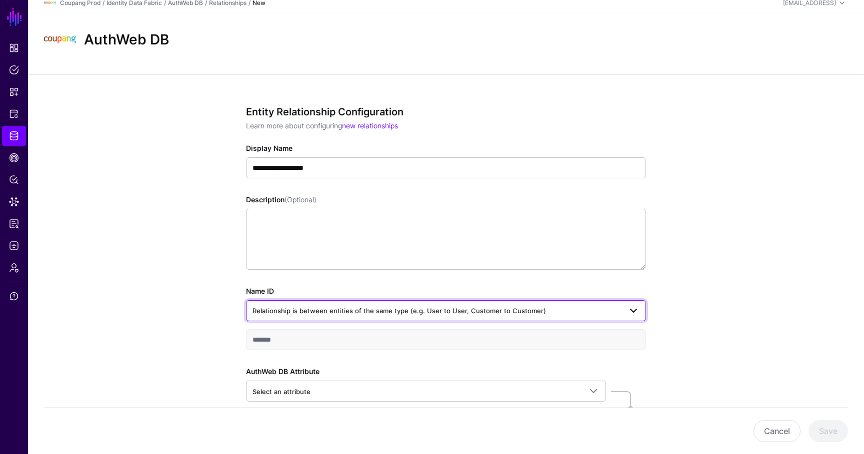
click at [323, 302] on link "Relationship is between entities of the same type (e.g. User to User, Customer …" at bounding box center [446, 310] width 400 height 21
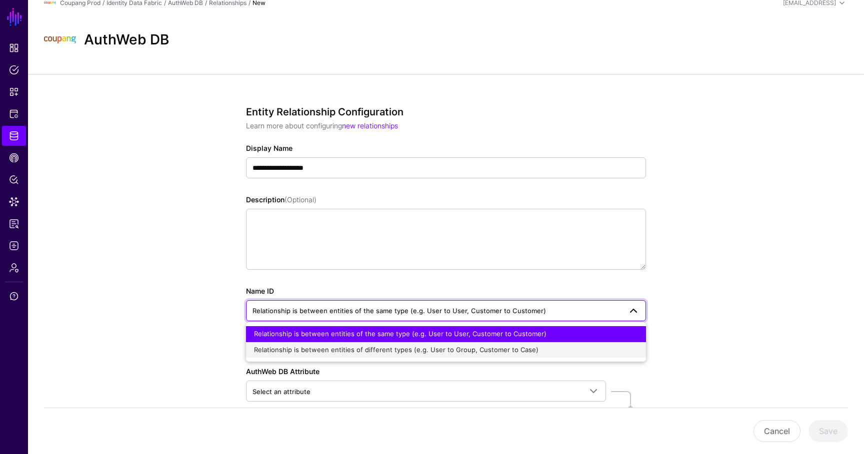
click at [321, 345] on div "Relationship is between entities of different types (e.g. User to Group, Custom…" at bounding box center [446, 350] width 384 height 10
type input "**********"
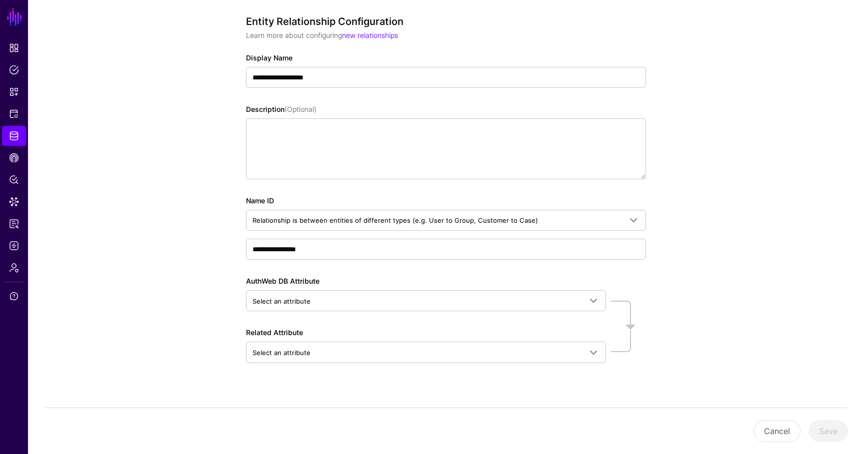
scroll to position [111, 0]
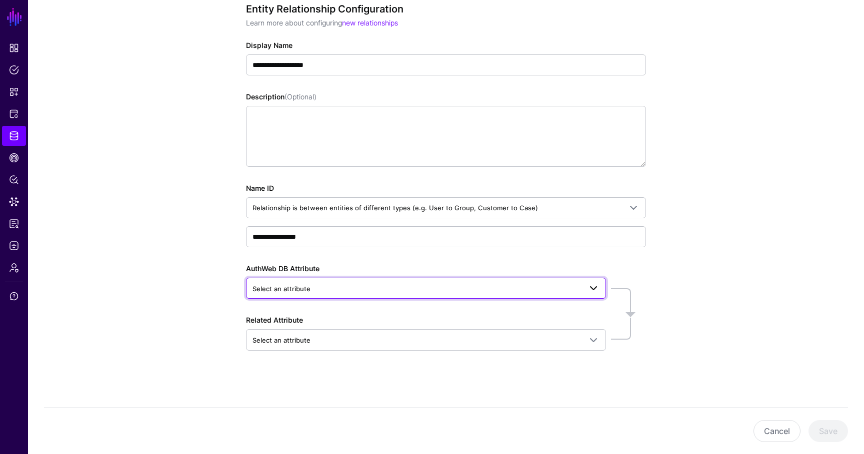
click at [306, 288] on span "Select an attribute" at bounding box center [281, 289] width 58 height 8
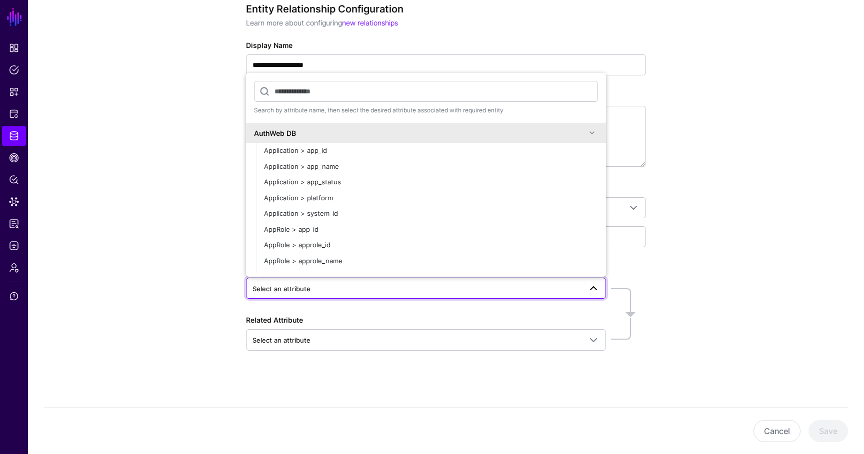
click at [204, 232] on div "**********" at bounding box center [446, 213] width 836 height 484
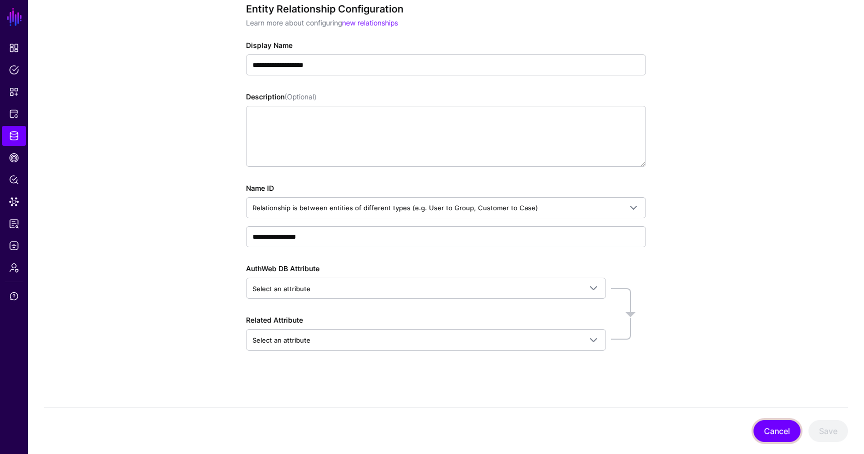
click at [760, 422] on button "Cancel" at bounding box center [776, 431] width 47 height 22
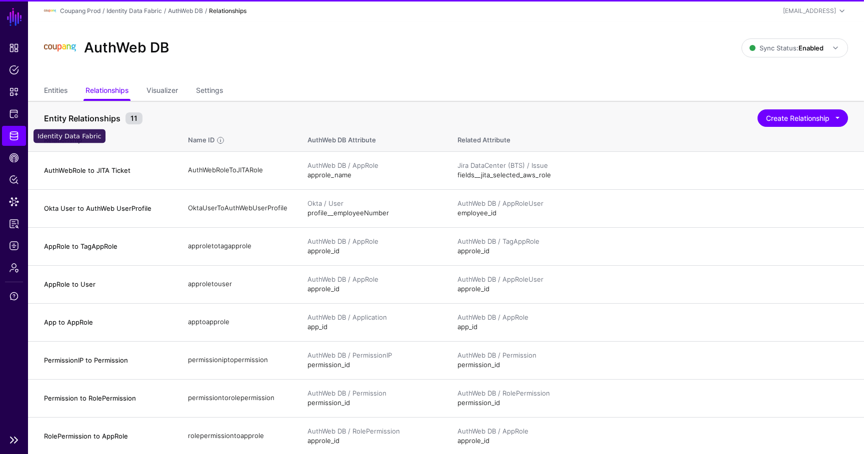
click at [13, 135] on span "Identity Data Fabric" at bounding box center [14, 136] width 10 height 10
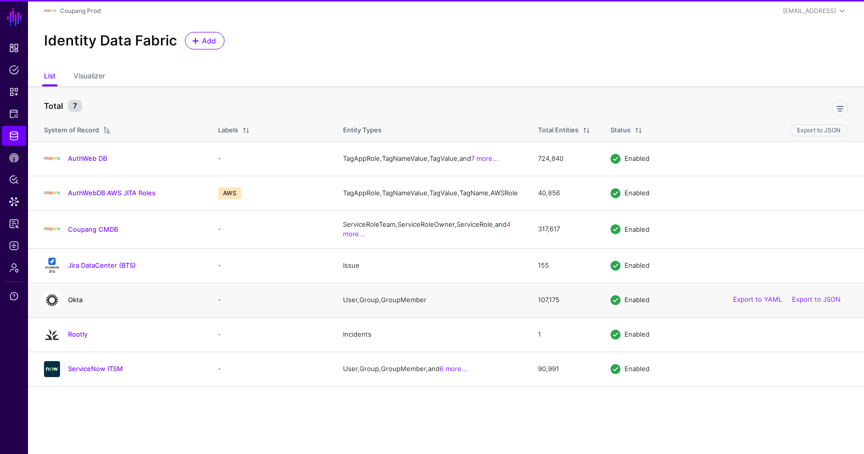
click at [73, 304] on link "Okta" at bounding box center [75, 300] width 14 height 8
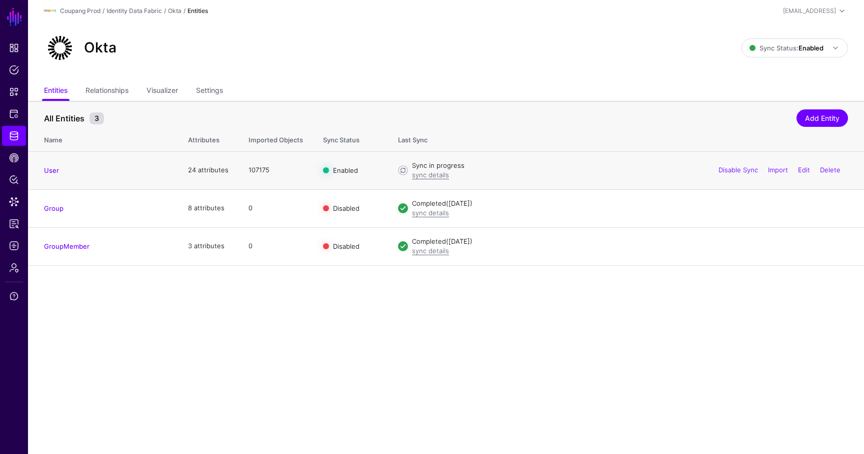
click at [42, 168] on td "User" at bounding box center [103, 170] width 150 height 38
click at [44, 168] on link "User" at bounding box center [51, 170] width 15 height 8
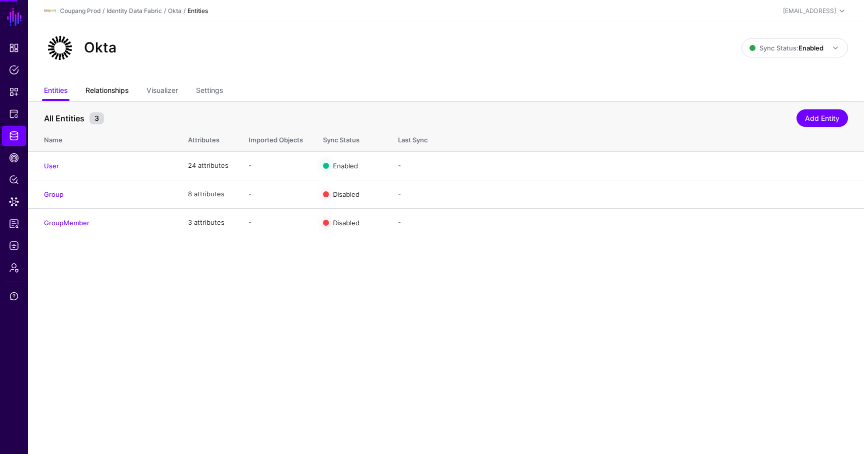
click at [108, 90] on link "Relationships" at bounding box center [106, 91] width 43 height 19
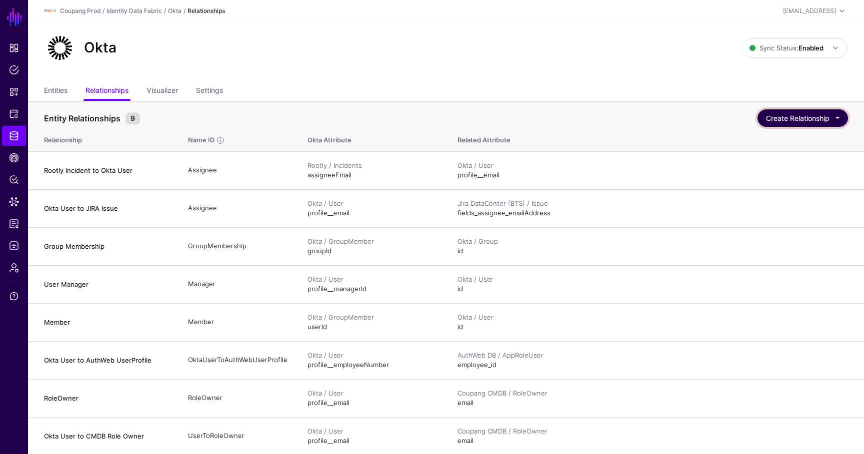
click at [802, 117] on button "Create Relationship" at bounding box center [802, 117] width 90 height 17
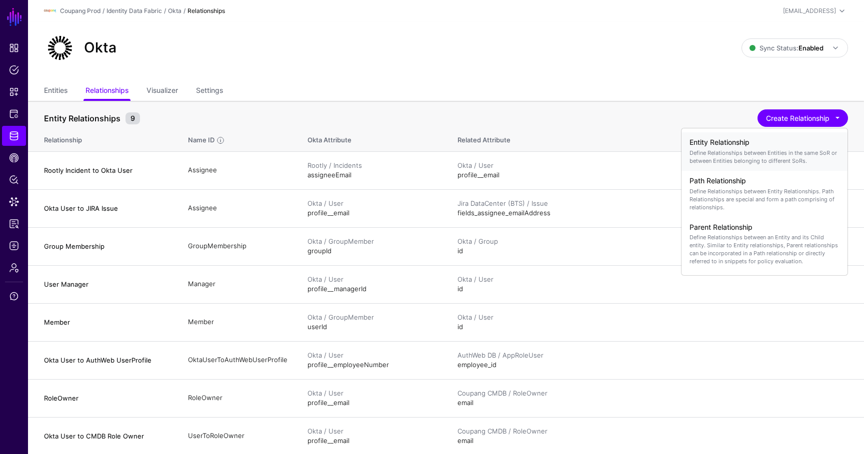
click at [769, 140] on h4 "Entity Relationship" at bounding box center [764, 142] width 150 height 8
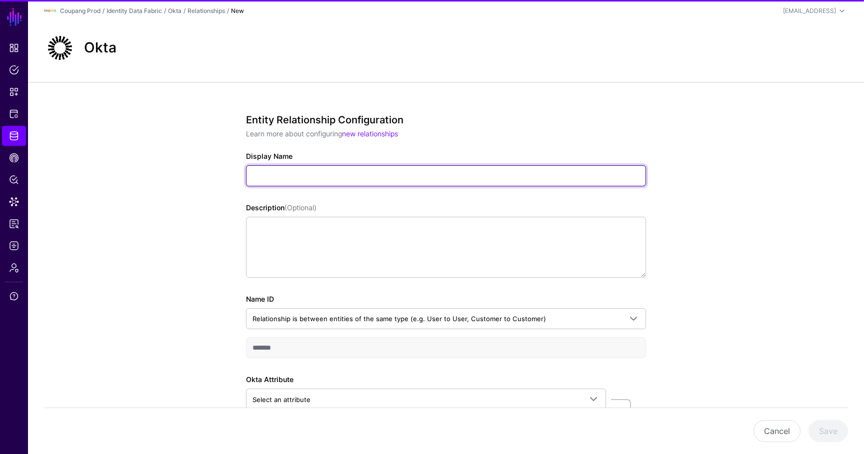
click at [443, 170] on input "Display Name" at bounding box center [446, 175] width 400 height 21
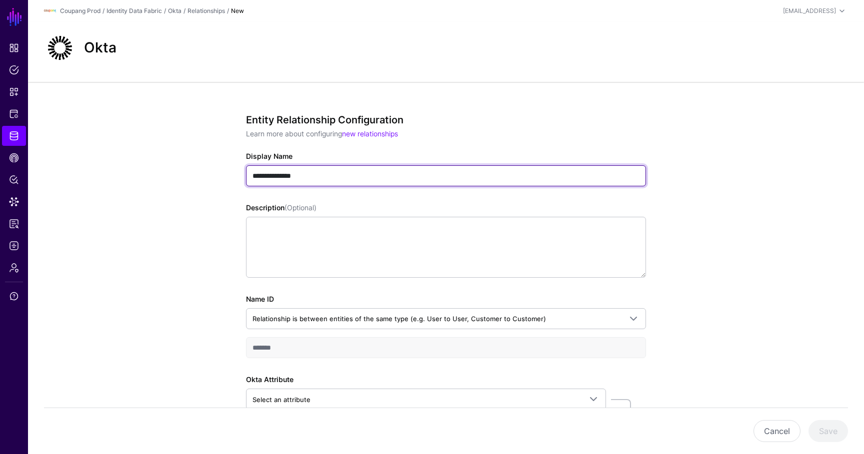
type input "**********"
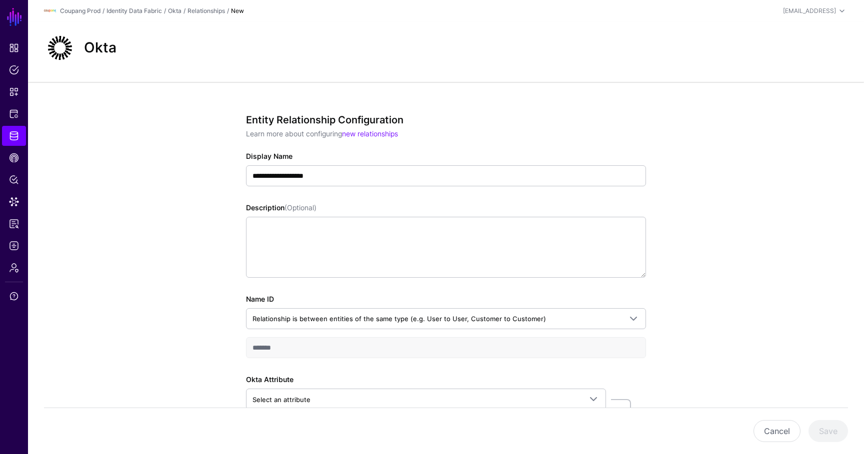
click at [358, 307] on div "Name ID Relationship is between entities of the same type (e.g. User to User, C…" at bounding box center [446, 326] width 400 height 64
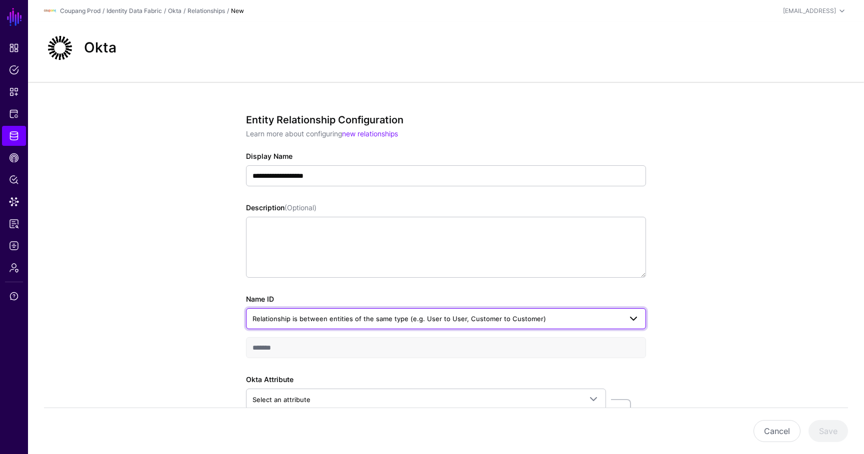
click at [342, 323] on span "Relationship is between entities of the same type (e.g. User to User, Customer …" at bounding box center [436, 318] width 369 height 11
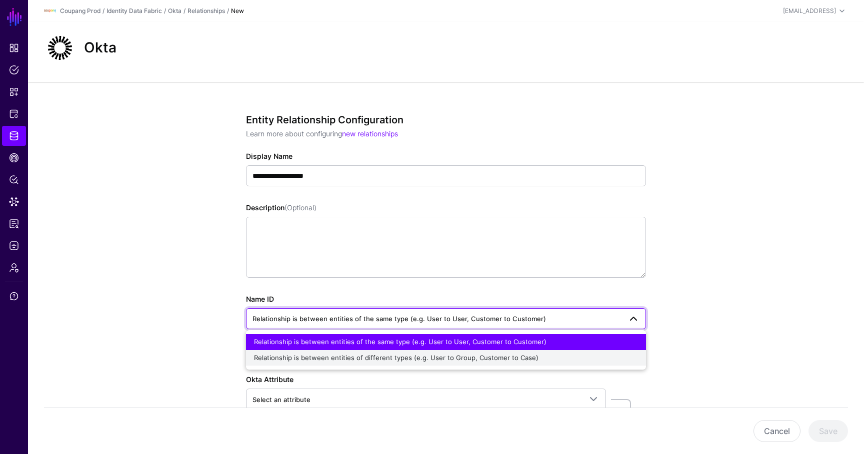
click at [339, 359] on span "Relationship is between entities of different types (e.g. User to Group, Custom…" at bounding box center [396, 358] width 284 height 8
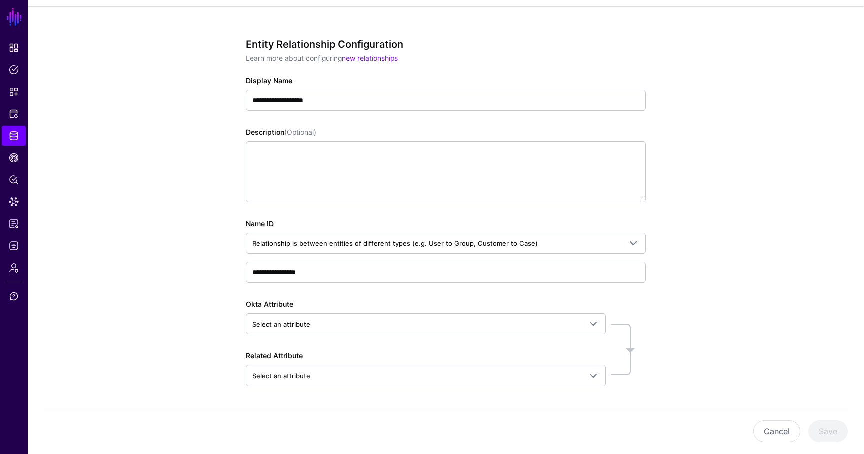
scroll to position [111, 0]
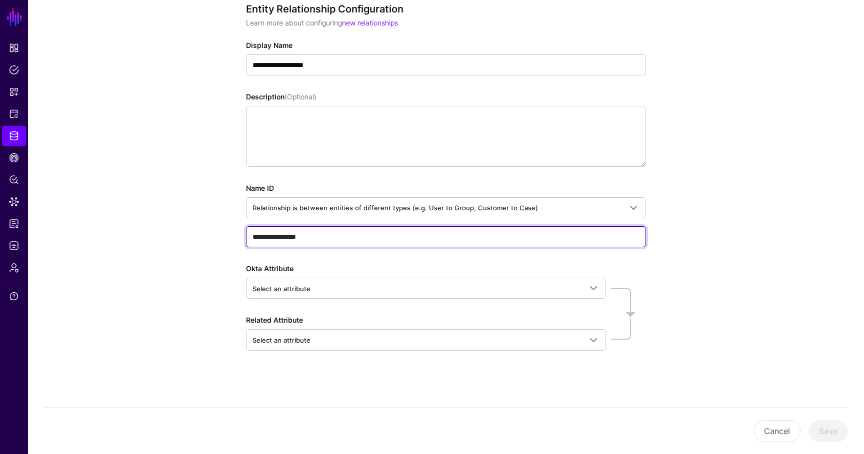
click at [327, 231] on input "**********" at bounding box center [446, 236] width 400 height 21
type input "********"
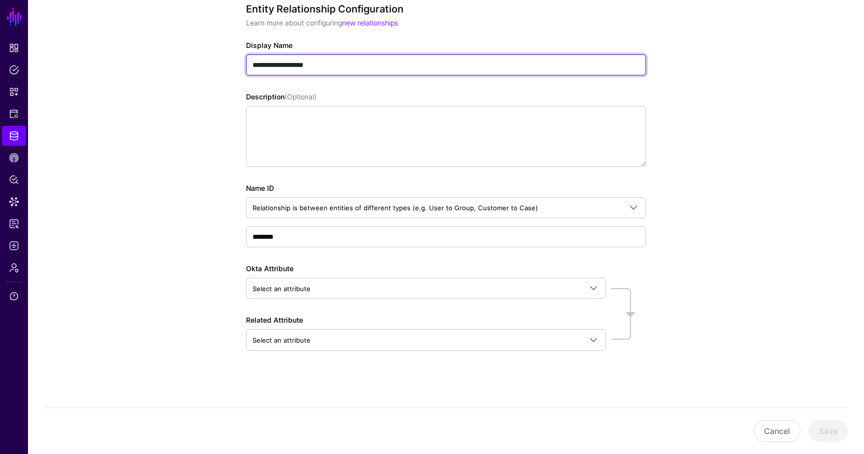
click at [345, 54] on input "**********" at bounding box center [446, 64] width 400 height 21
click at [342, 65] on input "**********" at bounding box center [446, 64] width 400 height 21
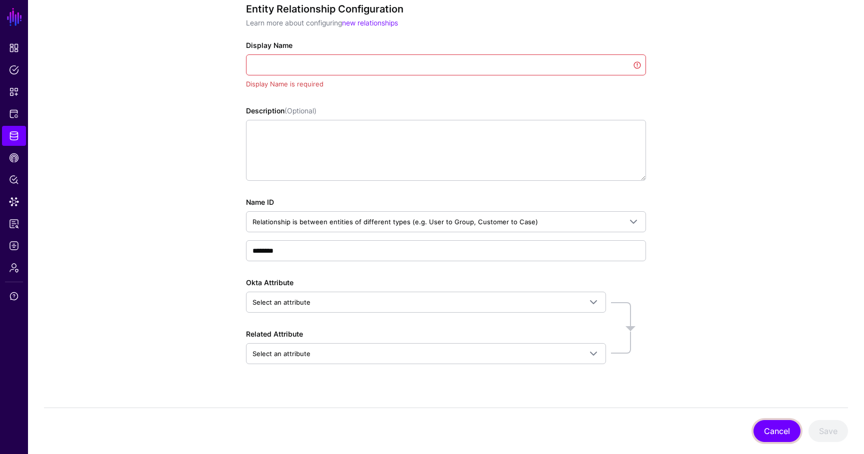
click at [780, 431] on button "Cancel" at bounding box center [776, 431] width 47 height 22
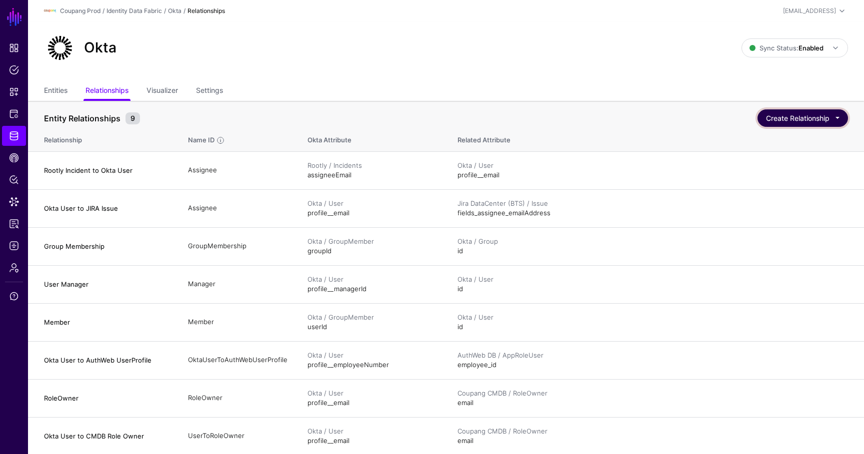
click at [769, 115] on button "Create Relationship" at bounding box center [802, 117] width 90 height 17
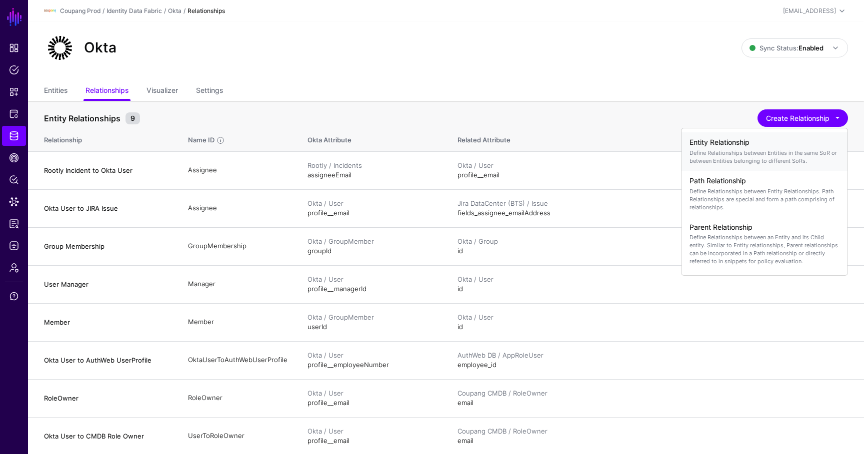
click at [739, 154] on p "Define Relationships between Entities in the same SoR or between Entities belon…" at bounding box center [764, 157] width 150 height 16
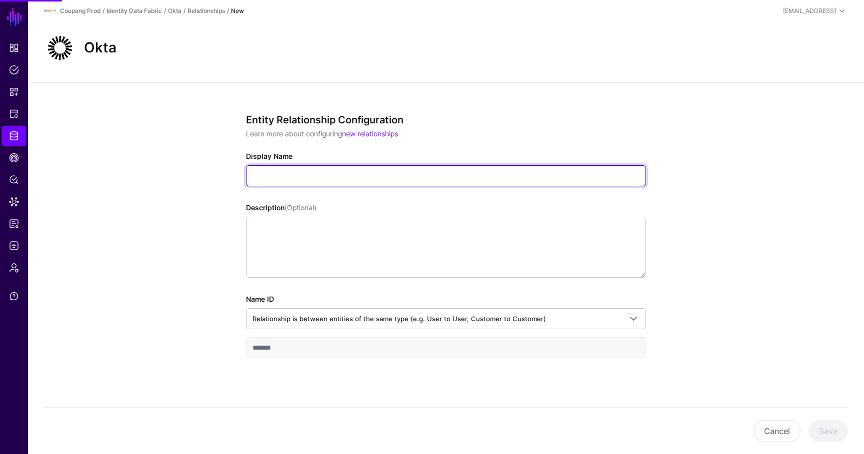
click at [441, 169] on input "Display Name" at bounding box center [446, 175] width 400 height 21
paste input "**********"
type input "**********"
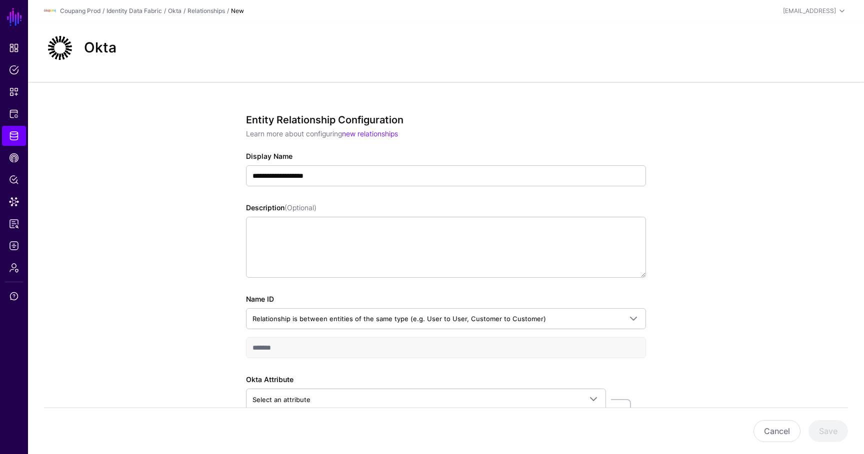
click at [338, 305] on div "Name ID Relationship is between entities of the same type (e.g. User to User, C…" at bounding box center [446, 326] width 400 height 64
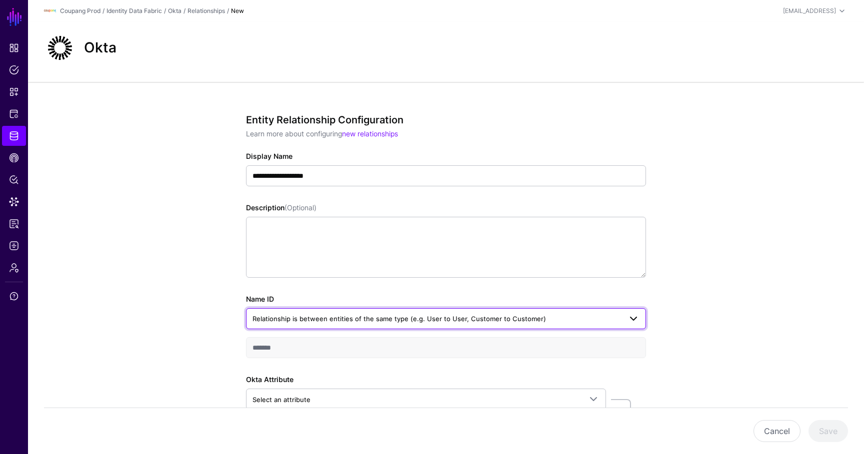
click at [338, 311] on link "Relationship is between entities of the same type (e.g. User to User, Customer …" at bounding box center [446, 318] width 400 height 21
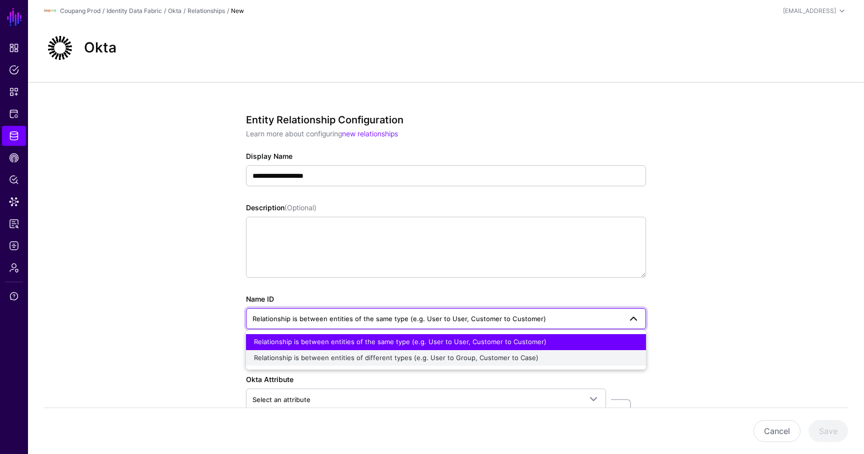
click at [337, 361] on span "Relationship is between entities of different types (e.g. User to Group, Custom…" at bounding box center [396, 358] width 284 height 8
type input "**********"
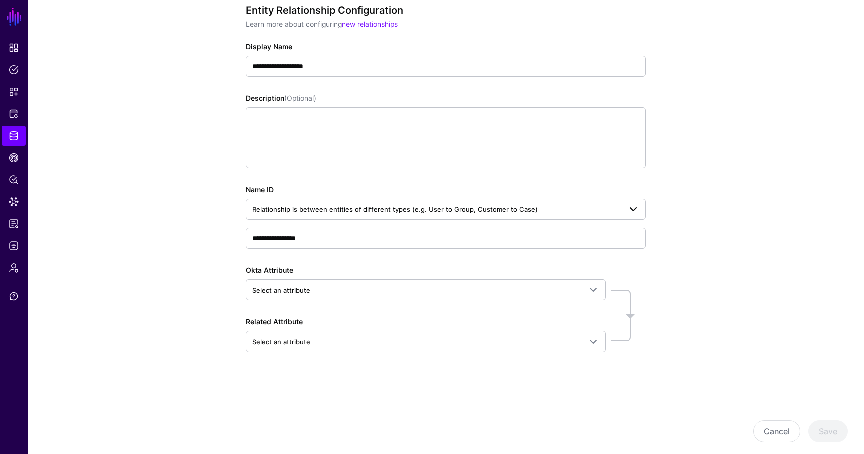
scroll to position [111, 0]
click at [306, 271] on div "Okta Attribute Select an attribute Search by attribute name, then select the de…" at bounding box center [426, 280] width 360 height 35
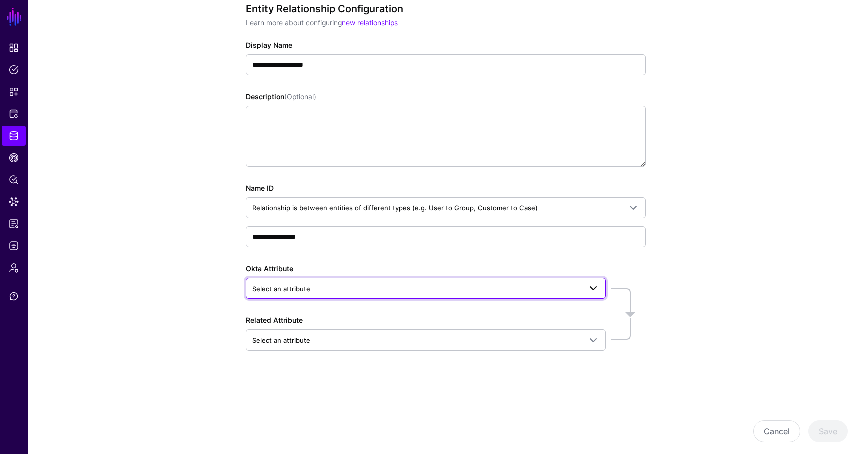
click at [306, 286] on span "Select an attribute" at bounding box center [281, 289] width 58 height 8
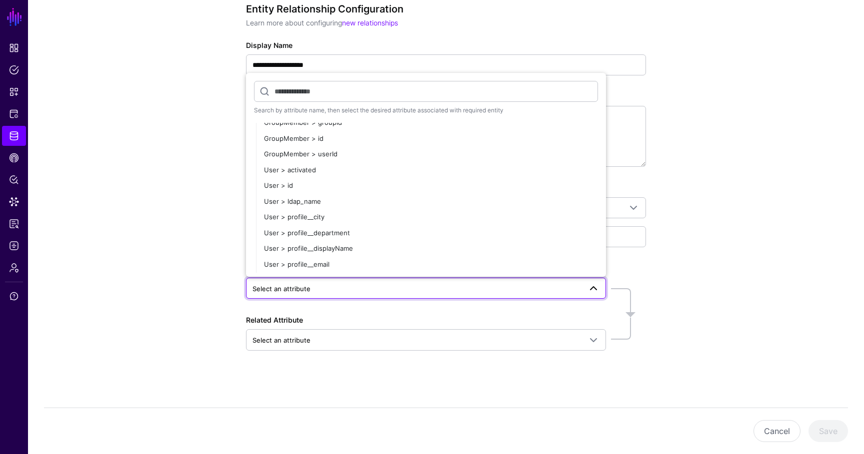
scroll to position [167, 0]
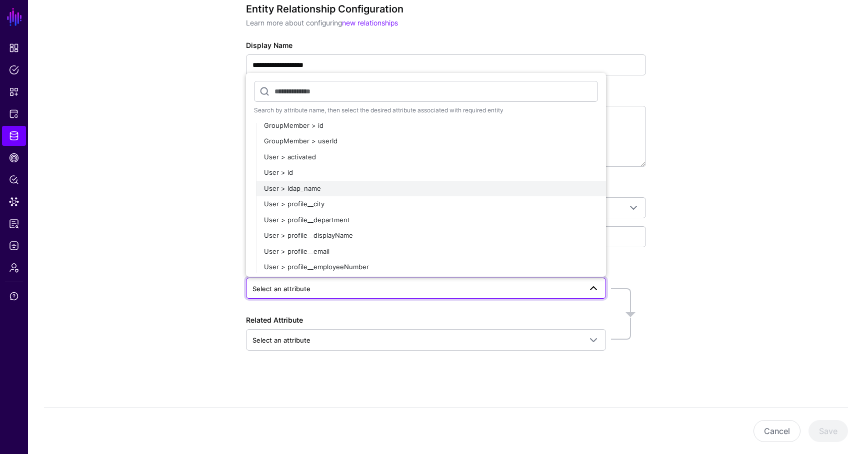
click at [310, 185] on span "User > ldap_name" at bounding box center [292, 188] width 57 height 8
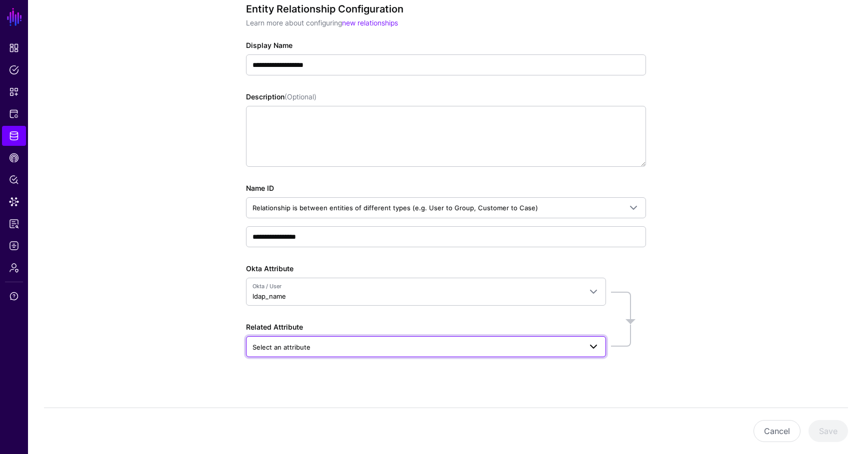
click at [290, 348] on span "Select an attribute" at bounding box center [281, 347] width 58 height 8
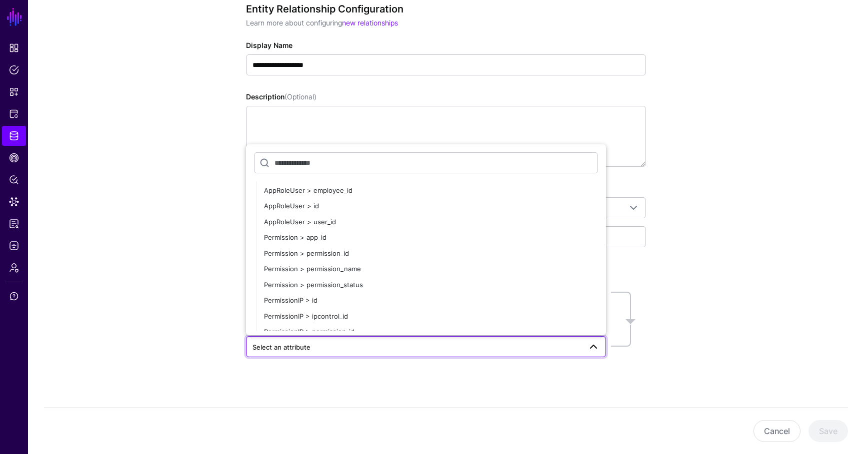
scroll to position [216, 0]
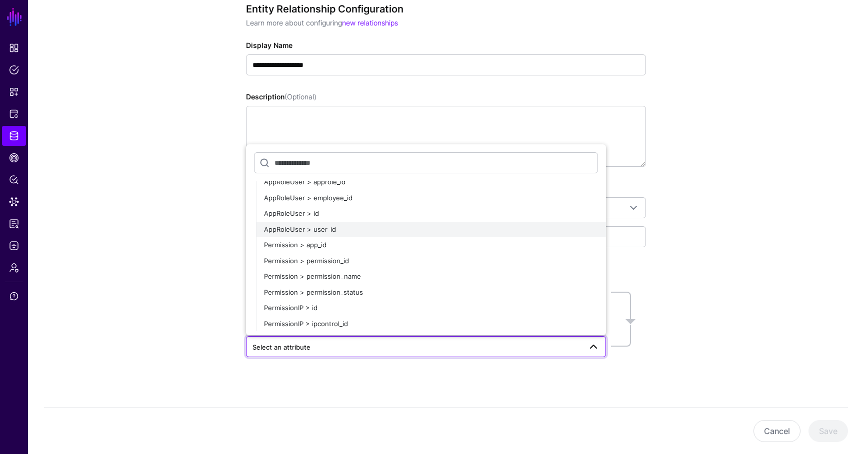
click at [328, 231] on span "AppRoleUser > user_id" at bounding box center [300, 229] width 72 height 8
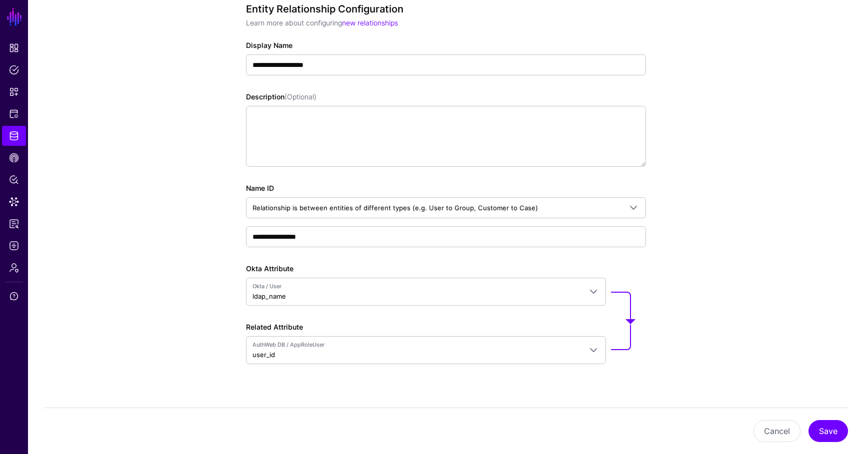
scroll to position [124, 0]
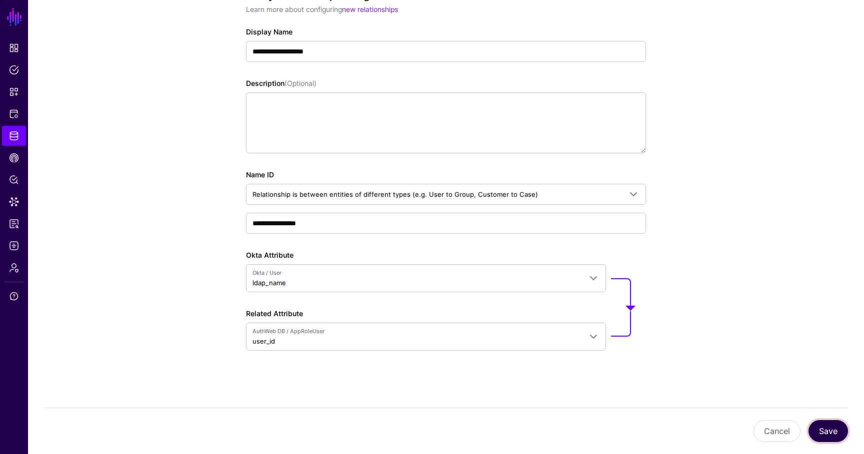
click at [821, 427] on button "Save" at bounding box center [827, 431] width 39 height 22
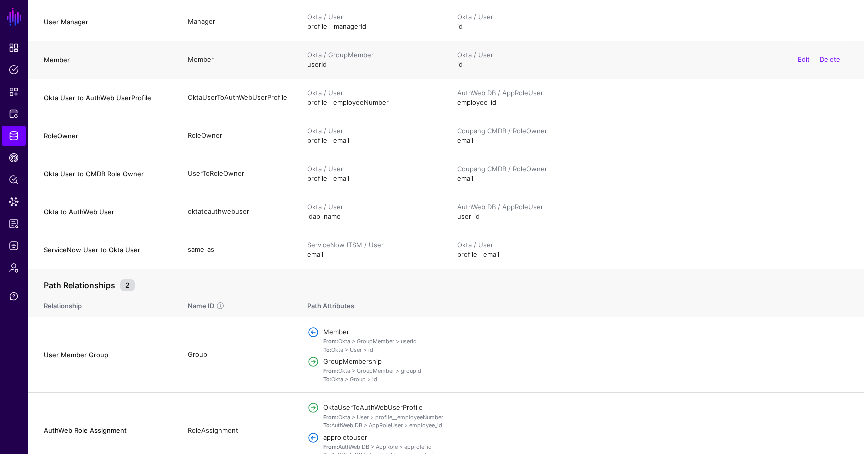
scroll to position [277, 0]
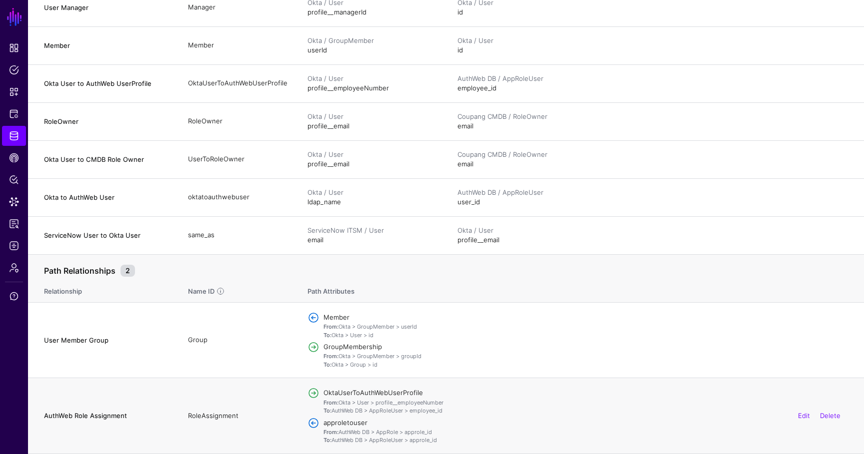
click at [808, 421] on div "Edit Delete" at bounding box center [818, 416] width 57 height 25
click at [806, 417] on link "Edit" at bounding box center [804, 416] width 12 height 8
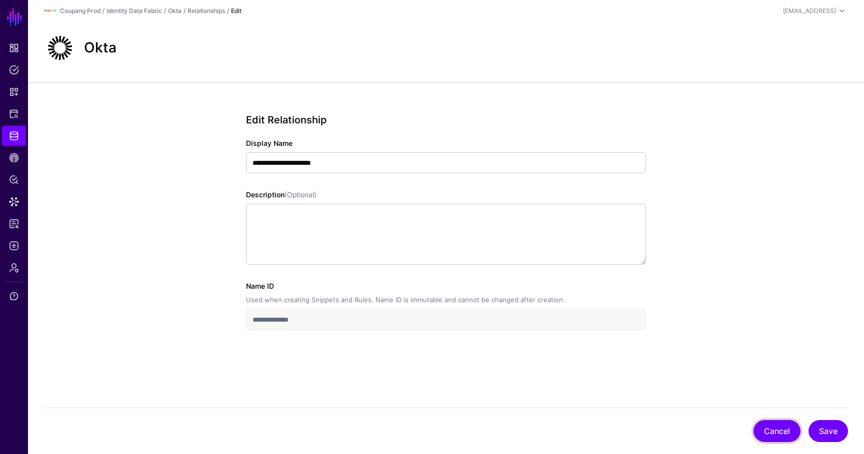
click at [789, 427] on button "Cancel" at bounding box center [776, 431] width 47 height 22
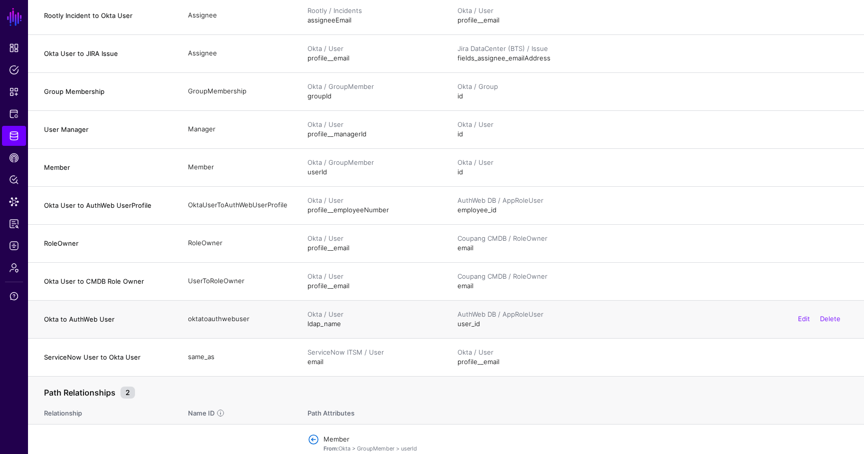
scroll to position [49, 0]
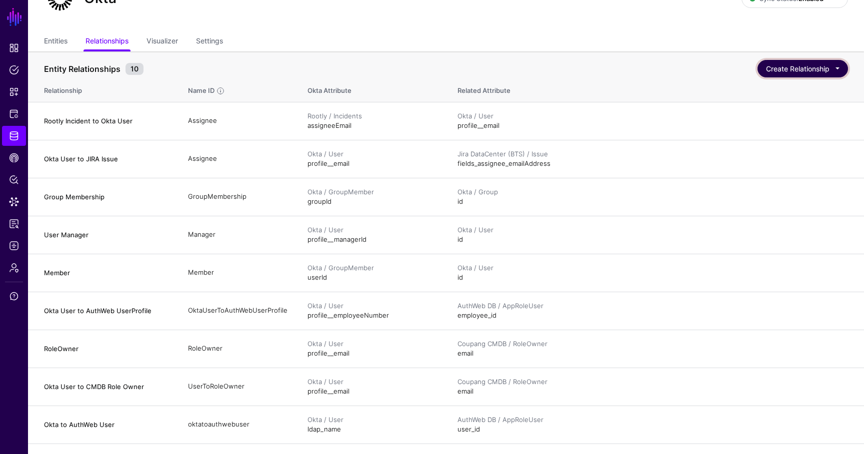
click at [790, 71] on button "Create Relationship" at bounding box center [802, 68] width 90 height 17
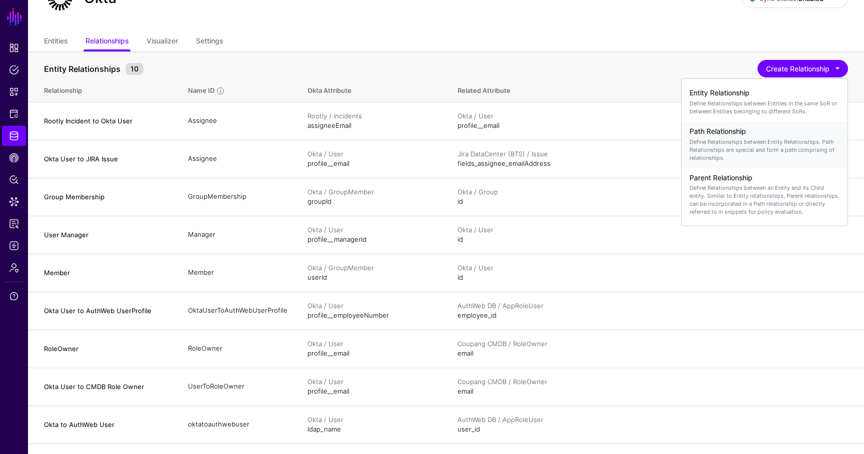
click at [753, 148] on p "Define Relationships between Entity Relationships. Path Relationships are speci…" at bounding box center [764, 150] width 150 height 24
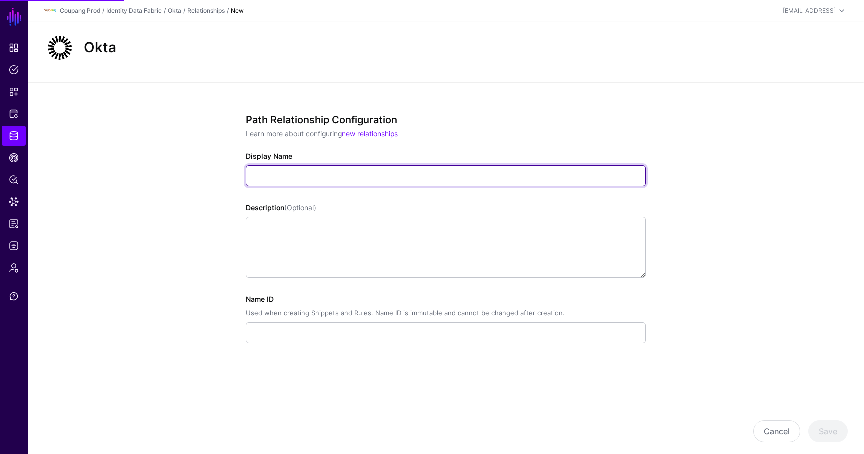
click at [460, 173] on input "Display Name" at bounding box center [446, 175] width 400 height 21
type input "**********"
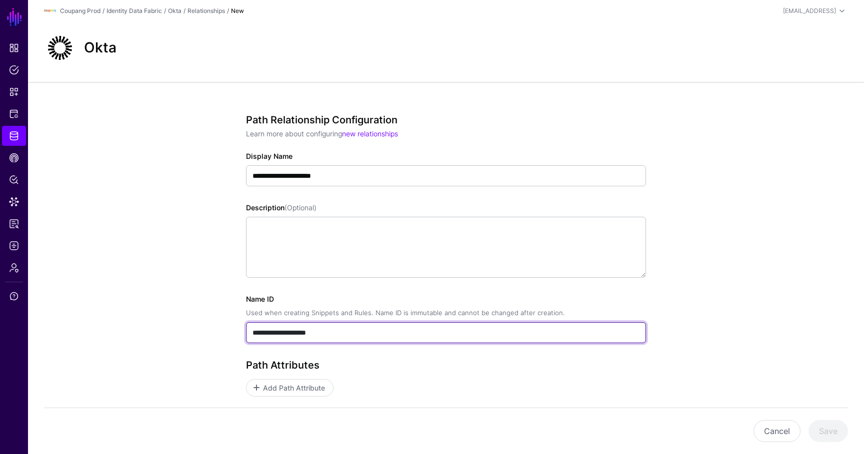
click at [311, 333] on input "**********" at bounding box center [446, 332] width 400 height 21
paste input "text"
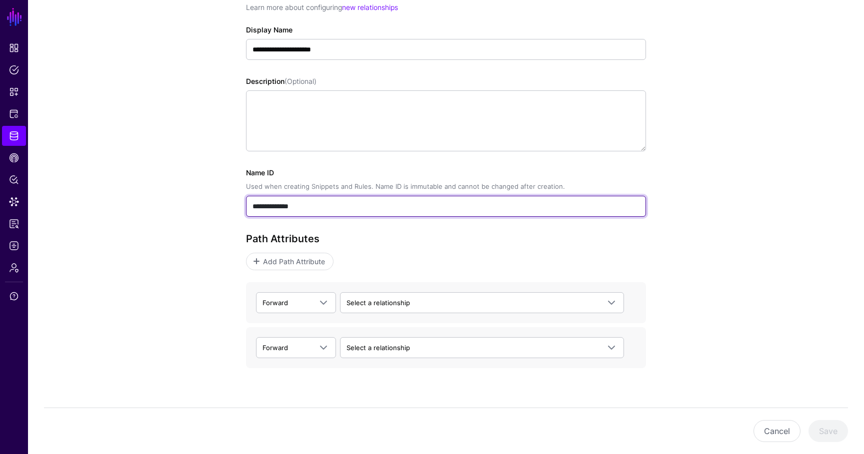
scroll to position [138, 0]
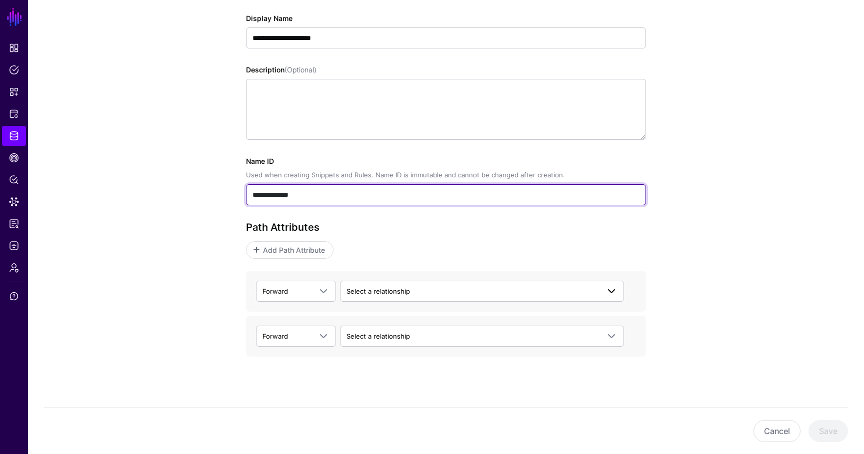
type input "**********"
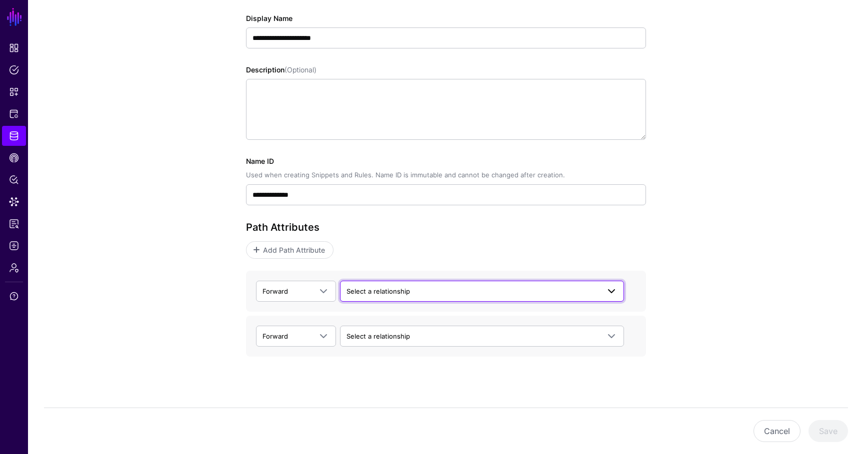
click at [355, 289] on span "Select a relationship" at bounding box center [377, 291] width 63 height 8
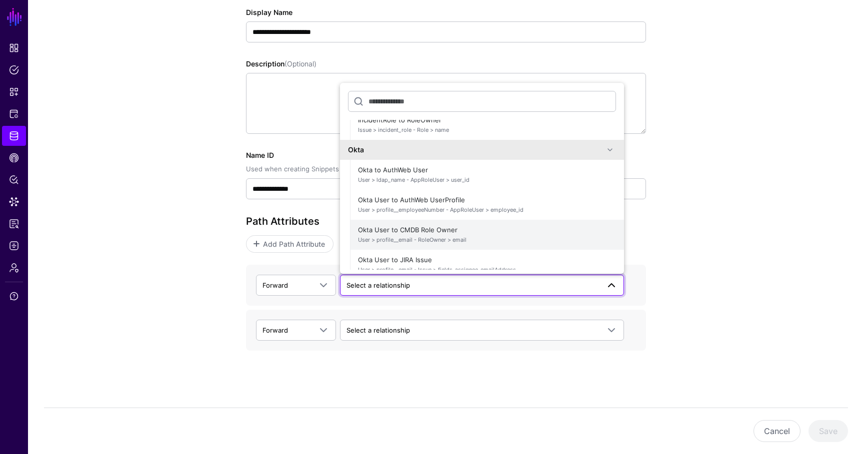
scroll to position [565, 0]
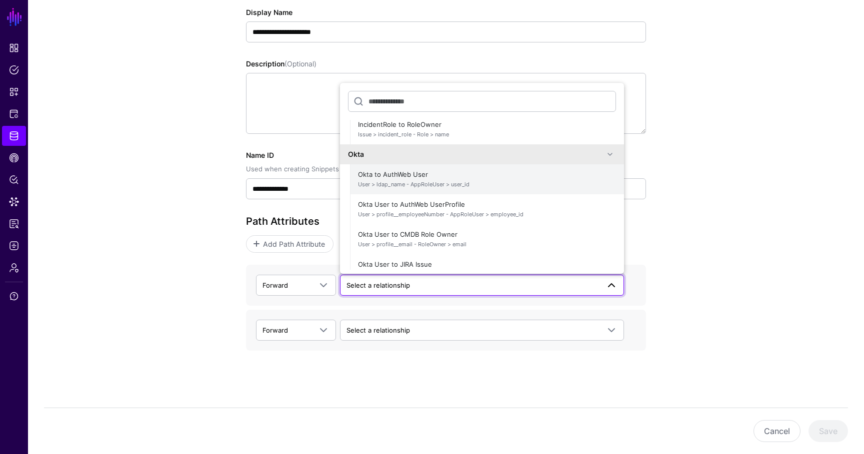
click at [424, 185] on span "User > ldap_name - AppRoleUser > user_id" at bounding box center [487, 184] width 258 height 8
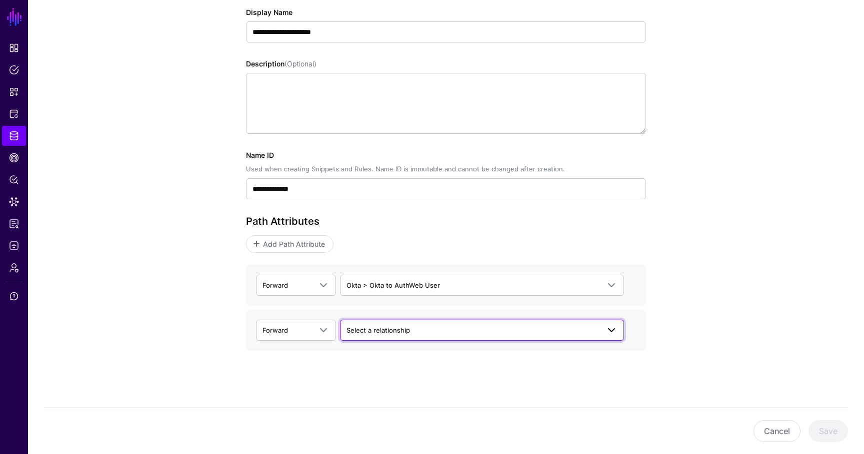
click at [362, 330] on span "Select a relationship" at bounding box center [377, 330] width 63 height 8
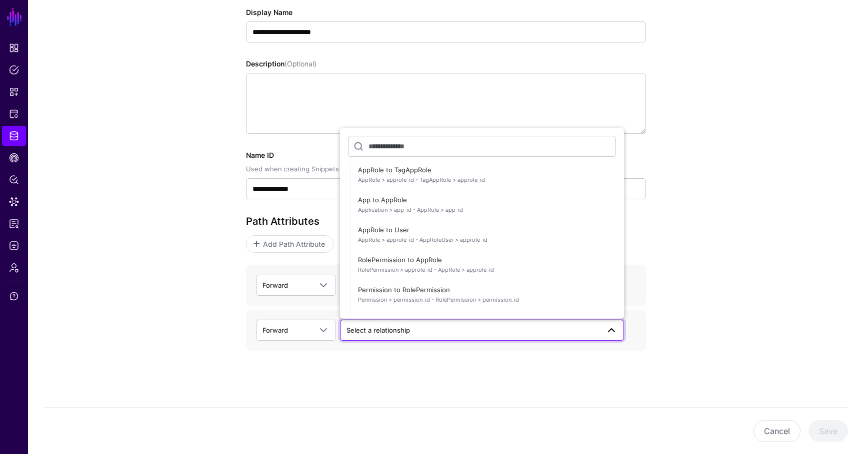
scroll to position [139, 0]
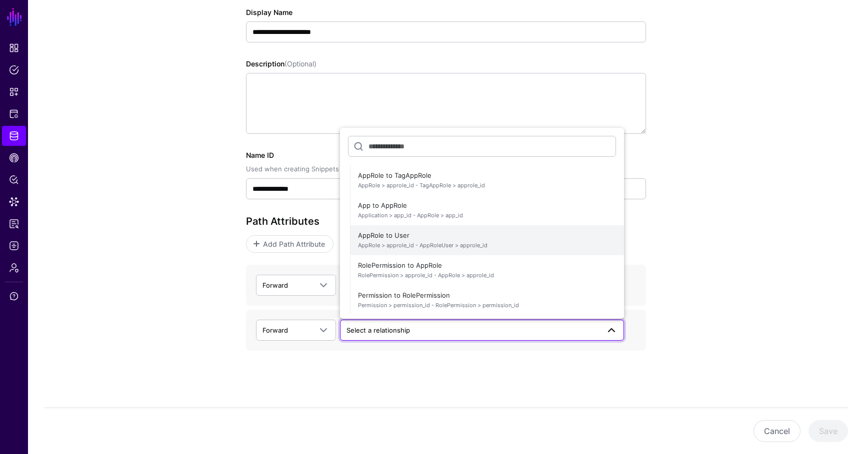
click at [409, 246] on span "AppRole > approle_id - AppRoleUser > approle_id" at bounding box center [487, 245] width 258 height 8
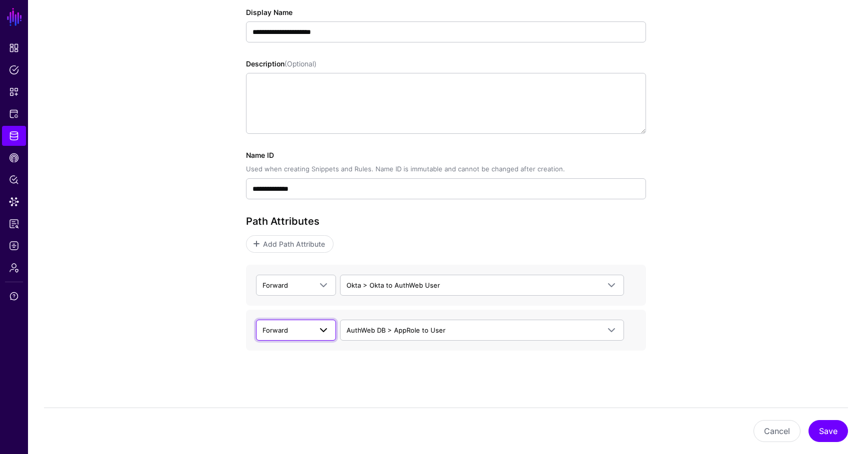
click at [316, 327] on span at bounding box center [320, 330] width 18 height 12
click at [314, 372] on div "Backward" at bounding box center [296, 369] width 64 height 10
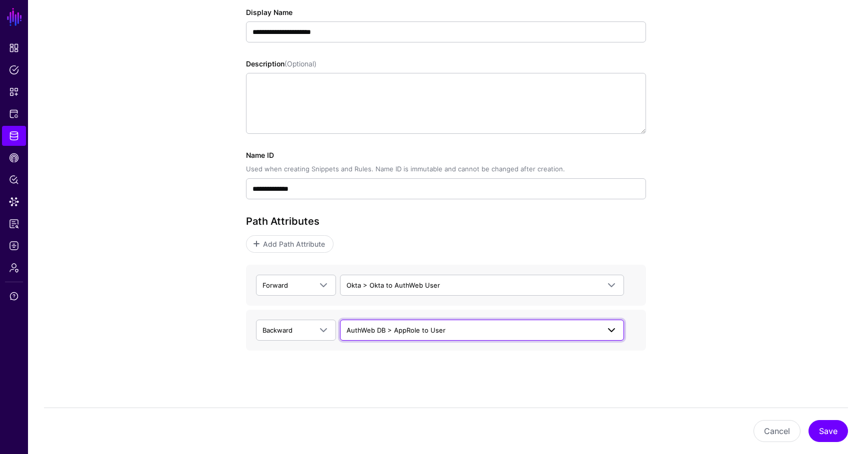
click at [384, 335] on span "AuthWeb DB > AppRole to User" at bounding box center [481, 330] width 271 height 12
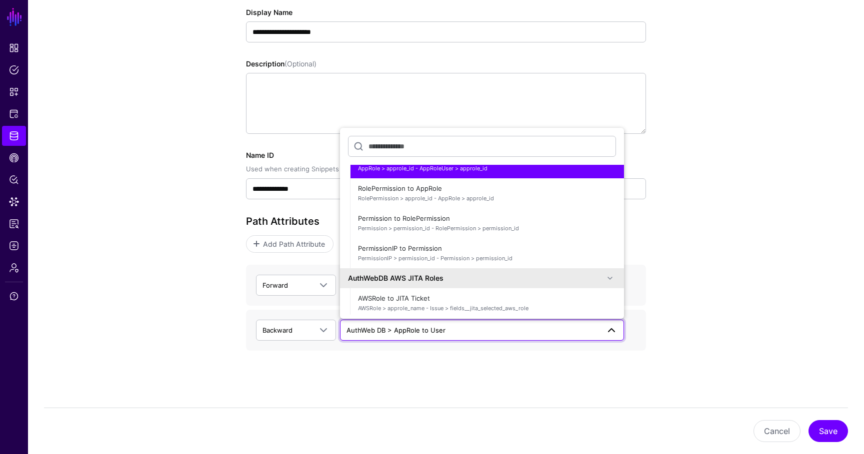
scroll to position [162, 0]
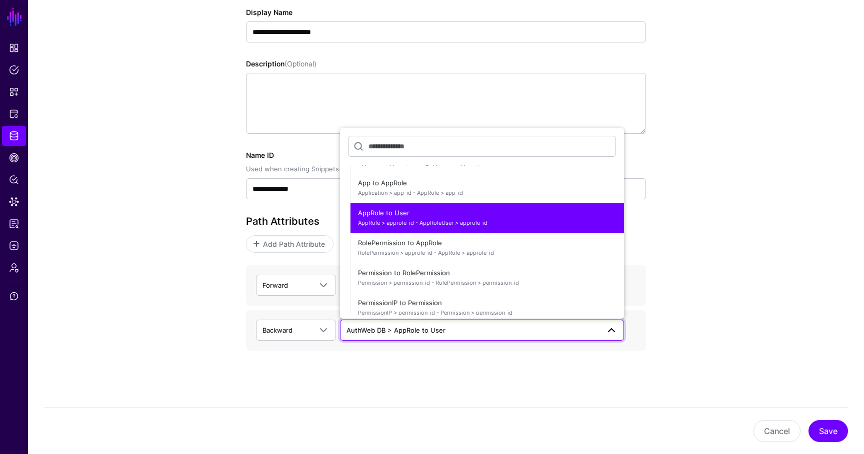
click at [403, 357] on div "**********" at bounding box center [446, 174] width 400 height 409
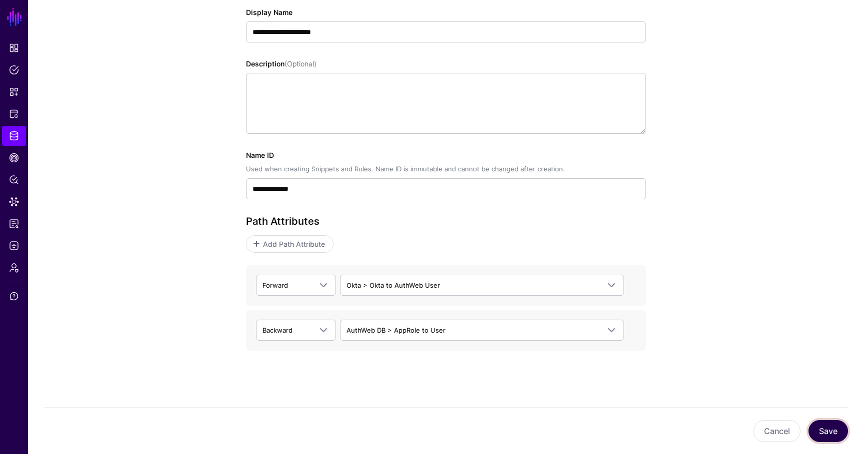
click at [830, 430] on button "Save" at bounding box center [827, 431] width 39 height 22
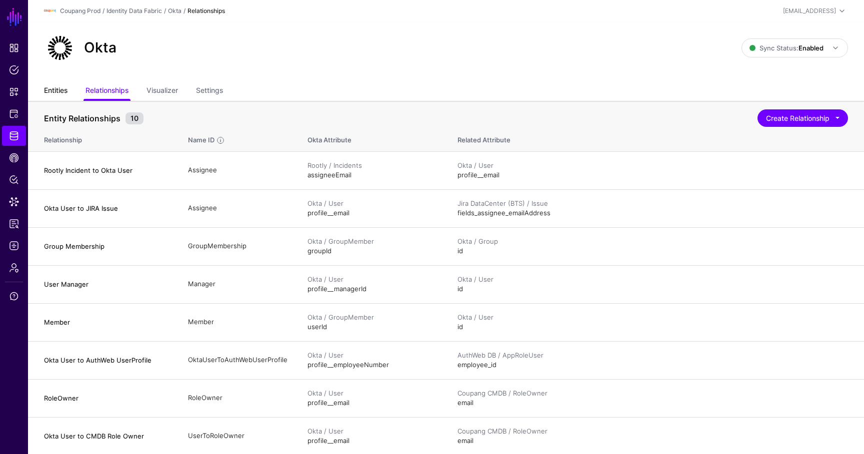
click at [59, 93] on link "Entities" at bounding box center [55, 91] width 23 height 19
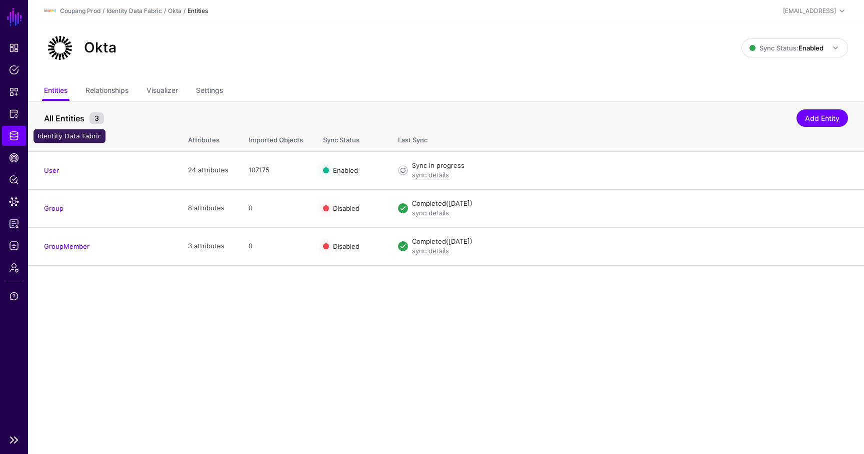
click at [16, 134] on span "Identity Data Fabric" at bounding box center [14, 136] width 10 height 10
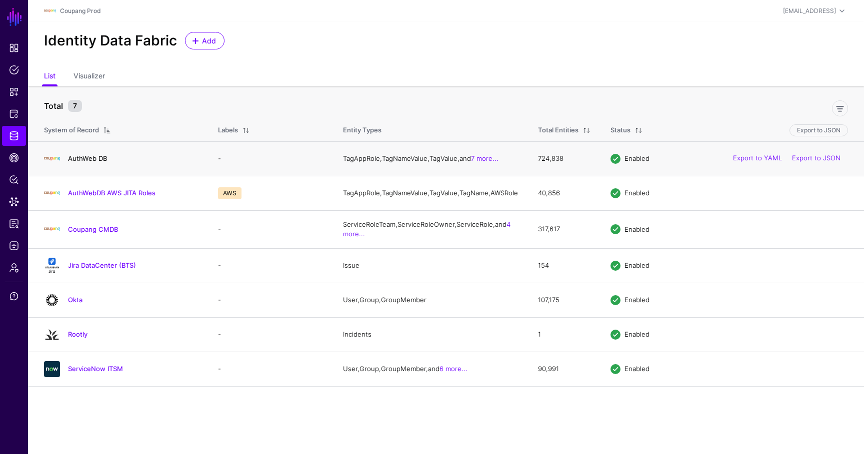
click at [88, 162] on link "AuthWeb DB" at bounding box center [87, 158] width 39 height 8
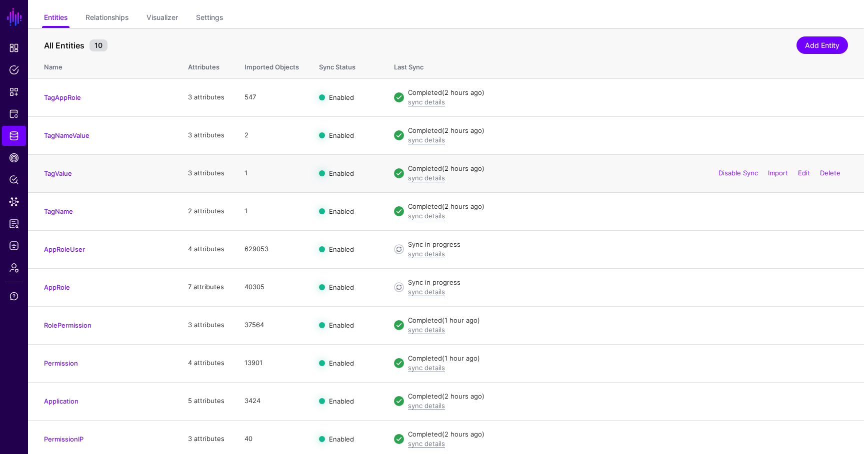
scroll to position [77, 0]
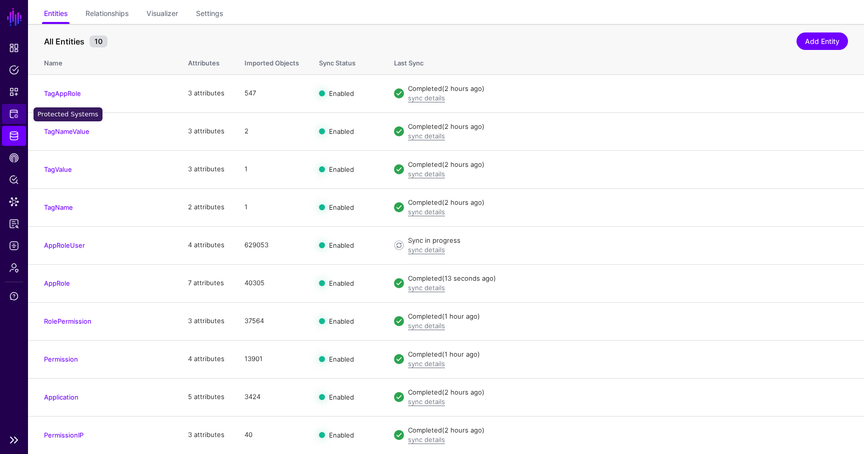
click at [19, 115] on link "Protected Systems" at bounding box center [14, 114] width 24 height 20
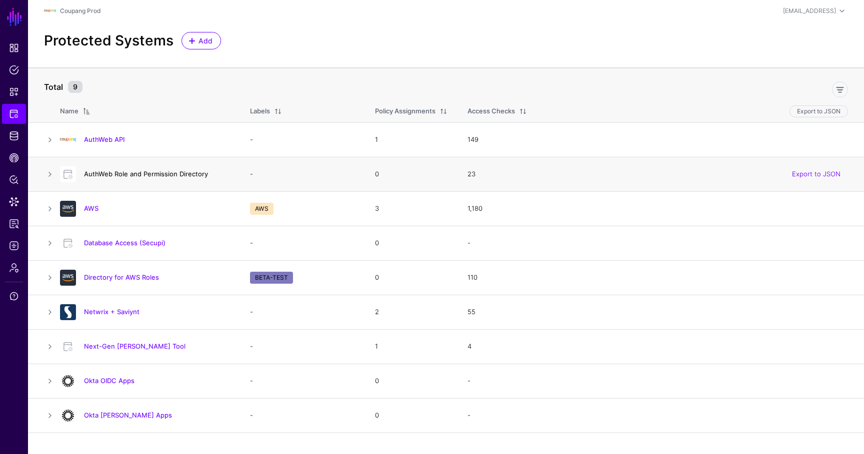
click at [122, 173] on link "AuthWeb Role and Permission Directory" at bounding box center [146, 174] width 124 height 8
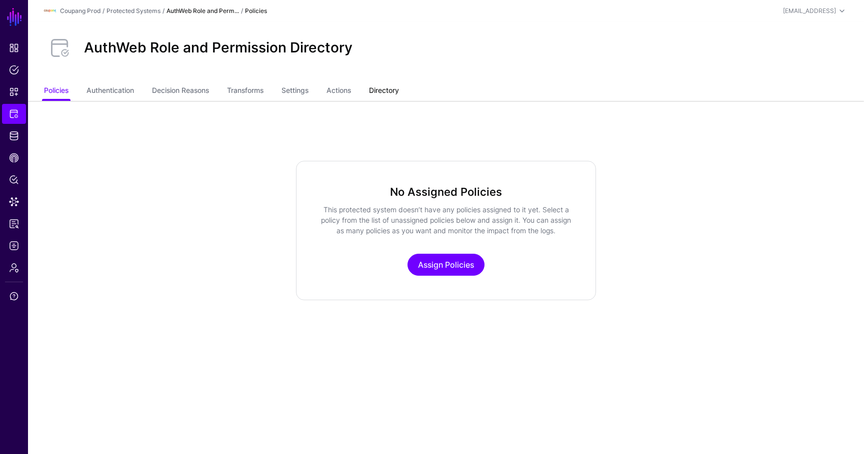
click at [395, 88] on link "Directory" at bounding box center [384, 91] width 30 height 19
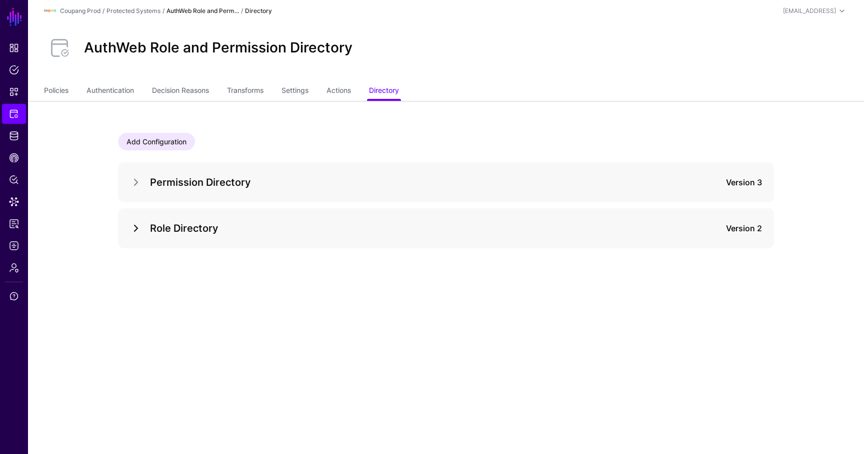
click at [141, 232] on link at bounding box center [136, 228] width 12 height 12
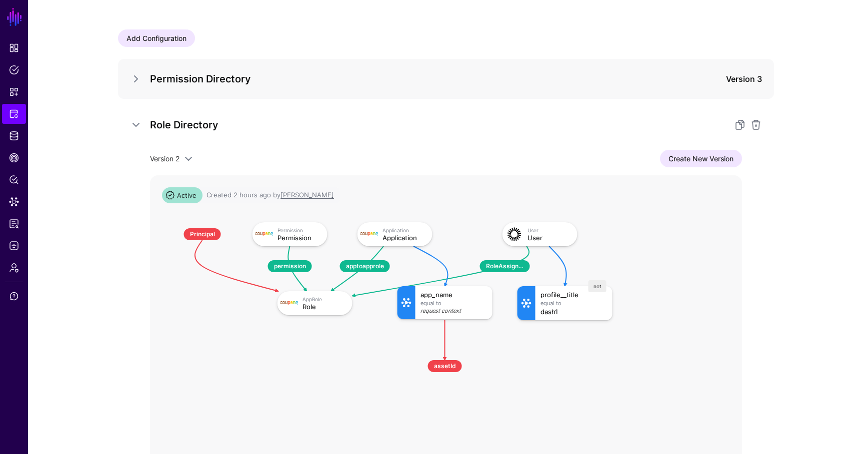
scroll to position [112, 0]
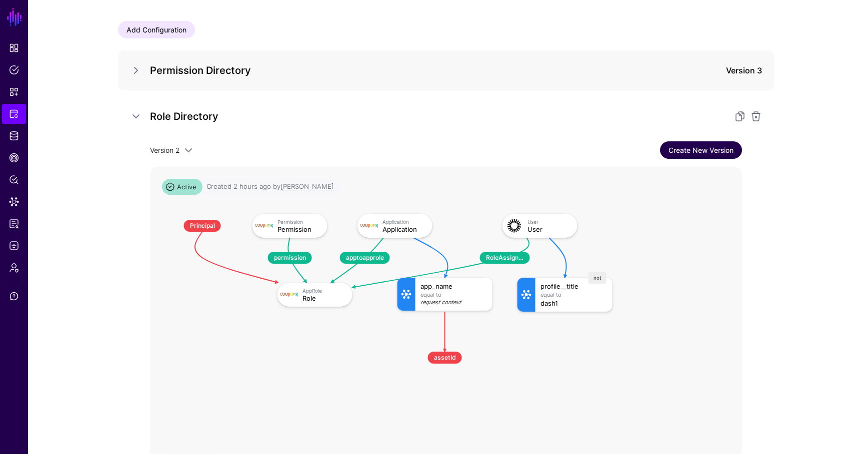
click at [694, 156] on link "Create New Version" at bounding box center [701, 149] width 82 height 17
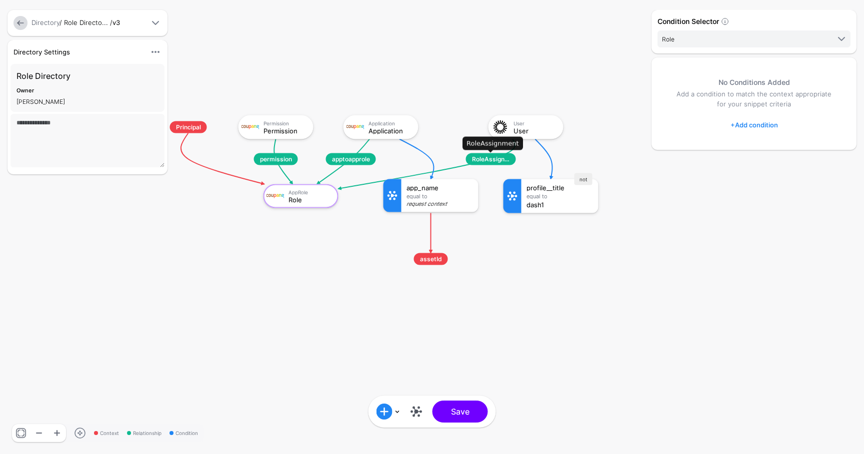
click at [492, 160] on span "RoleAssignment" at bounding box center [491, 159] width 50 height 12
click at [417, 409] on link at bounding box center [416, 412] width 16 height 16
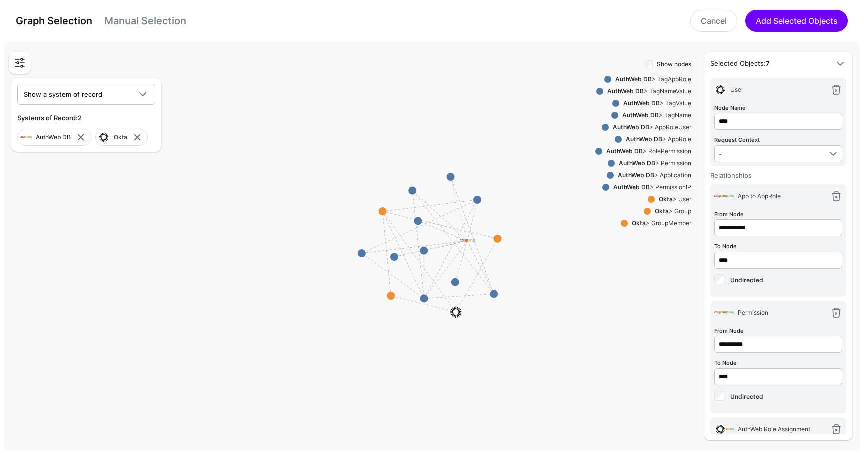
scroll to position [387, 0]
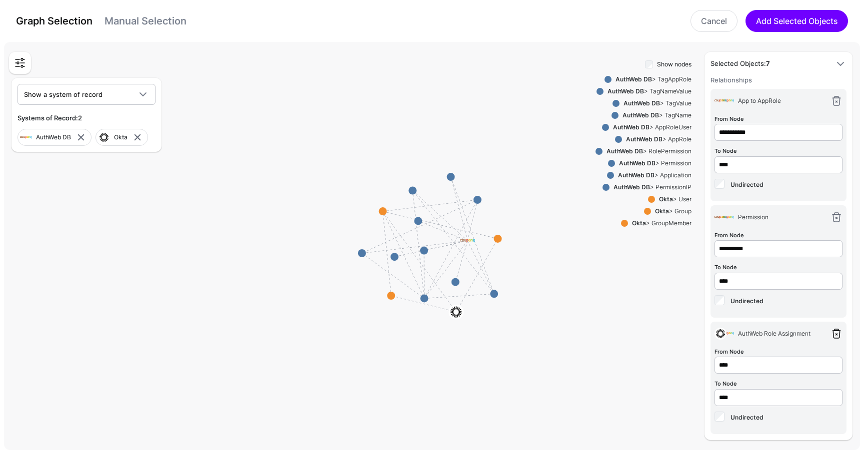
click at [836, 331] on link at bounding box center [836, 334] width 12 height 12
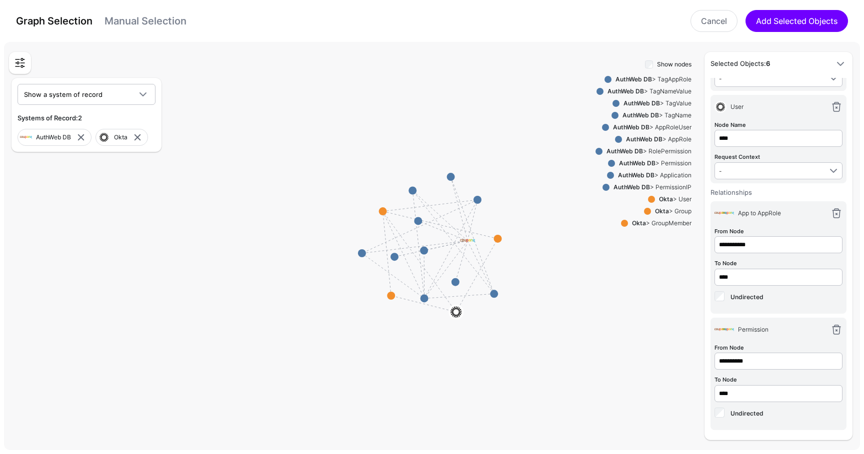
scroll to position [271, 0]
click at [659, 128] on div "AuthWeb DB > AppRoleUser" at bounding box center [650, 127] width 82 height 9
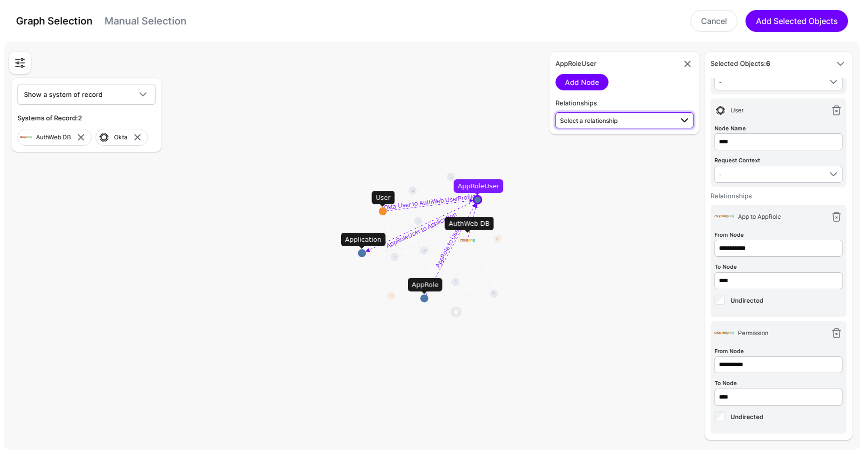
click at [575, 124] on span "Select a relationship" at bounding box center [616, 120] width 112 height 10
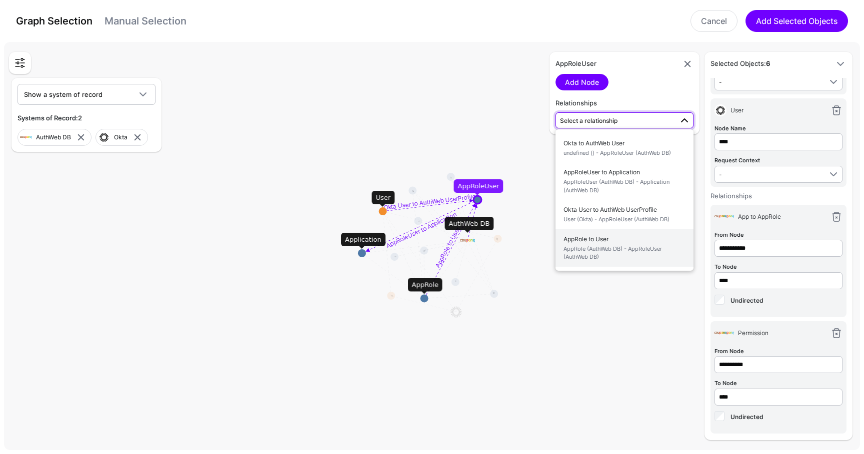
click at [610, 245] on span "AppRole (AuthWeb DB) - AppRoleUser (AuthWeb DB)" at bounding box center [624, 253] width 122 height 16
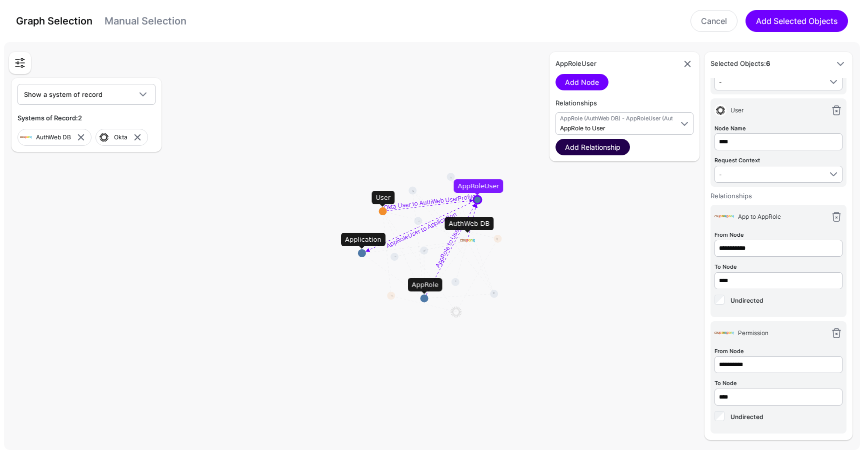
click at [605, 150] on link "Add Relationship" at bounding box center [592, 147] width 74 height 16
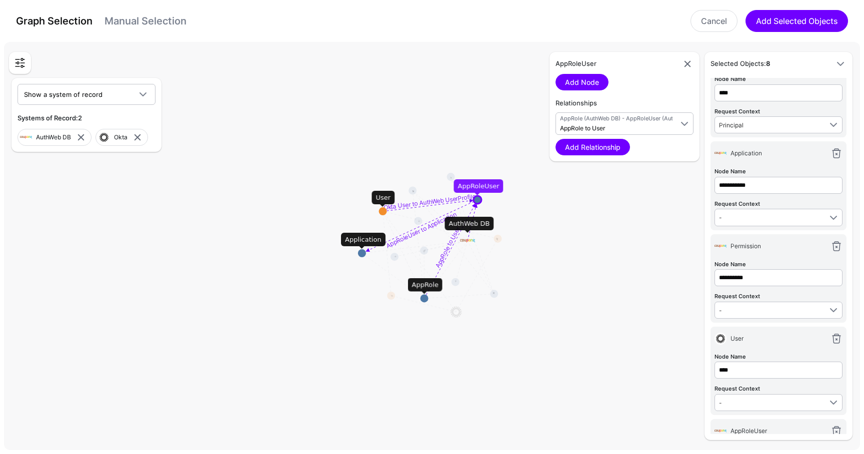
scroll to position [43, 0]
click at [715, 29] on link "Cancel" at bounding box center [713, 21] width 47 height 22
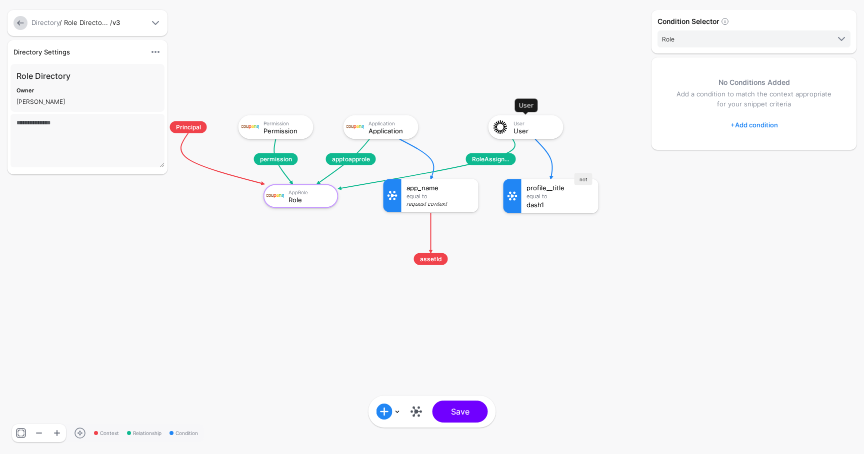
click at [527, 128] on div "User" at bounding box center [534, 130] width 43 height 7
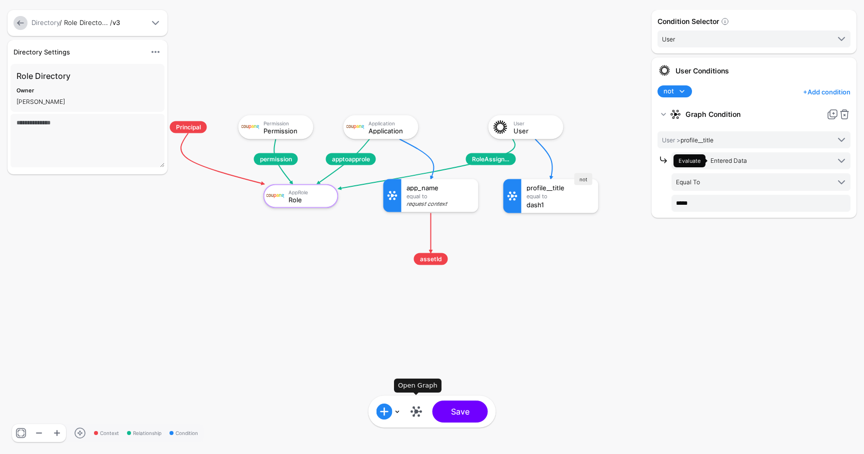
click at [415, 411] on link at bounding box center [416, 412] width 16 height 16
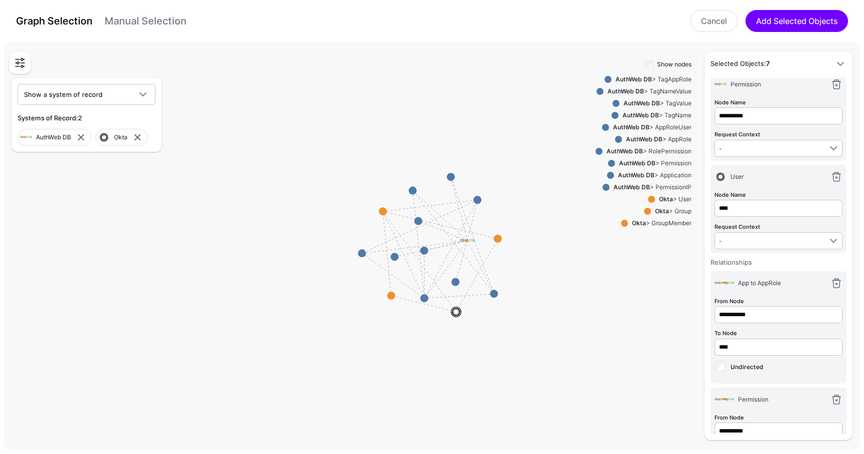
scroll to position [387, 0]
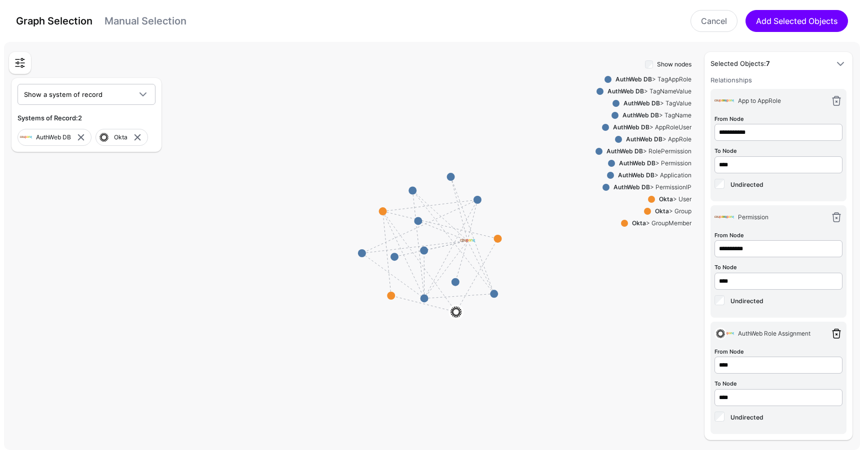
click at [841, 328] on link at bounding box center [836, 334] width 12 height 12
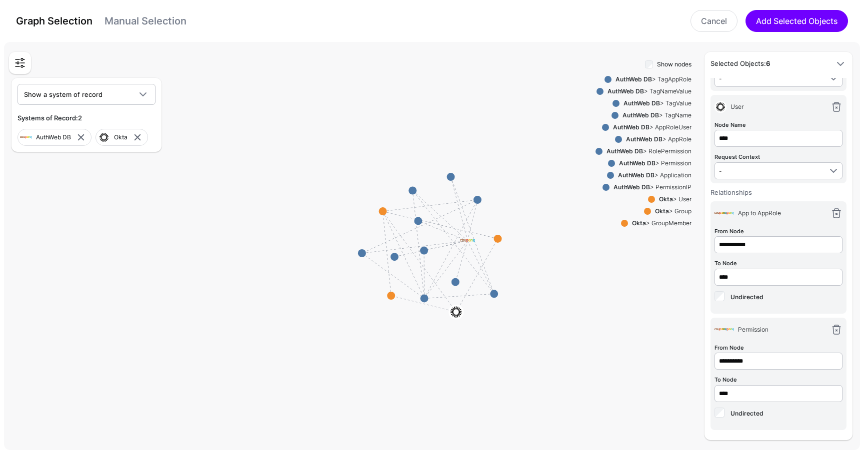
scroll to position [271, 0]
click at [675, 199] on div "Okta > User" at bounding box center [673, 199] width 36 height 9
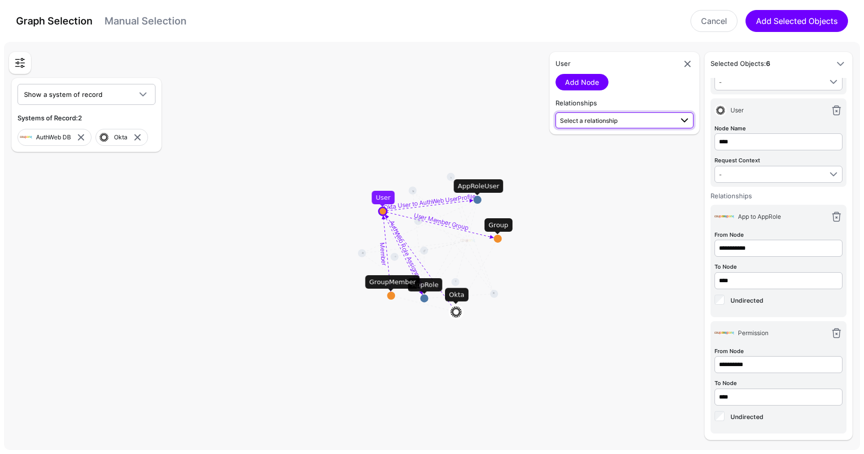
click at [599, 119] on span "Select a relationship" at bounding box center [588, 120] width 57 height 7
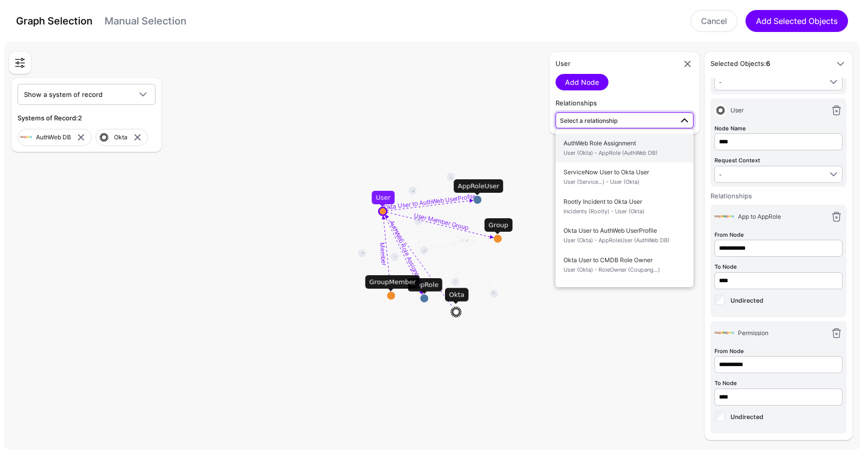
click at [613, 150] on span "User (Okta) - AppRole (AuthWeb DB)" at bounding box center [624, 153] width 122 height 8
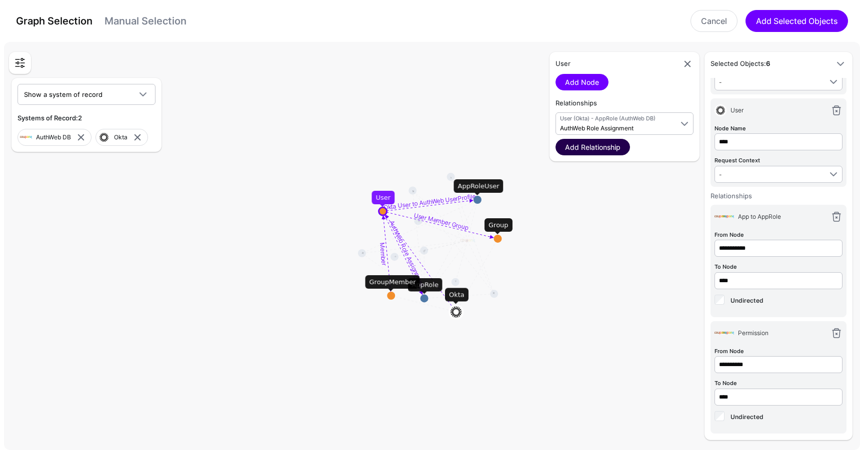
click at [612, 148] on link "Add Relationship" at bounding box center [592, 147] width 74 height 16
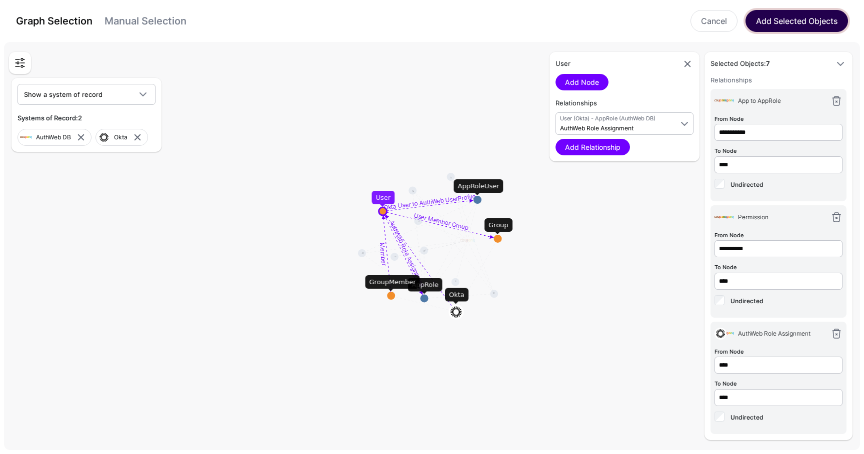
click at [784, 22] on button "Add Selected Objects" at bounding box center [796, 21] width 102 height 22
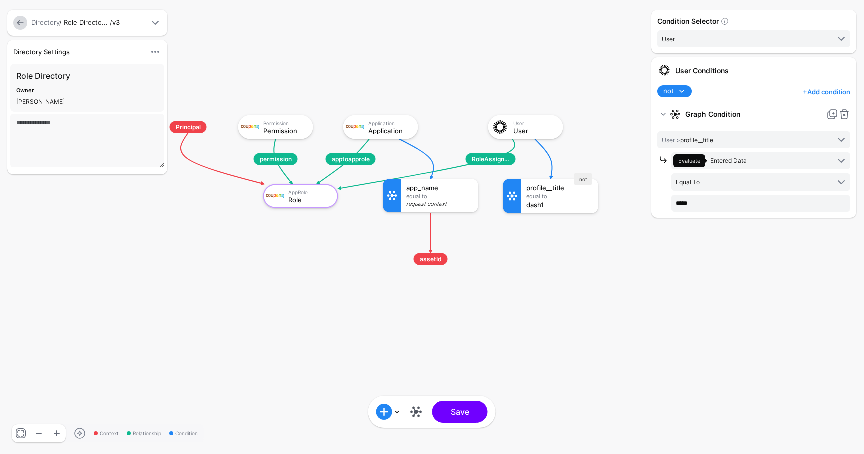
scroll to position [755, 0]
click at [18, 18] on link at bounding box center [20, 23] width 14 height 14
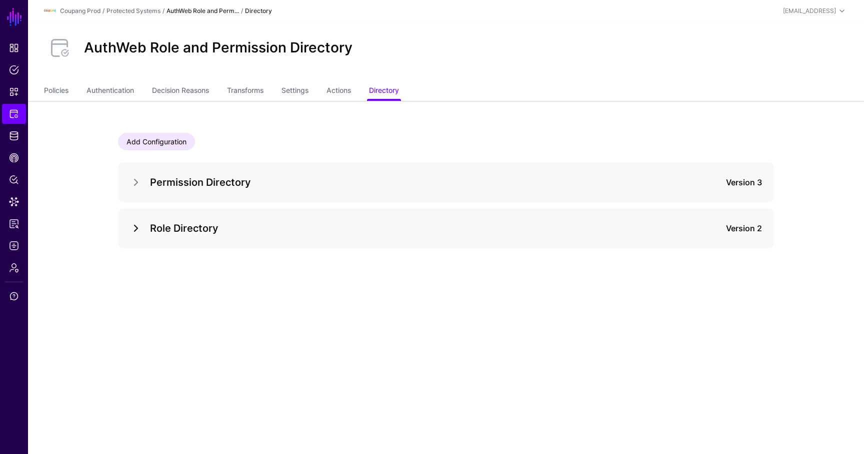
click at [139, 226] on link at bounding box center [136, 228] width 12 height 12
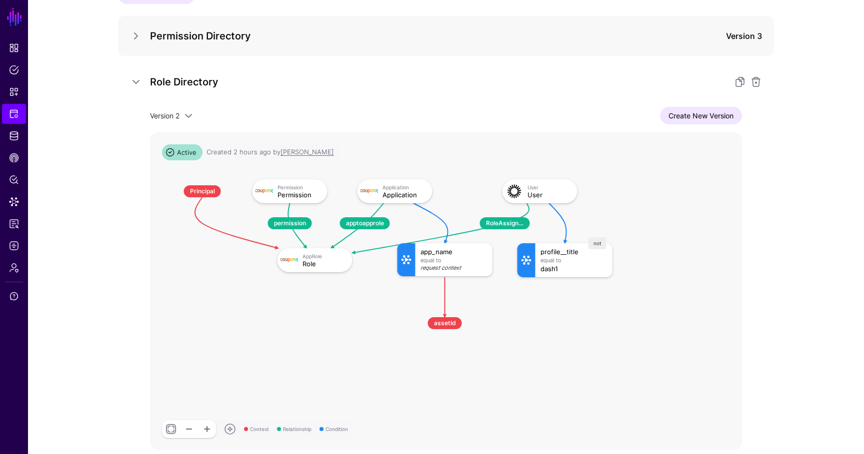
scroll to position [147, 0]
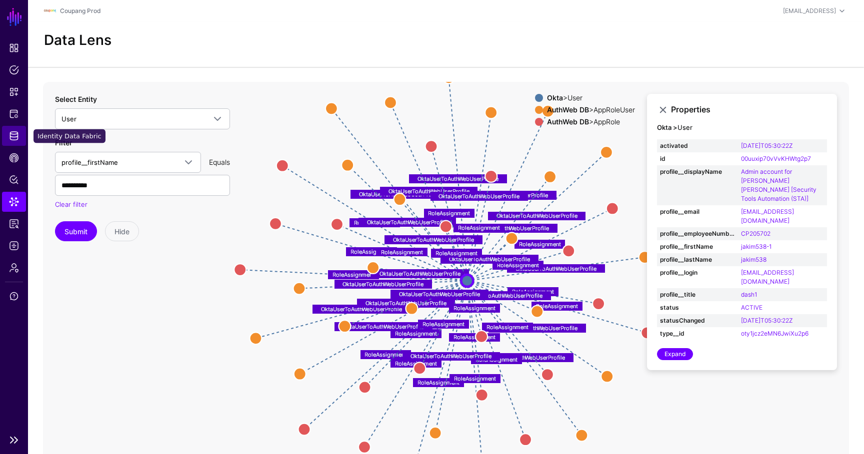
click at [15, 130] on link "Identity Data Fabric" at bounding box center [14, 136] width 24 height 20
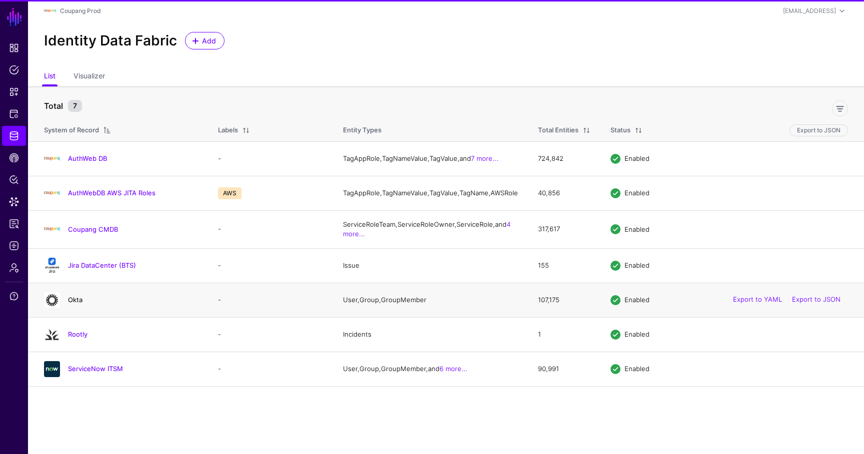
click at [74, 304] on link "Okta" at bounding box center [75, 300] width 14 height 8
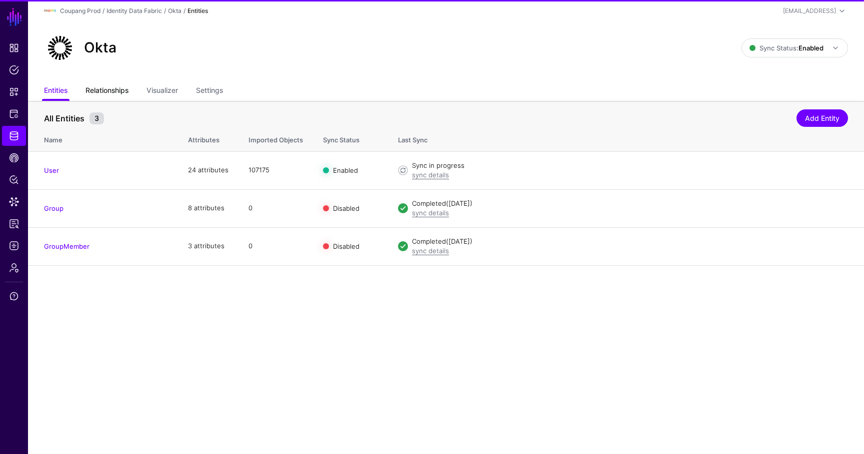
click at [114, 91] on link "Relationships" at bounding box center [106, 91] width 43 height 19
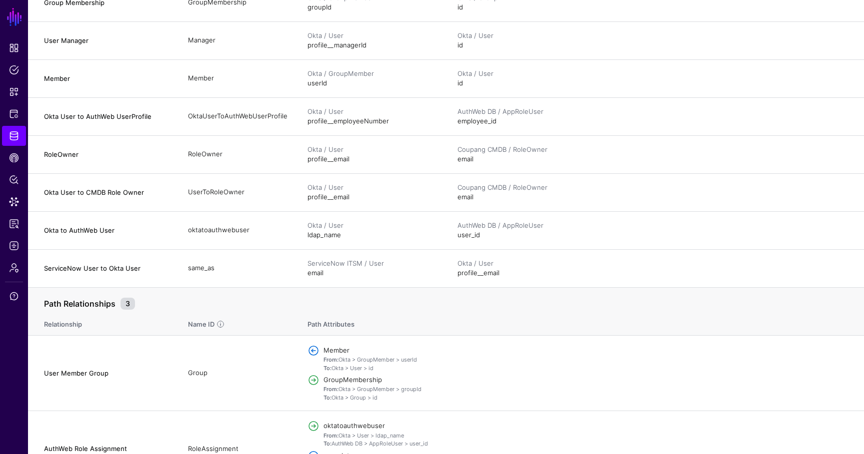
scroll to position [352, 0]
